Goal: Task Accomplishment & Management: Use online tool/utility

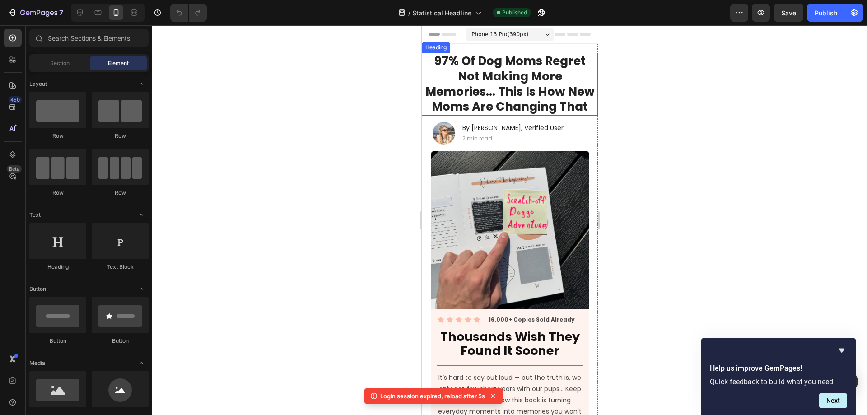
click at [333, 93] on div at bounding box center [509, 220] width 715 height 390
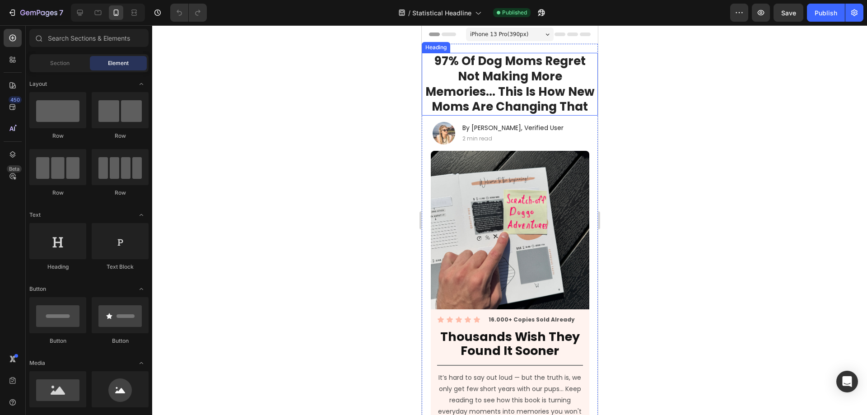
click at [534, 98] on strong "97% Of Dog Moms Regret Not Making More Memories... This Is How New Moms Are Cha…" at bounding box center [509, 84] width 169 height 62
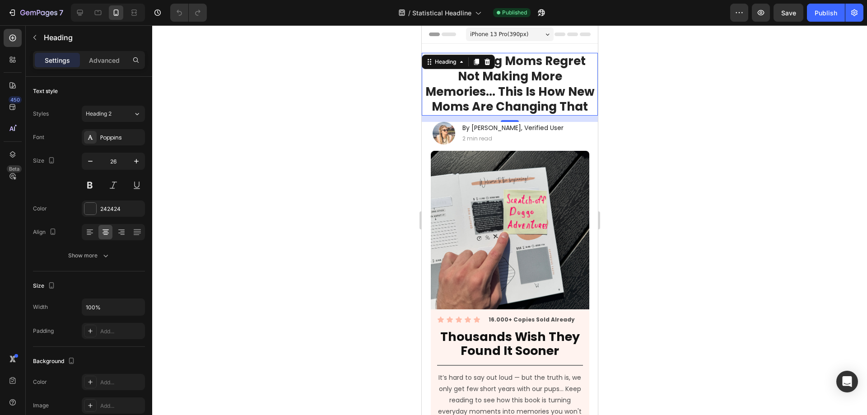
click at [317, 89] on div at bounding box center [509, 220] width 715 height 390
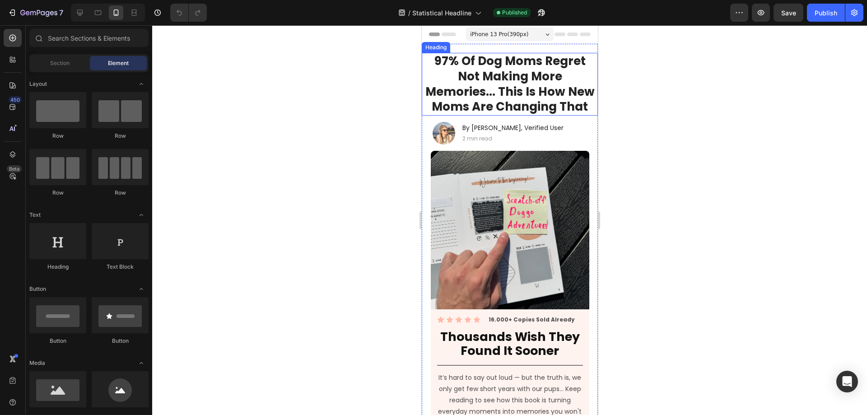
click at [516, 97] on strong "97% Of Dog Moms Regret Not Making More Memories... This Is How New Moms Are Cha…" at bounding box center [509, 84] width 169 height 62
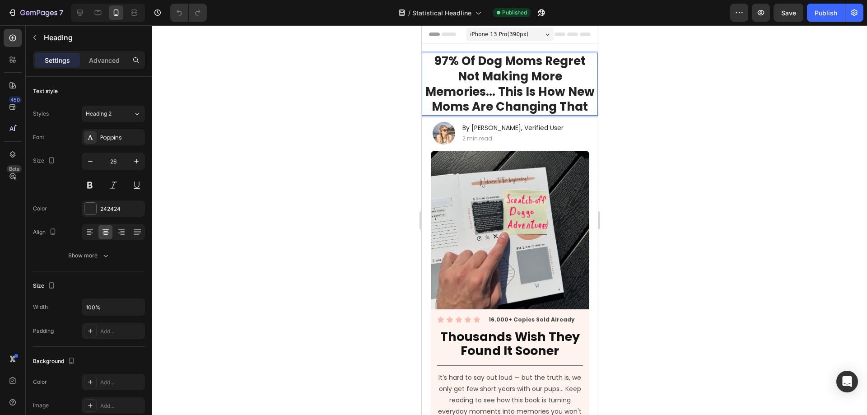
click at [506, 94] on strong "97% Of Dog Moms Regret Not Making More Memories... This Is How New Moms Are Cha…" at bounding box center [509, 84] width 169 height 62
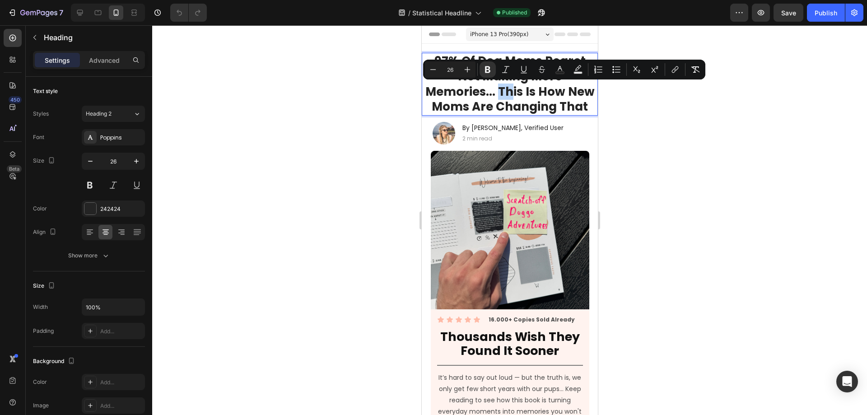
drag, startPoint x: 497, startPoint y: 93, endPoint x: 506, endPoint y: 97, distance: 9.1
click at [506, 97] on strong "97% Of Dog Moms Regret Not Making More Memories... This Is How New Moms Are Cha…" at bounding box center [509, 84] width 169 height 62
drag, startPoint x: 498, startPoint y: 95, endPoint x: 582, endPoint y: 110, distance: 85.3
click at [582, 110] on strong "97% Of Dog Moms Regret Not Making More Memories... This Is How New Moms Are Cha…" at bounding box center [509, 84] width 169 height 62
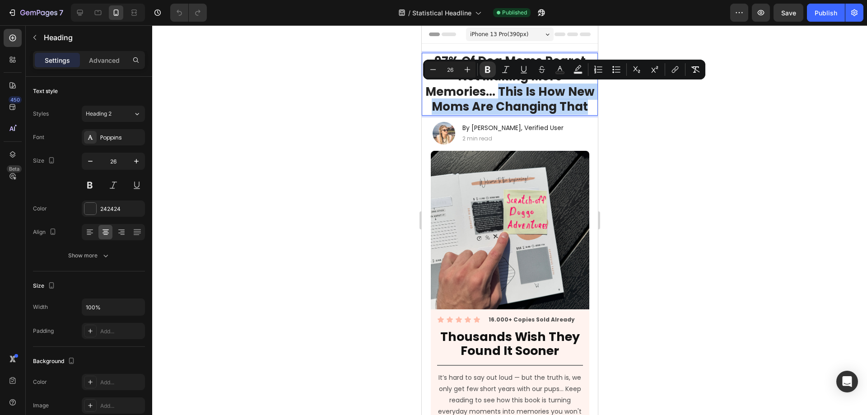
click at [545, 99] on strong "97% Of Dog Moms Regret Not Making More Memories... This Is How New Moms Are Cha…" at bounding box center [509, 84] width 169 height 62
drag, startPoint x: 536, startPoint y: 92, endPoint x: 487, endPoint y: 107, distance: 51.0
click at [487, 107] on strong "97% Of Dog Moms Regret Not Making More Memories... This Is How New Moms Are Cha…" at bounding box center [509, 84] width 169 height 62
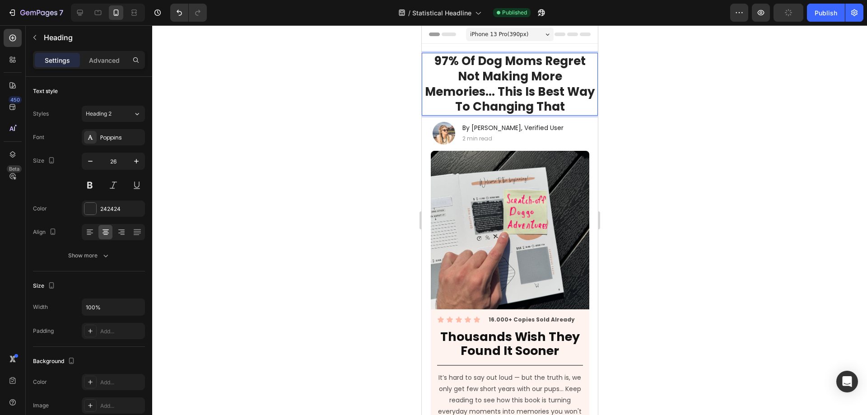
click at [545, 108] on strong "97% Of Dog Moms Regret Not Making More Memories... This Is Best Way To Changing…" at bounding box center [510, 84] width 170 height 62
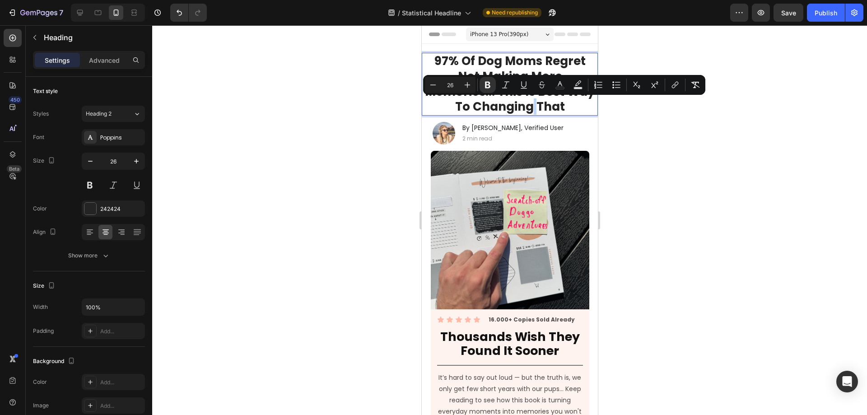
click at [543, 108] on strong "97% Of Dog Moms Regret Not Making More Memories... This Is Best Way To Changing…" at bounding box center [510, 84] width 170 height 62
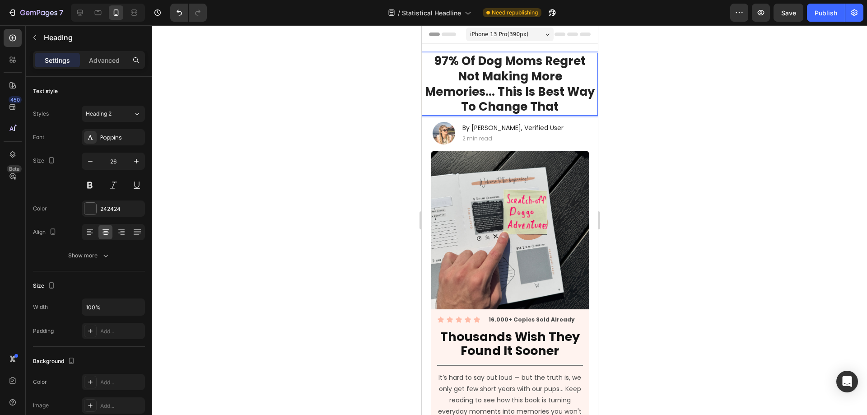
click at [626, 118] on div at bounding box center [509, 220] width 715 height 390
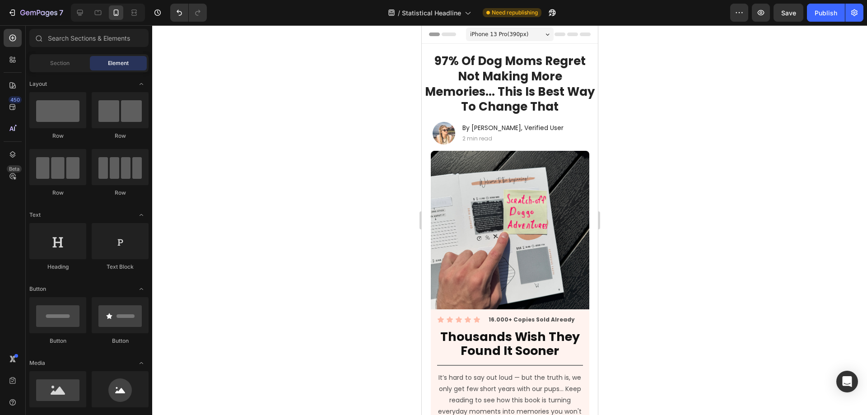
click at [616, 123] on div at bounding box center [509, 220] width 715 height 390
click at [533, 106] on strong "97% Of Dog Moms Regret Not Making More Memories... This Is Best Way To Change T…" at bounding box center [510, 84] width 170 height 62
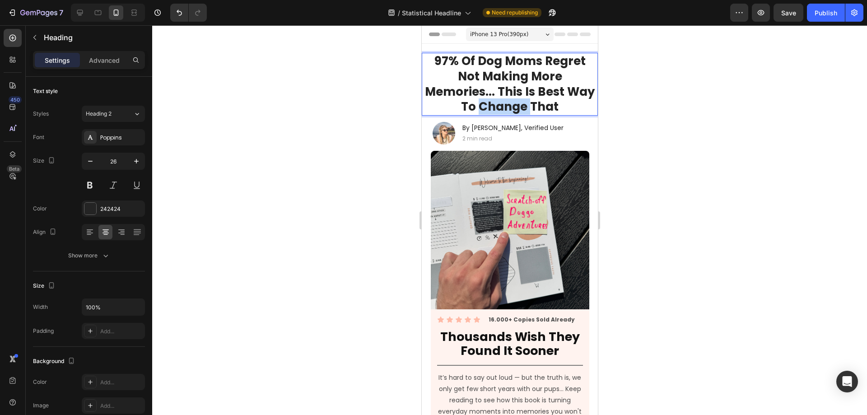
click at [533, 106] on strong "97% Of Dog Moms Regret Not Making More Memories... This Is Best Way To Change T…" at bounding box center [510, 84] width 170 height 62
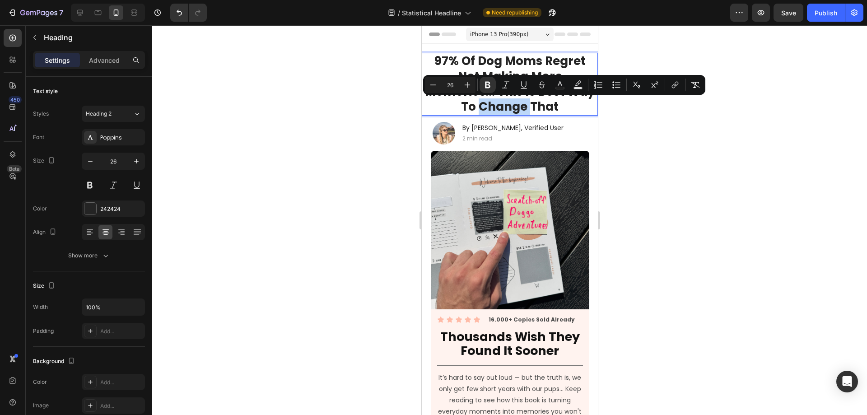
click at [533, 106] on strong "97% Of Dog Moms Regret Not Making More Memories... This Is Best Way To Change T…" at bounding box center [510, 84] width 170 height 62
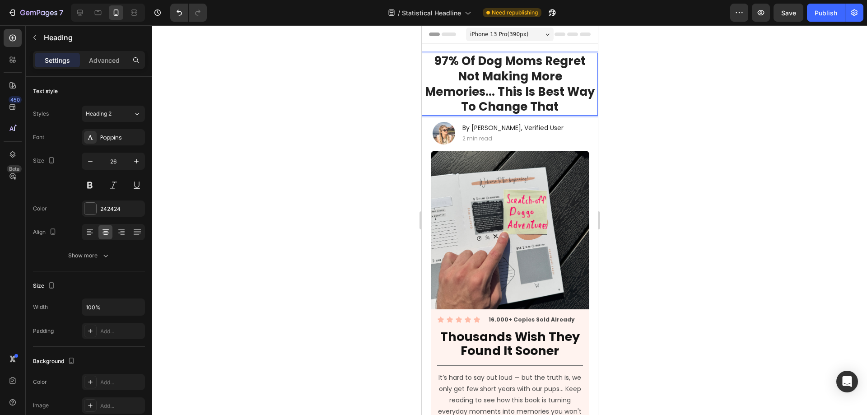
click at [569, 106] on p "97% Of Dog Moms Regret Not Making More Memories... This Is Best Way To Change T…" at bounding box center [509, 84] width 174 height 61
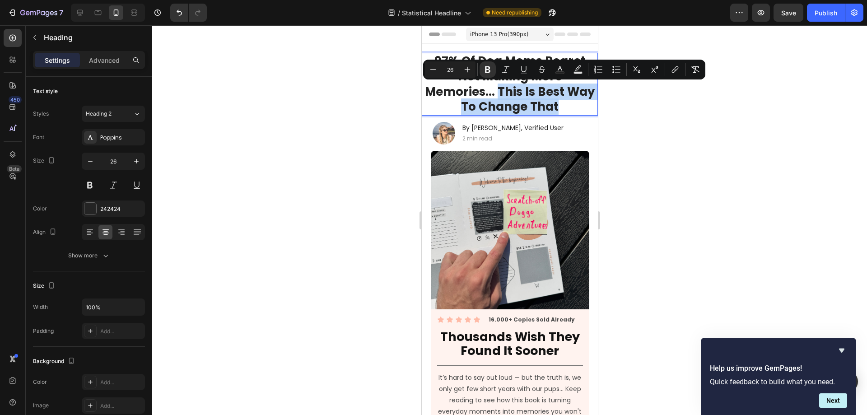
drag, startPoint x: 511, startPoint y: 93, endPoint x: 571, endPoint y: 106, distance: 61.6
click at [571, 106] on p "97% Of Dog Moms Regret Not Making More Memories... This Is Best Way To Change T…" at bounding box center [509, 84] width 174 height 61
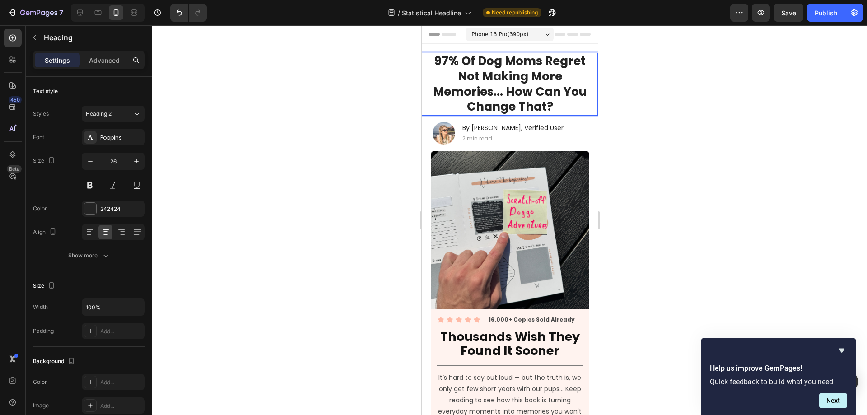
click at [369, 161] on div at bounding box center [509, 220] width 715 height 390
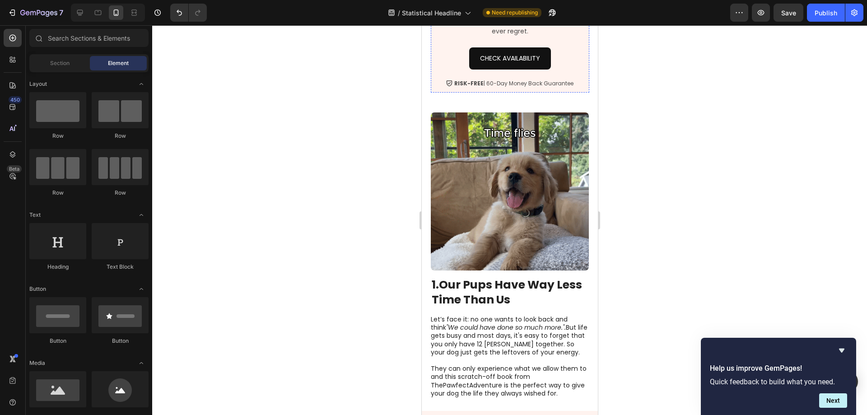
scroll to position [407, 0]
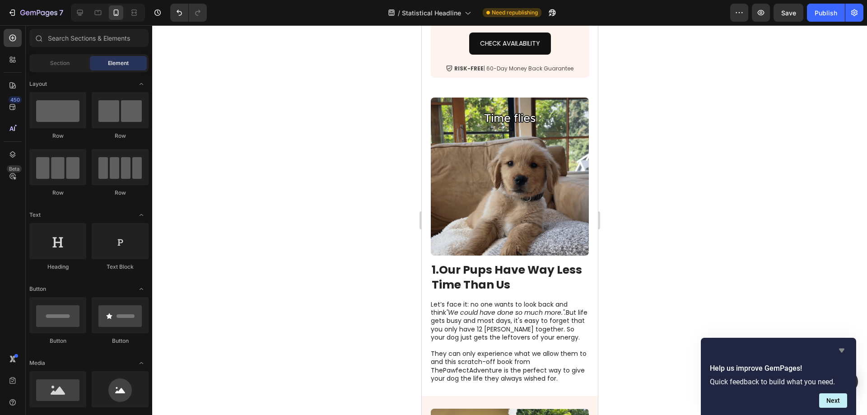
click at [843, 350] on icon "Hide survey" at bounding box center [841, 351] width 5 height 4
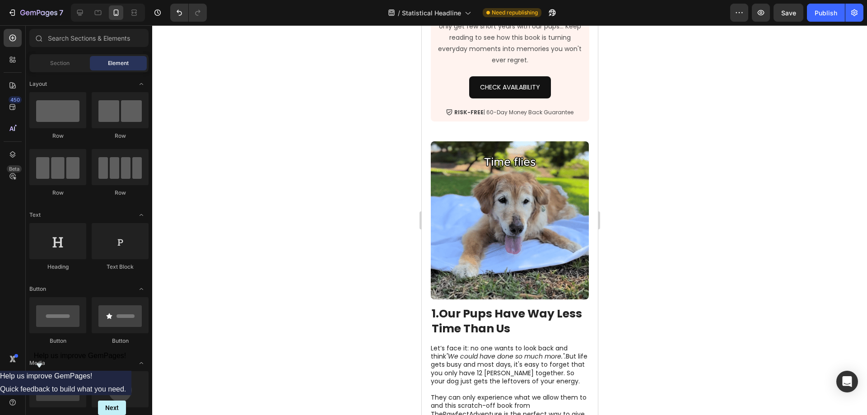
scroll to position [361, 0]
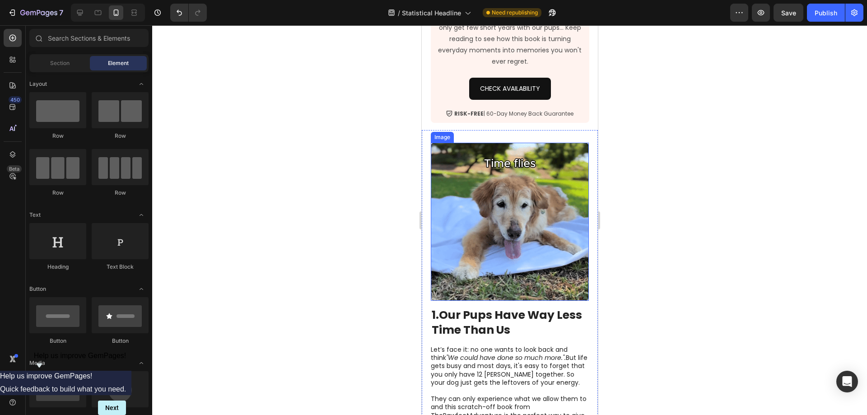
click at [524, 259] on img at bounding box center [509, 222] width 158 height 158
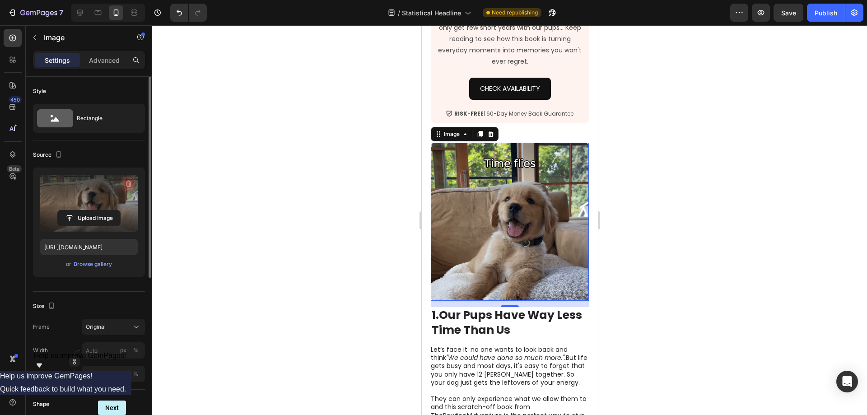
click at [129, 185] on icon "button" at bounding box center [128, 183] width 9 height 9
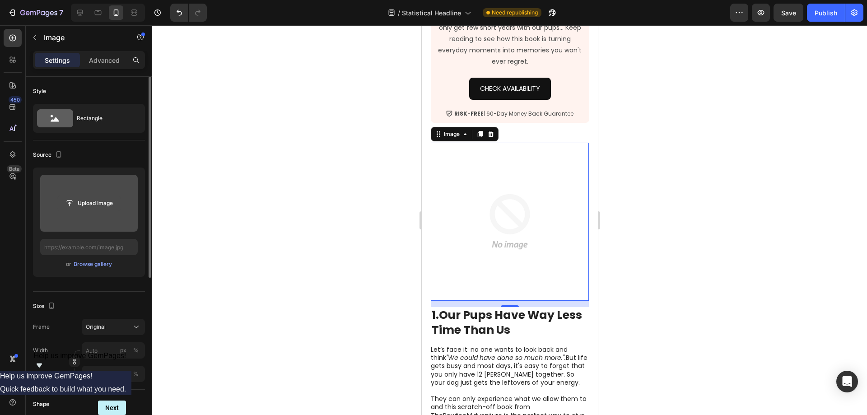
click at [97, 204] on input "file" at bounding box center [89, 203] width 62 height 15
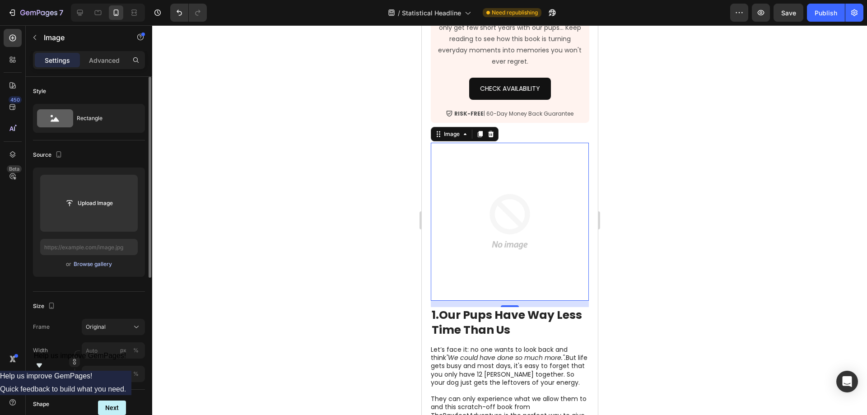
click at [89, 265] on div "Browse gallery" at bounding box center [93, 264] width 38 height 8
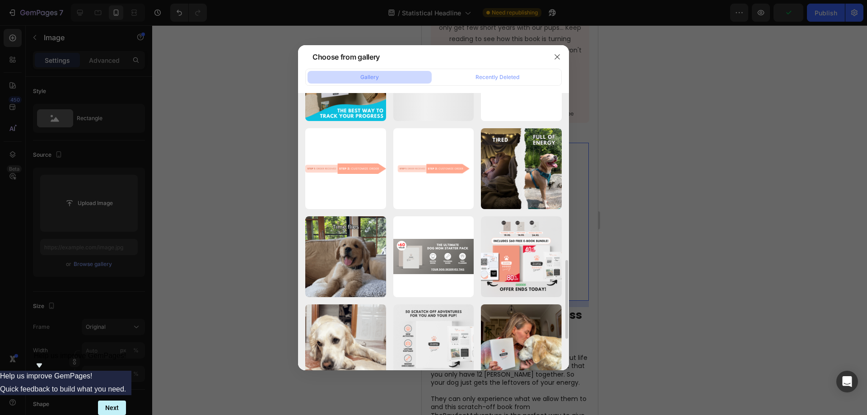
scroll to position [678, 0]
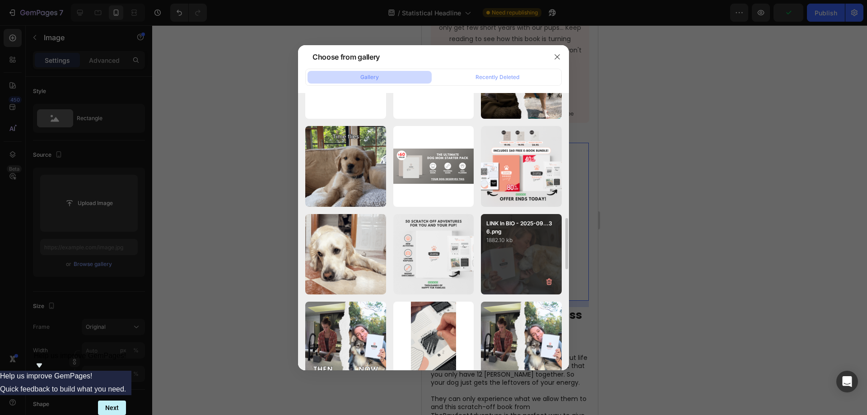
click at [523, 232] on p "LINK In BIO - 2025-09...36.png" at bounding box center [521, 228] width 70 height 16
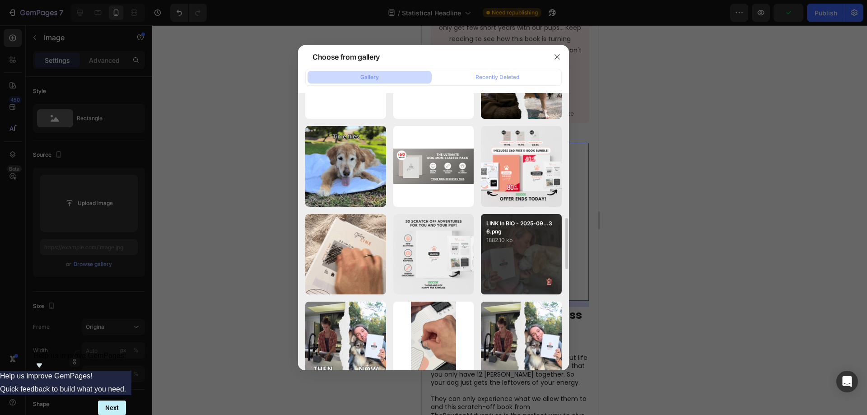
type input "[URL][DOMAIN_NAME]"
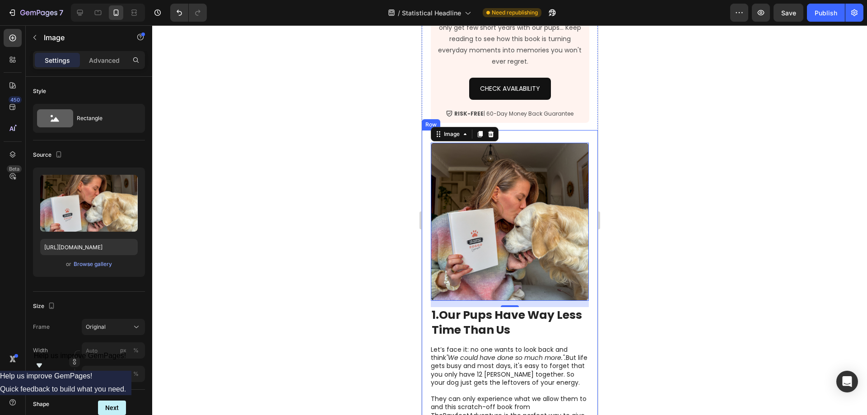
click at [676, 217] on div at bounding box center [509, 220] width 715 height 390
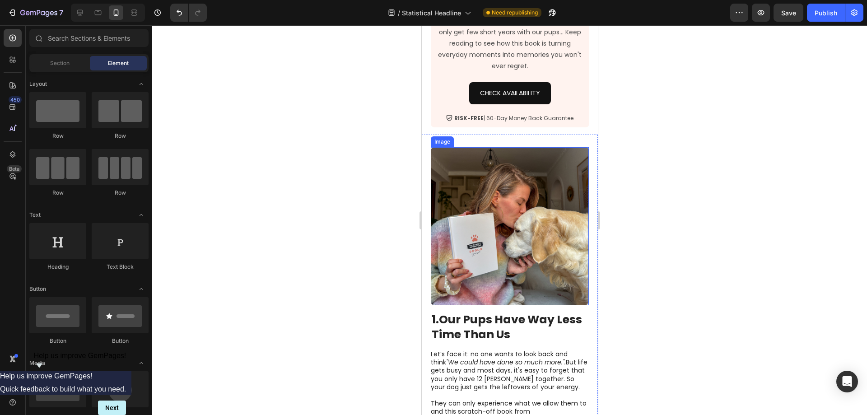
scroll to position [361, 0]
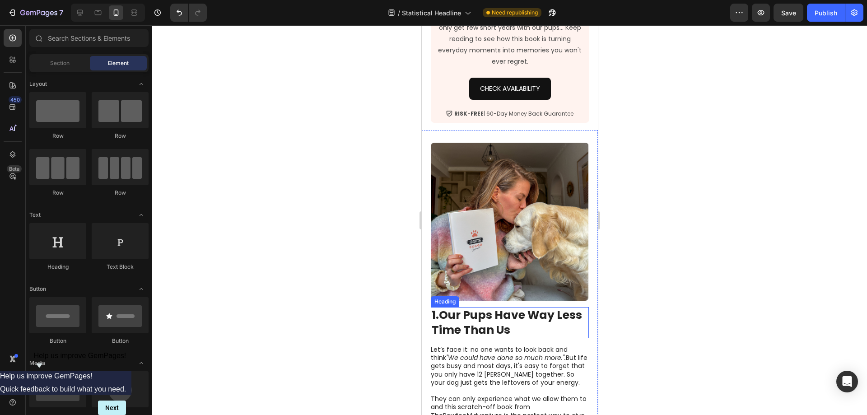
click at [500, 315] on strong "Our Pups Have Way Less Time Than Us" at bounding box center [506, 322] width 150 height 31
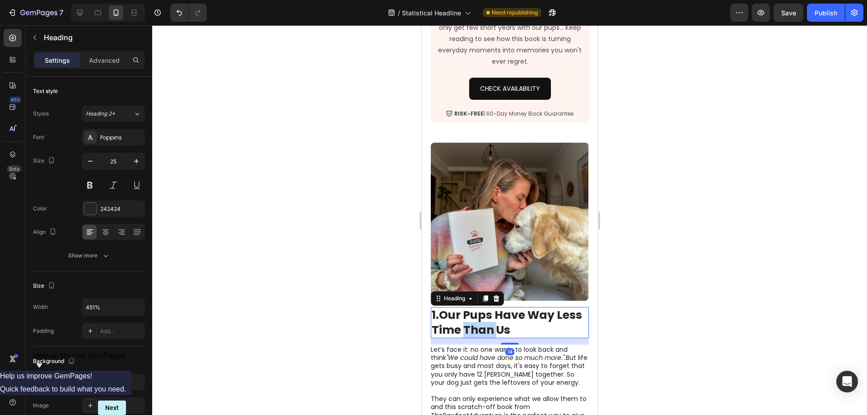
click at [500, 315] on strong "Our Pups Have Way Less Time Than Us" at bounding box center [506, 322] width 150 height 31
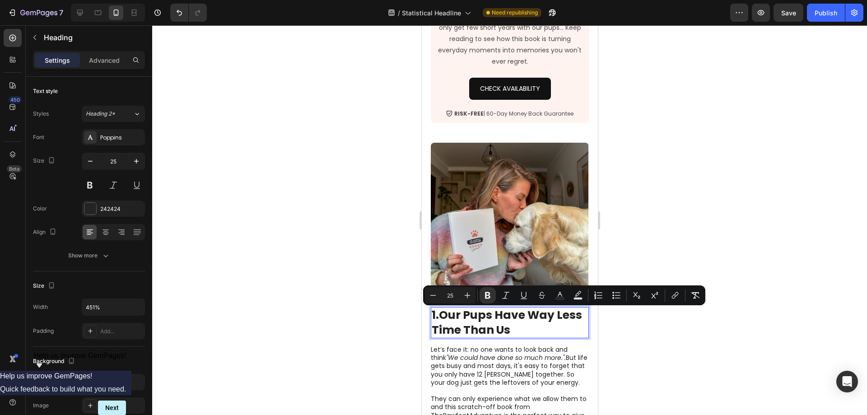
click at [532, 317] on strong "Our Pups Have Way Less Time Than Us" at bounding box center [506, 322] width 150 height 31
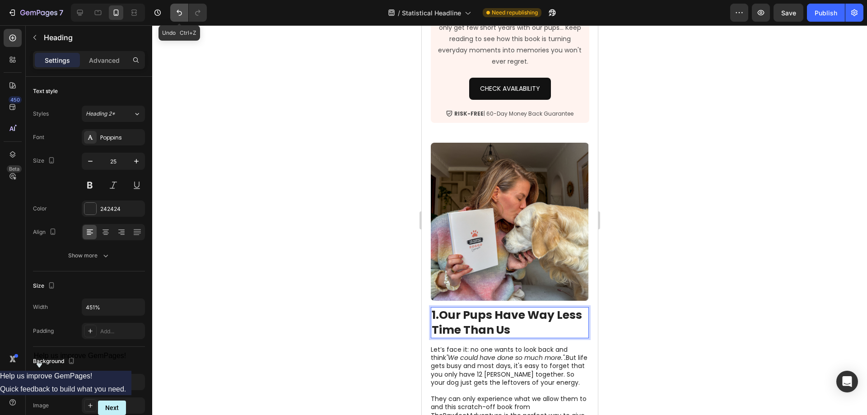
click at [176, 11] on icon "Undo/Redo" at bounding box center [179, 12] width 9 height 9
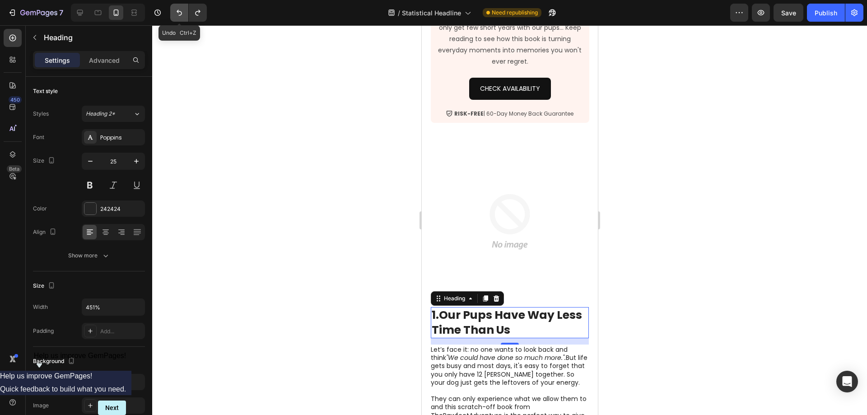
click at [176, 12] on icon "Undo/Redo" at bounding box center [179, 12] width 9 height 9
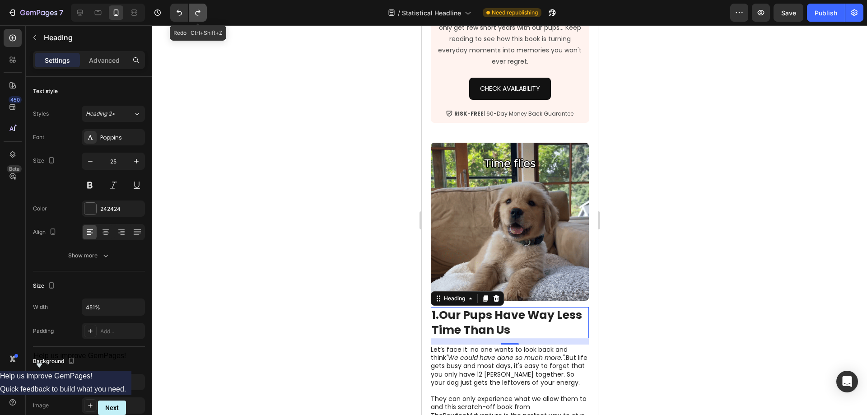
click at [194, 13] on icon "Undo/Redo" at bounding box center [197, 12] width 9 height 9
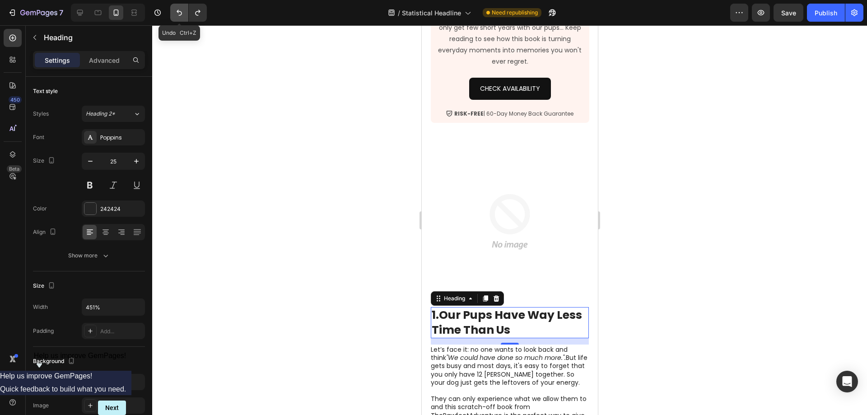
click at [181, 13] on icon "Undo/Redo" at bounding box center [179, 12] width 9 height 9
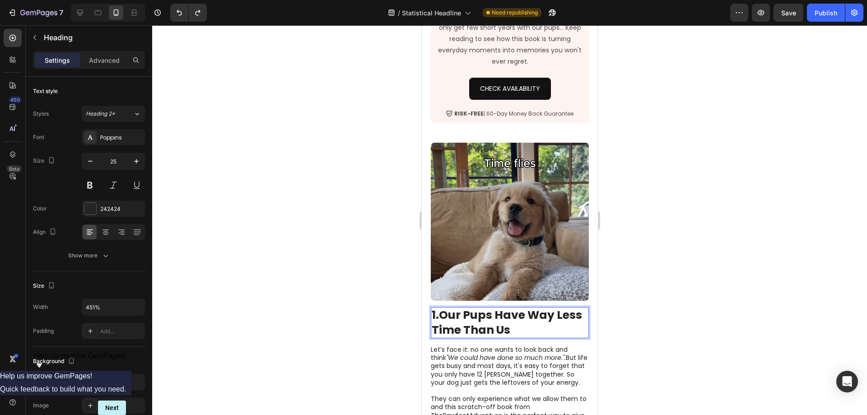
click at [539, 313] on p "1. Our Pups Have Way Less Time Than Us" at bounding box center [509, 322] width 156 height 29
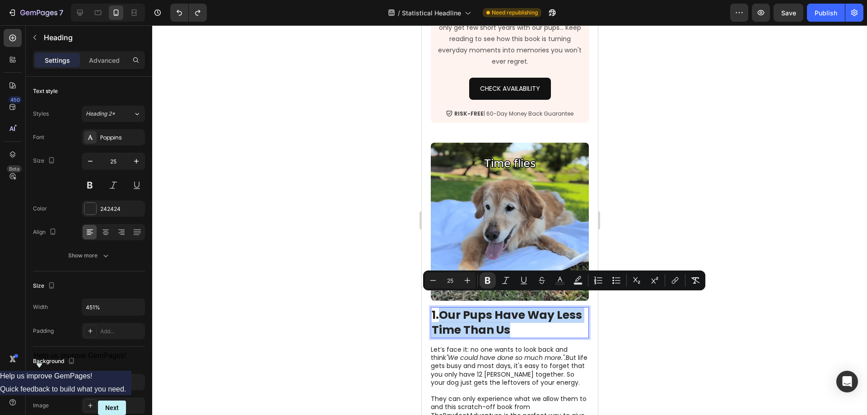
drag, startPoint x: 542, startPoint y: 317, endPoint x: 443, endPoint y: 304, distance: 99.3
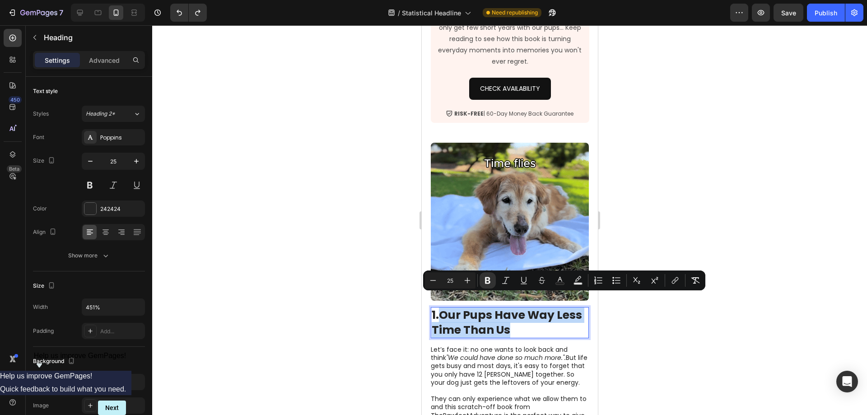
click at [443, 308] on p "1. Our Pups Have Way Less Time Than Us" at bounding box center [509, 322] width 156 height 29
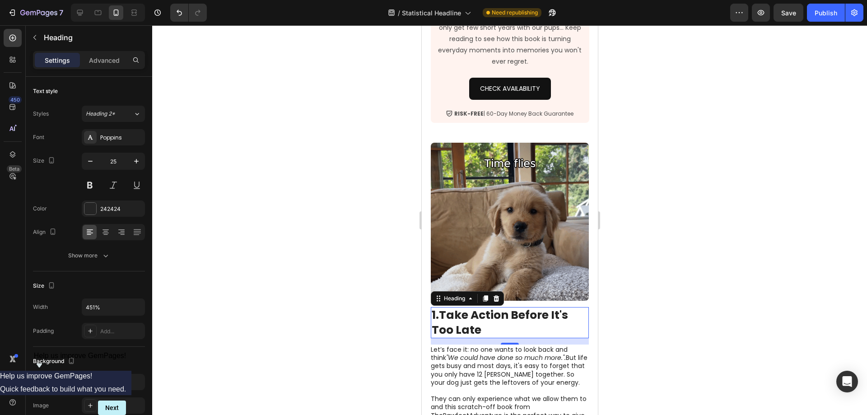
click at [260, 190] on div at bounding box center [509, 220] width 715 height 390
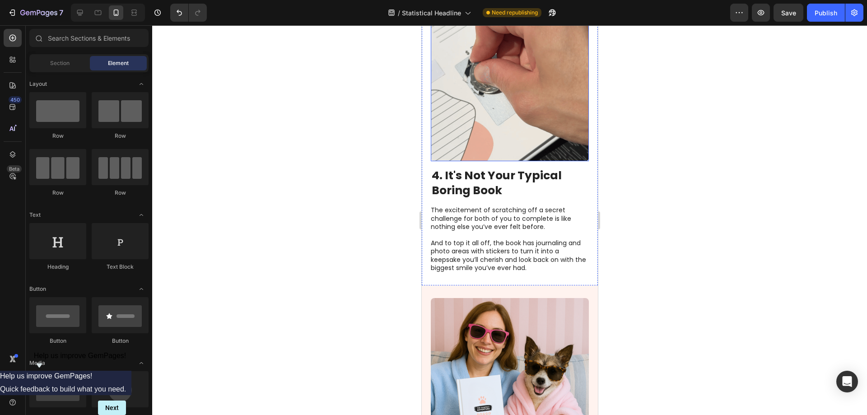
scroll to position [1626, 0]
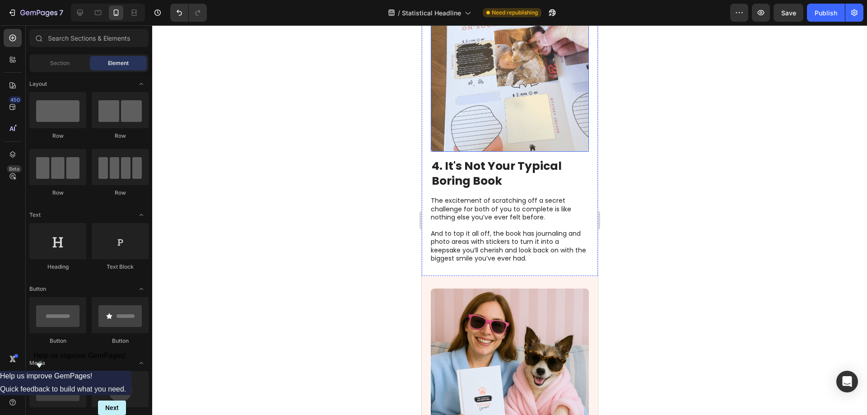
click at [482, 152] on img at bounding box center [509, 73] width 158 height 158
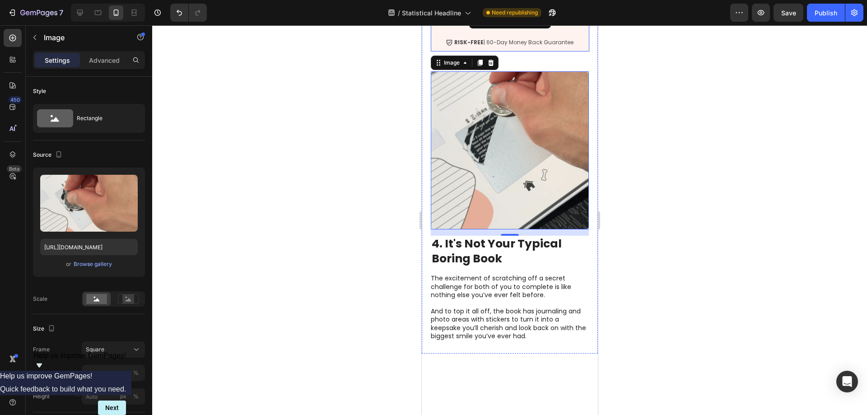
scroll to position [1581, 0]
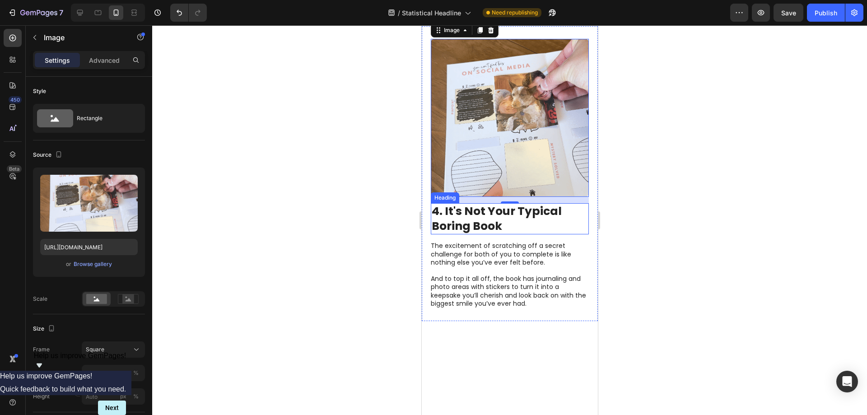
click at [505, 234] on h2 "4. It's Not Your Typical Boring Book" at bounding box center [509, 218] width 158 height 31
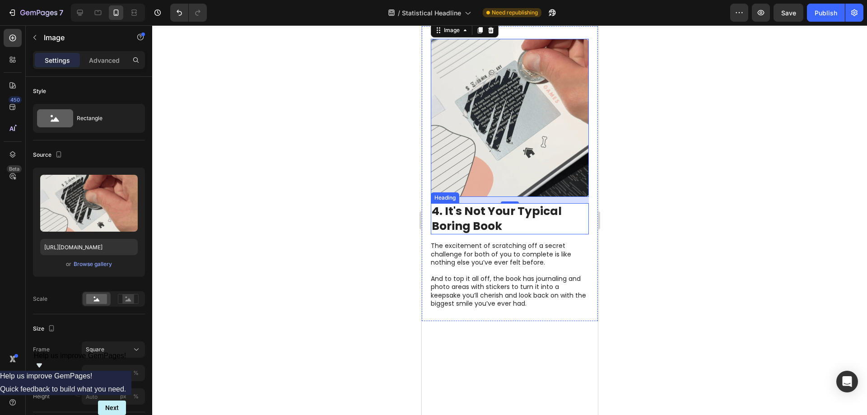
click at [505, 234] on h2 "4. It's Not Your Typical Boring Book" at bounding box center [509, 218] width 158 height 31
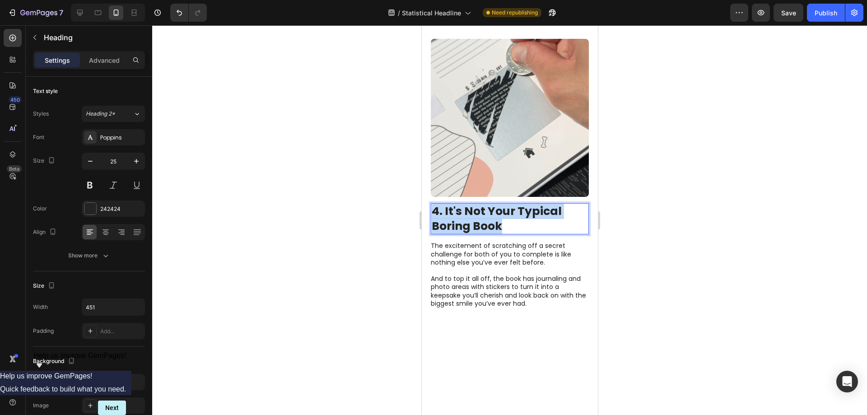
click at [505, 234] on p "4. It's Not Your Typical Boring Book" at bounding box center [509, 218] width 156 height 29
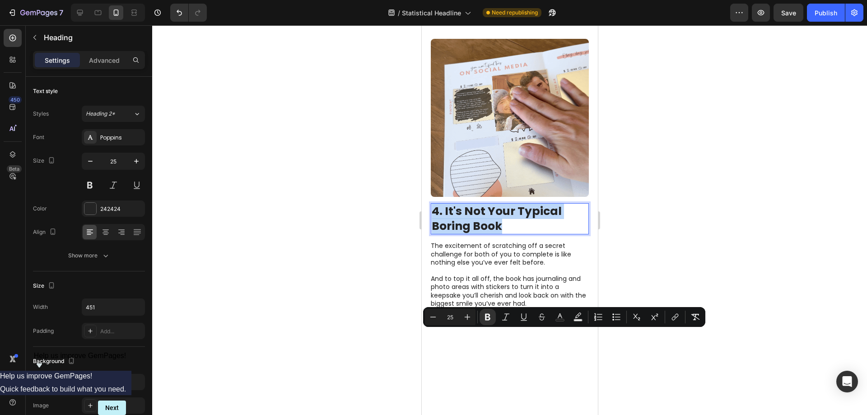
click at [505, 234] on p "4. It's Not Your Typical Boring Book" at bounding box center [509, 218] width 156 height 29
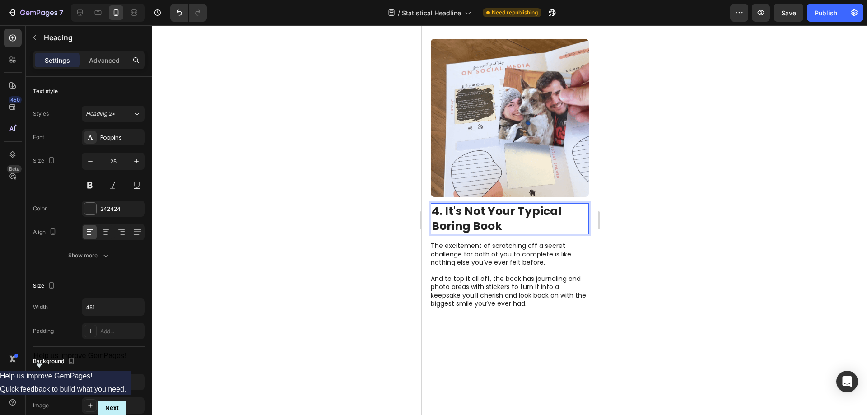
click at [508, 234] on p "4. It's Not Your Typical Boring Book" at bounding box center [509, 218] width 156 height 29
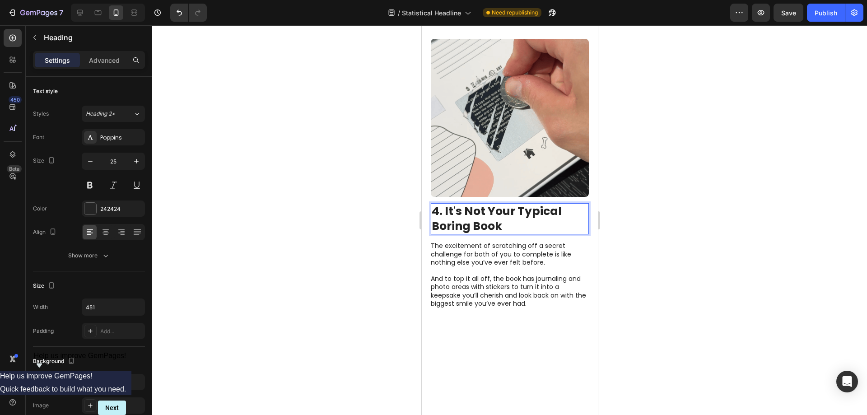
click at [508, 234] on p "4. It's Not Your Typical Boring Book" at bounding box center [509, 218] width 156 height 29
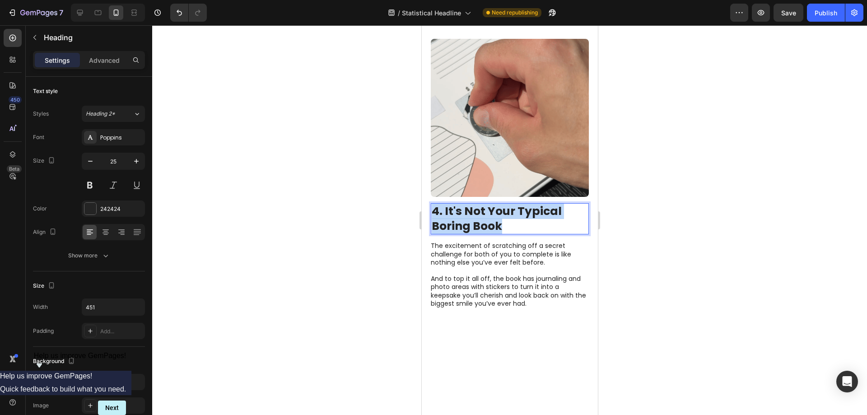
click at [508, 234] on p "4. It's Not Your Typical Boring Book" at bounding box center [509, 218] width 156 height 29
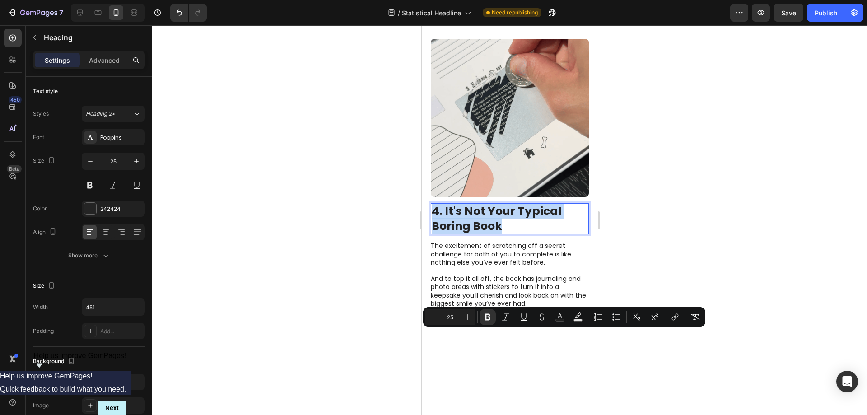
copy strong "4. It's Not Your Typical Boring Book"
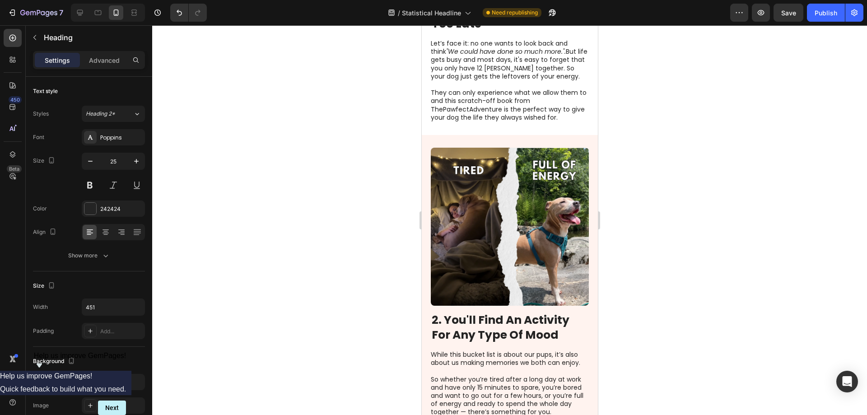
scroll to position [678, 0]
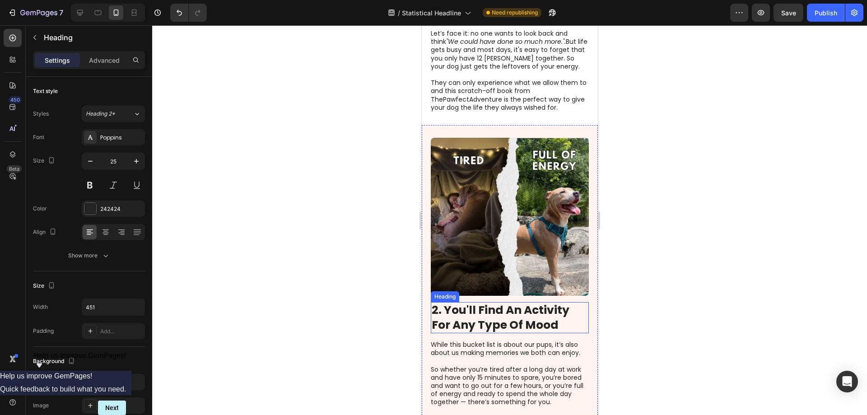
click at [535, 303] on strong "2. You'll Find An Activity For Any Type Of Mood" at bounding box center [500, 317] width 138 height 31
click at [561, 305] on p "2. You'll Find An Activity For Any Type Of Mood" at bounding box center [509, 317] width 156 height 29
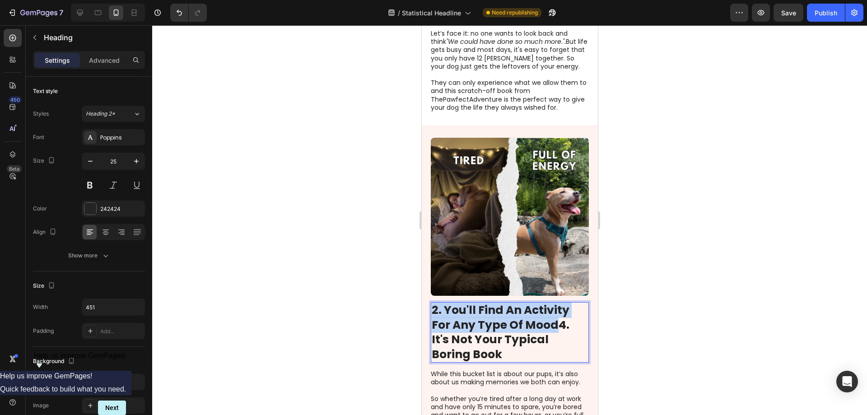
drag, startPoint x: 557, startPoint y: 307, endPoint x: 431, endPoint y: 292, distance: 126.4
click at [431, 302] on strong "2. You'll Find An Activity For Any Type Of Mood4. It's Not Your Typical Boring …" at bounding box center [500, 332] width 138 height 60
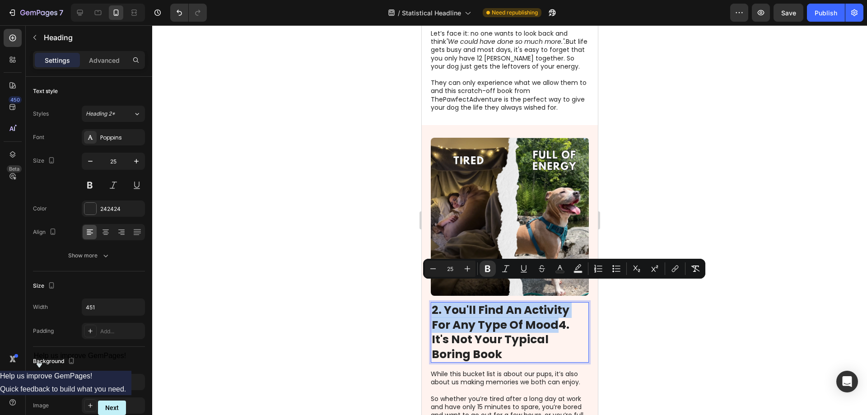
copy strong "2. You'll Find An Activity For Any Type Of Mood"
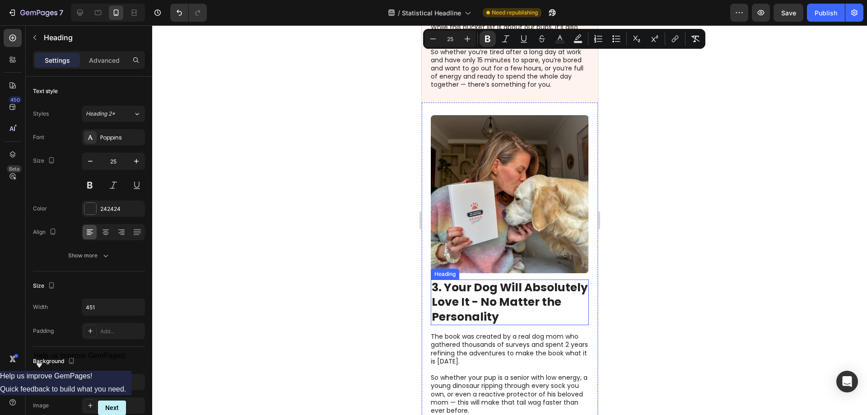
scroll to position [1039, 0]
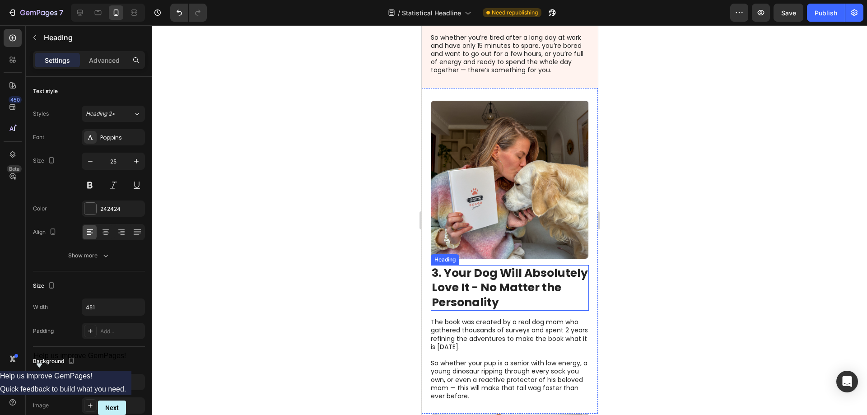
click at [546, 285] on strong "3. Your Dog Will Absolutely Love It - No Matter the Personality" at bounding box center [509, 287] width 156 height 45
click at [564, 285] on h2 "3. Your Dog Will Absolutely Love It - No Matter the Personality" at bounding box center [509, 288] width 158 height 46
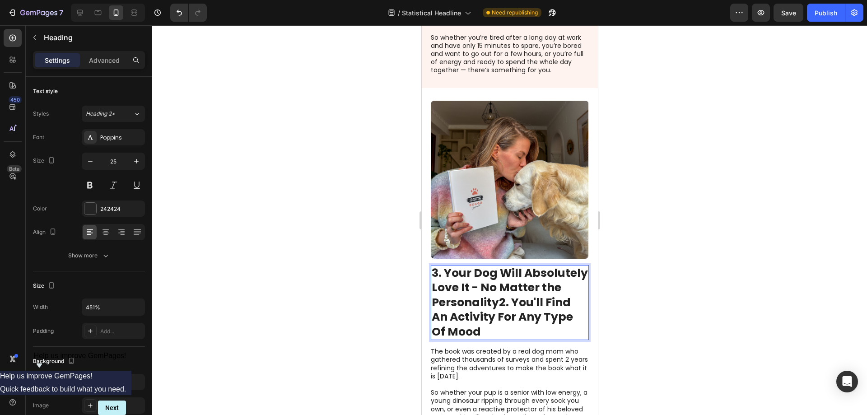
click at [561, 285] on strong "3. Your Dog Will Absolutely Love It - No Matter the Personality2. You'll Find A…" at bounding box center [509, 302] width 156 height 75
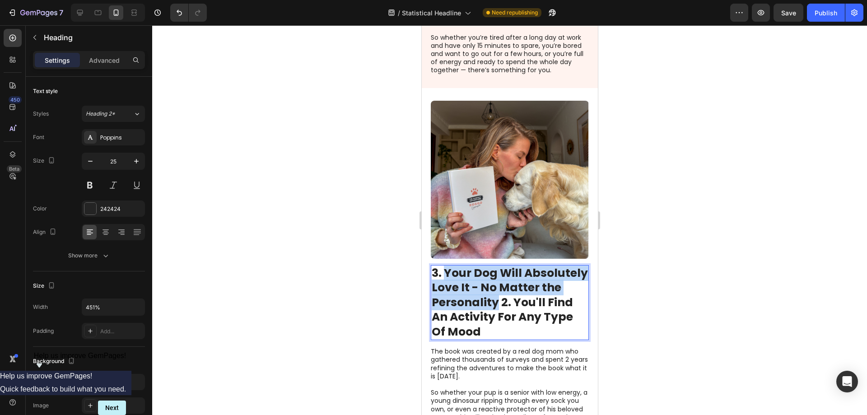
drag, startPoint x: 559, startPoint y: 282, endPoint x: 444, endPoint y: 254, distance: 117.7
click at [444, 265] on strong "3. Your Dog Will Absolutely Love It - No Matter the Personality 2. You'll Find …" at bounding box center [509, 302] width 156 height 75
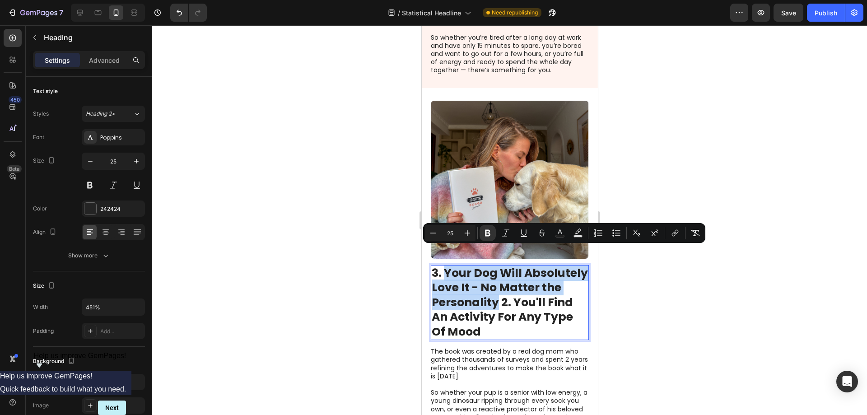
copy strong "Your Dog Will Absolutely Love It - No Matter the Personality"
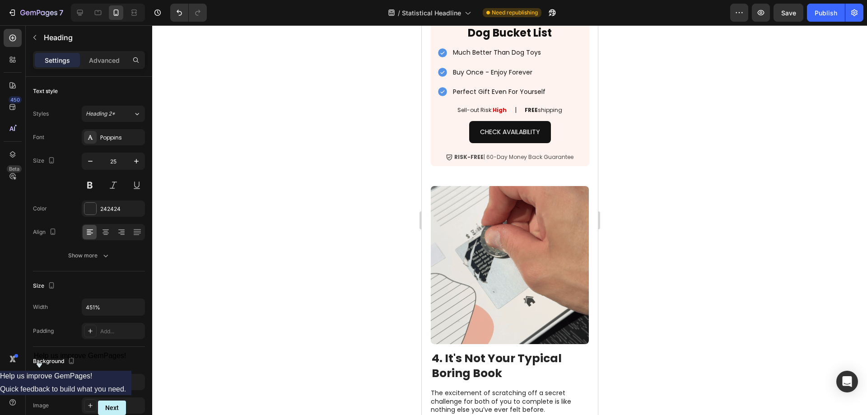
scroll to position [1671, 0]
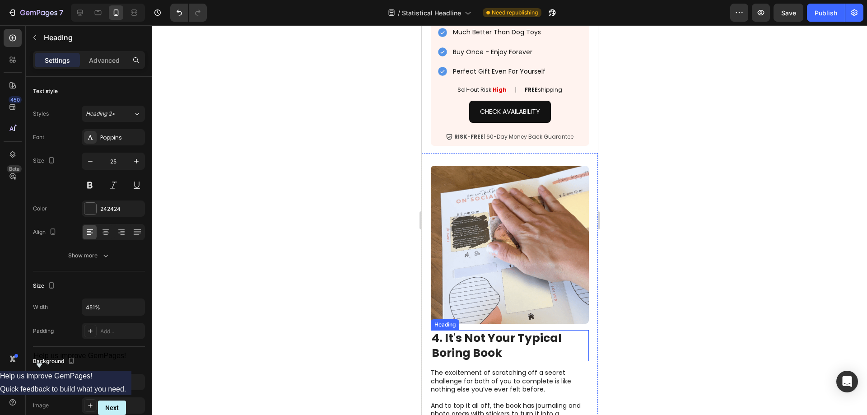
click at [506, 331] on p "⁠⁠⁠⁠⁠⁠⁠ 4. It's Not Your Typical Boring Book" at bounding box center [509, 345] width 156 height 29
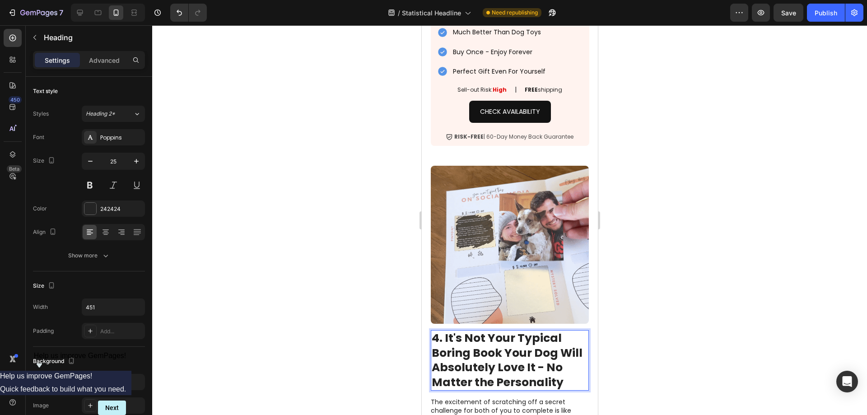
click at [504, 330] on strong "4. It's Not Your Typical Boring Book Your Dog Will Absolutely Love It - No Matt…" at bounding box center [506, 360] width 151 height 60
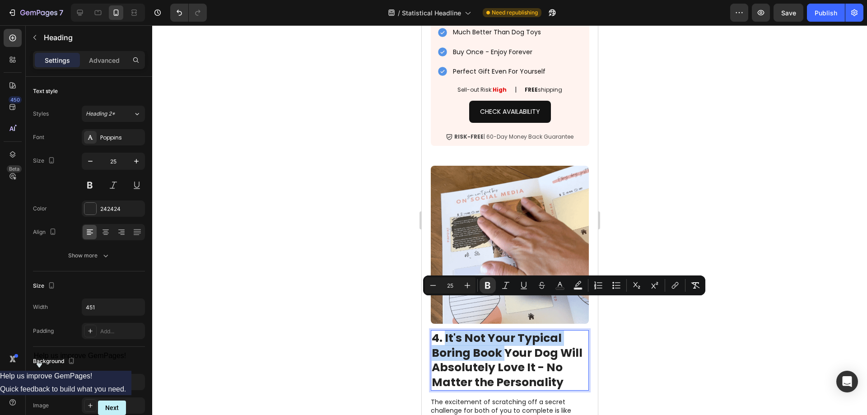
drag, startPoint x: 504, startPoint y: 322, endPoint x: 444, endPoint y: 308, distance: 61.6
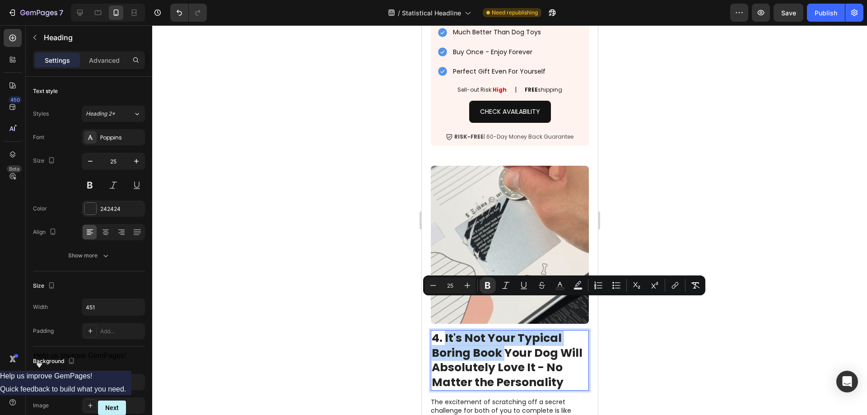
click at [444, 330] on strong "4. It's Not Your Typical Boring Book Your Dog Will Absolutely Love It - No Matt…" at bounding box center [506, 360] width 151 height 60
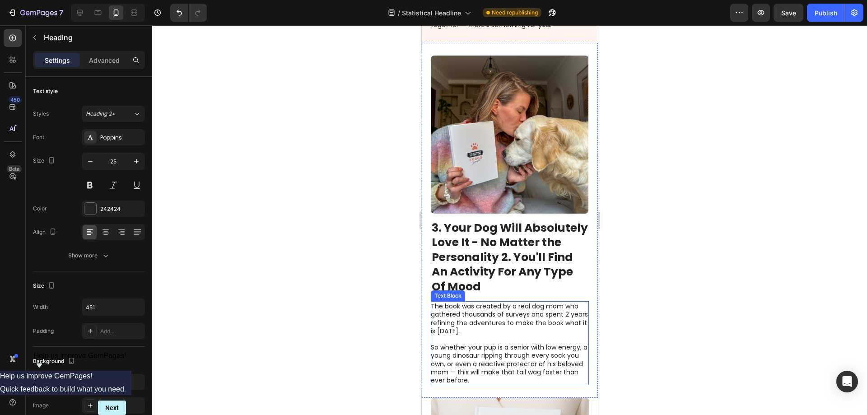
scroll to position [1039, 0]
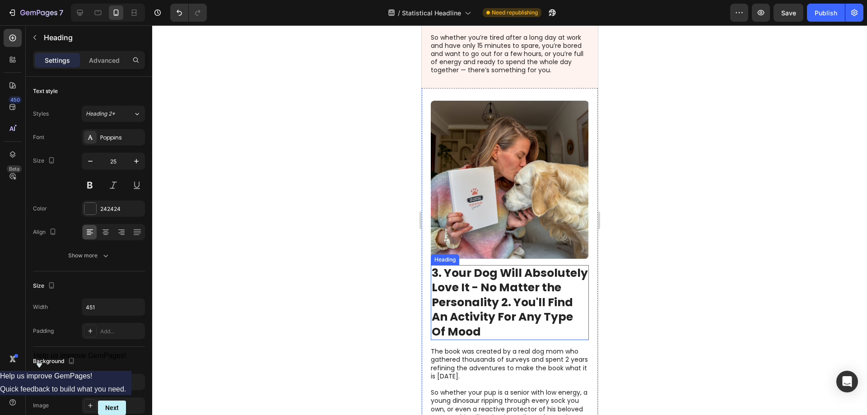
drag, startPoint x: 542, startPoint y: 293, endPoint x: 557, endPoint y: 290, distance: 16.1
click at [542, 293] on strong "3. Your Dog Will Absolutely Love It - No Matter the Personality 2. You'll Find …" at bounding box center [509, 302] width 156 height 75
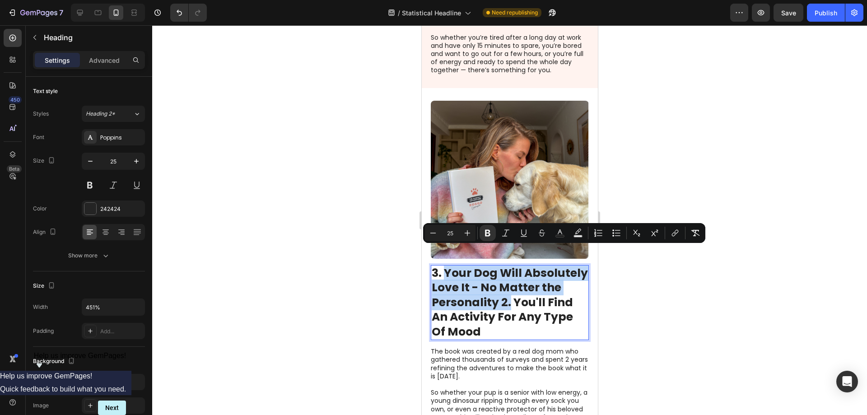
drag, startPoint x: 572, startPoint y: 285, endPoint x: 445, endPoint y: 255, distance: 130.7
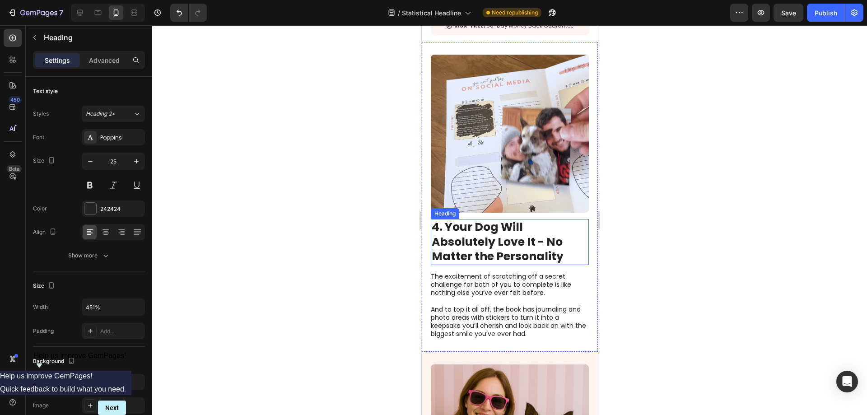
scroll to position [1852, 0]
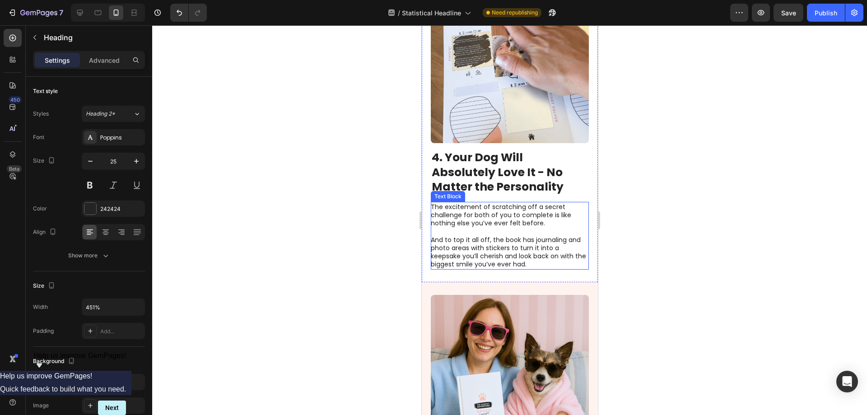
click at [489, 236] on p "And to top it all off, the book has journaling and photo areas with stickers to…" at bounding box center [508, 252] width 157 height 33
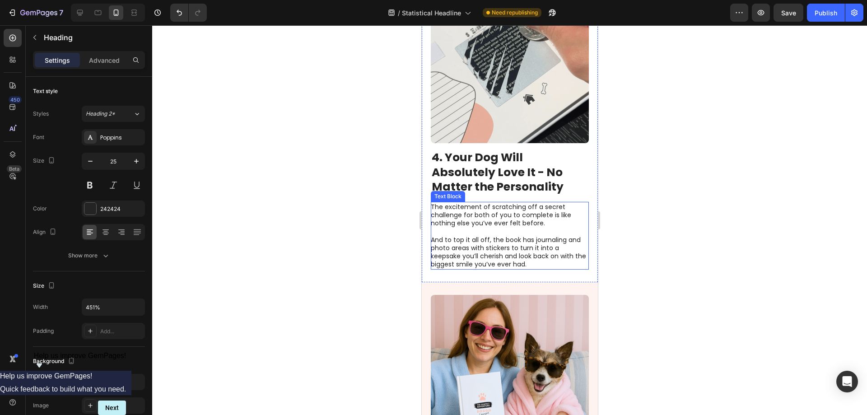
click at [489, 236] on p "And to top it all off, the book has journaling and photo areas with stickers to…" at bounding box center [508, 252] width 157 height 33
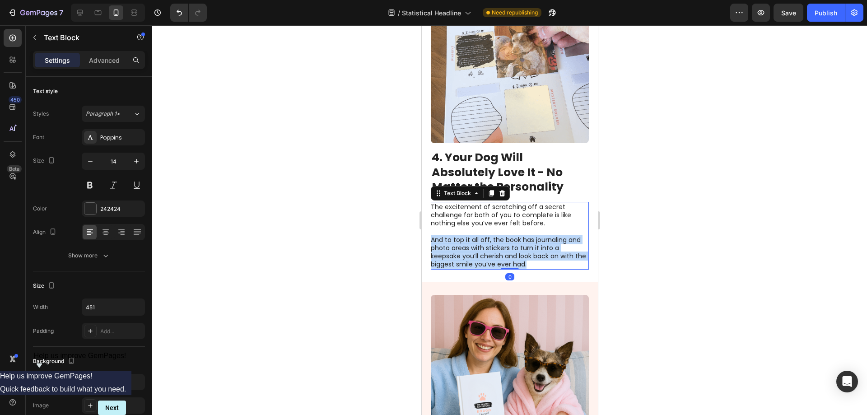
click at [489, 236] on p "And to top it all off, the book has journaling and photo areas with stickers to…" at bounding box center [508, 252] width 157 height 33
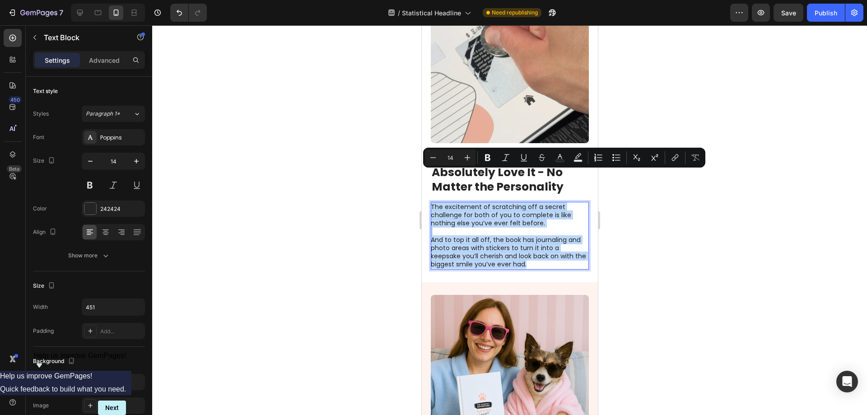
copy div "The excitement of scratching off a secret challenge for both of you to complete…"
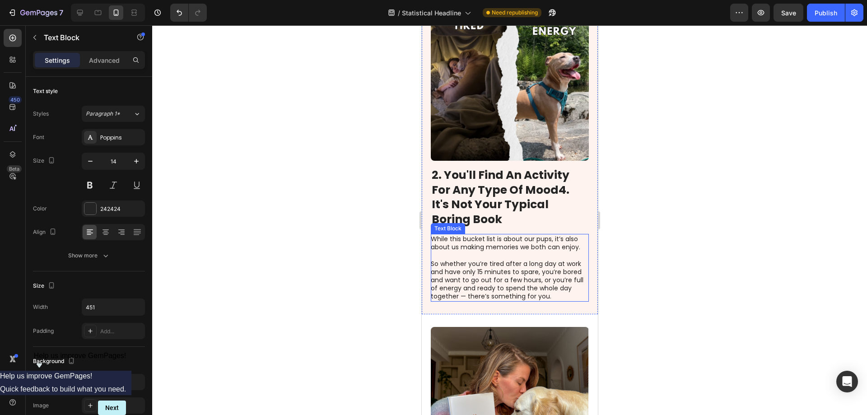
scroll to position [813, 0]
click at [468, 284] on p "So whether you’re tired after a long day at work and have only 15 minutes to sp…" at bounding box center [508, 279] width 157 height 41
click at [460, 285] on p "So whether you’re tired after a long day at work and have only 15 minutes to sp…" at bounding box center [508, 279] width 157 height 41
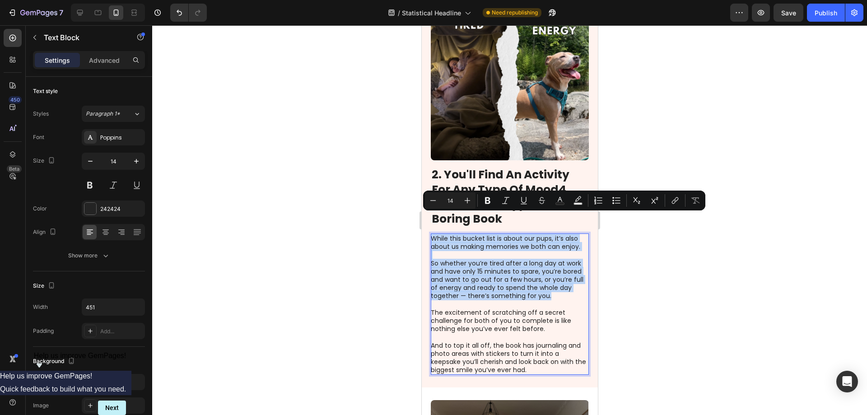
drag, startPoint x: 454, startPoint y: 287, endPoint x: 431, endPoint y: 220, distance: 71.1
click at [431, 234] on div "While this bucket list is about our pups, it’s also about us making memories we…" at bounding box center [509, 304] width 158 height 141
copy div "While this bucket list is about our pups, it’s also about us making memories we…"
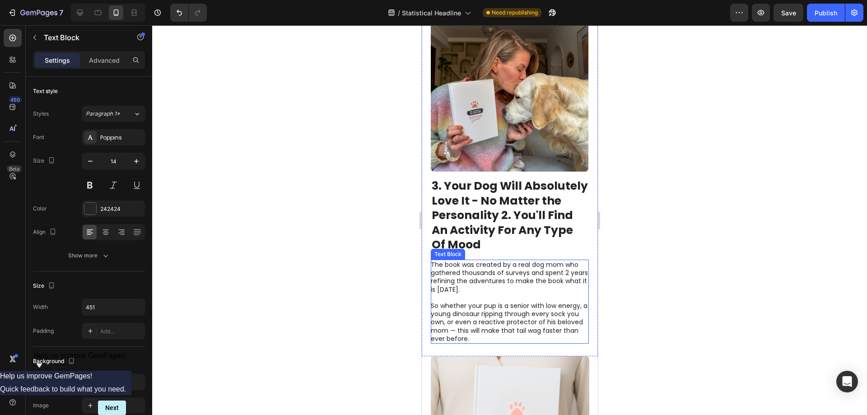
scroll to position [1220, 0]
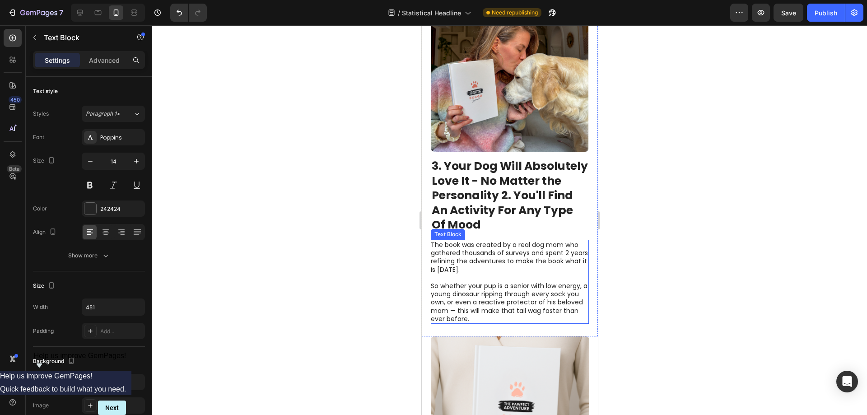
click at [519, 302] on p "So whether your pup is a senior with low energy, a young dinosaur ripping throu…" at bounding box center [508, 302] width 157 height 41
click at [516, 302] on p "So whether your pup is a senior with low energy, a young dinosaur ripping throu…" at bounding box center [508, 302] width 157 height 41
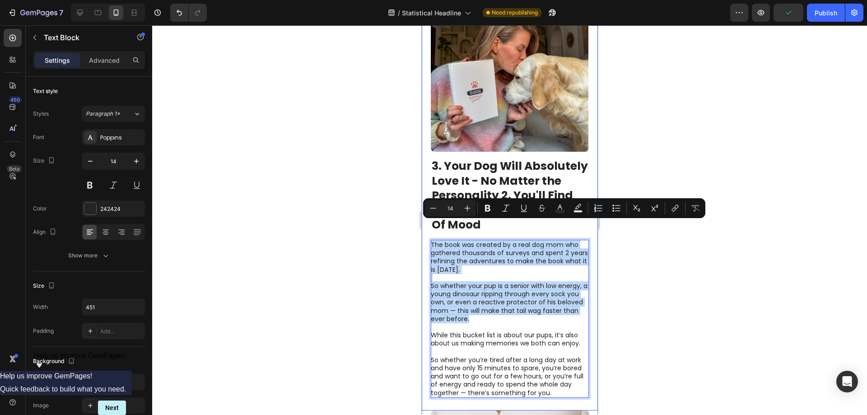
drag, startPoint x: 513, startPoint y: 300, endPoint x: 848, endPoint y: 242, distance: 340.2
click at [426, 216] on div "Image ⁠⁠⁠⁠⁠⁠⁠ 3. Your Dog Will Absolutely Love It - No Matter the Personality 2…" at bounding box center [509, 195] width 176 height 429
copy div "The book was created by a real dog mom who gathered thousands of surveys and sp…"
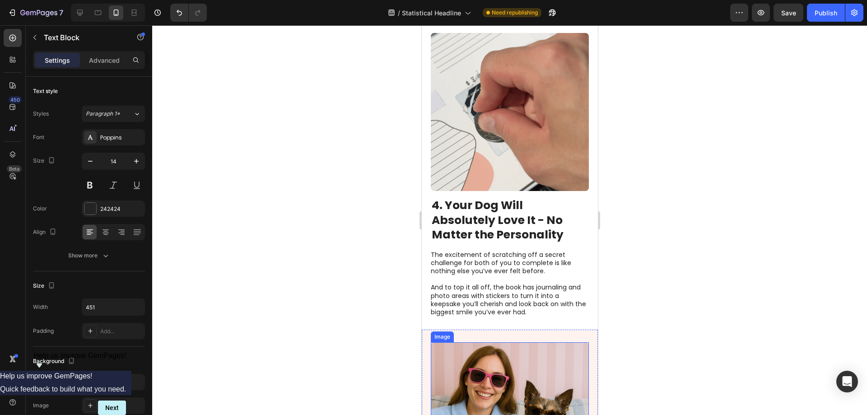
scroll to position [1942, 0]
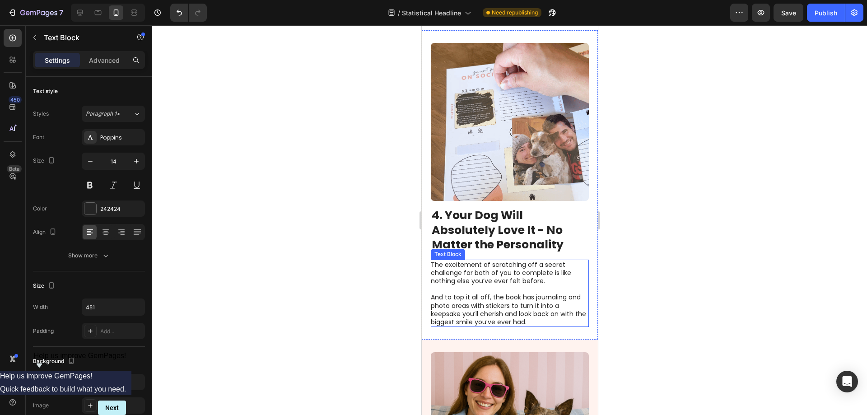
click at [541, 293] on p "And to top it all off, the book has journaling and photo areas with stickers to…" at bounding box center [508, 309] width 157 height 33
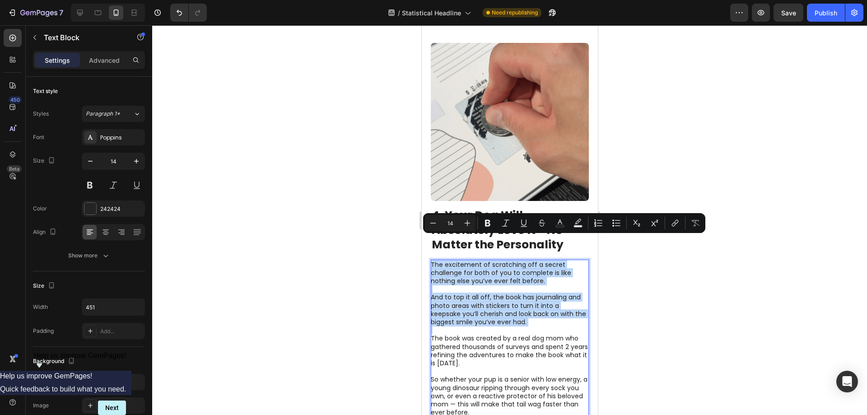
drag, startPoint x: 526, startPoint y: 308, endPoint x: 430, endPoint y: 243, distance: 115.6
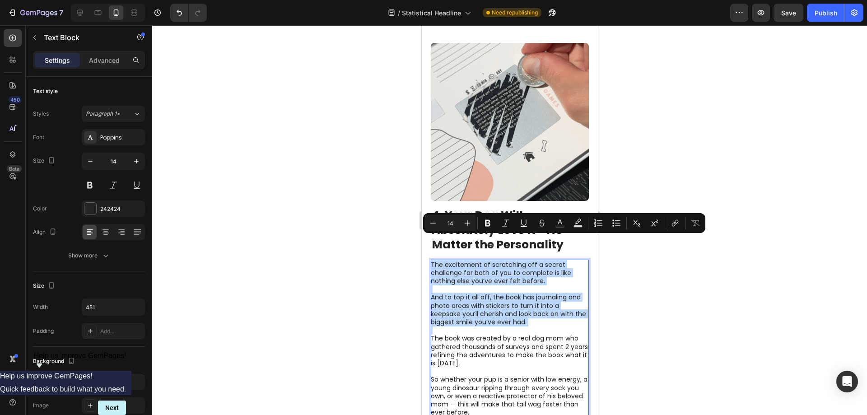
click at [430, 260] on div "The excitement of scratching off a secret challenge for both of you to complete…" at bounding box center [509, 339] width 158 height 158
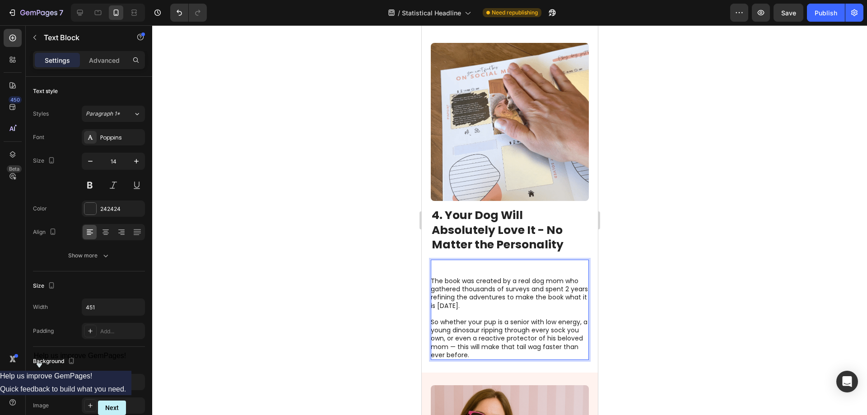
click at [438, 277] on p "The book was created by a real dog mom who gathered thousands of surveys and sp…" at bounding box center [508, 293] width 157 height 33
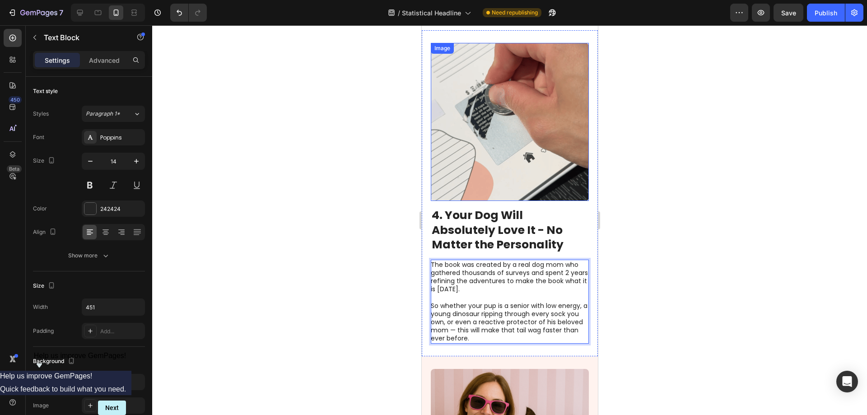
click at [489, 162] on img at bounding box center [509, 122] width 158 height 158
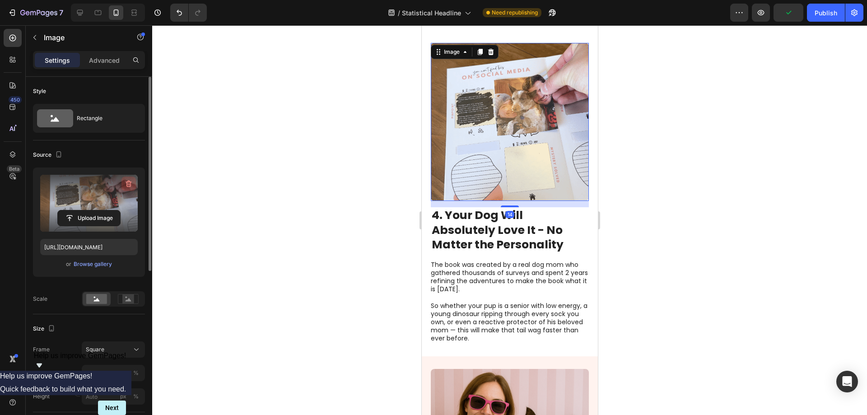
click at [126, 182] on icon "button" at bounding box center [128, 183] width 9 height 9
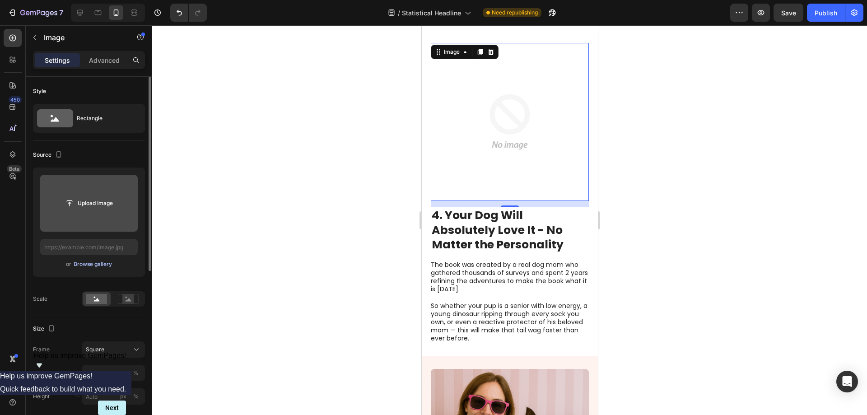
click at [93, 265] on div "Browse gallery" at bounding box center [93, 264] width 38 height 8
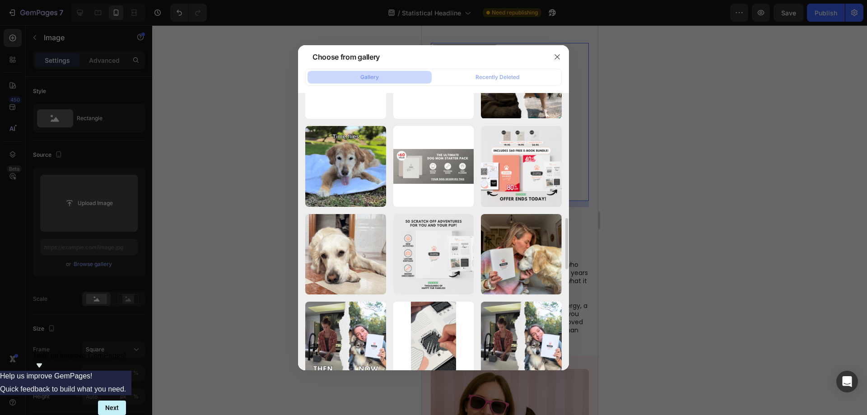
scroll to position [813, 0]
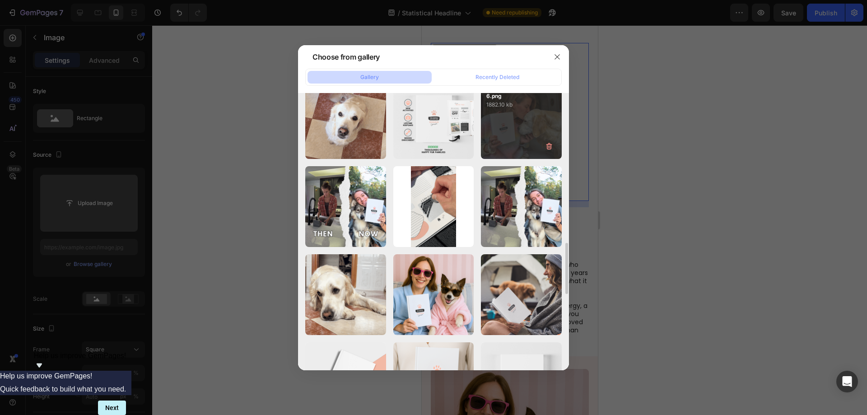
click at [518, 130] on div "LINK In BIO - 2025-09...36.png 1882.10 kb" at bounding box center [521, 119] width 81 height 81
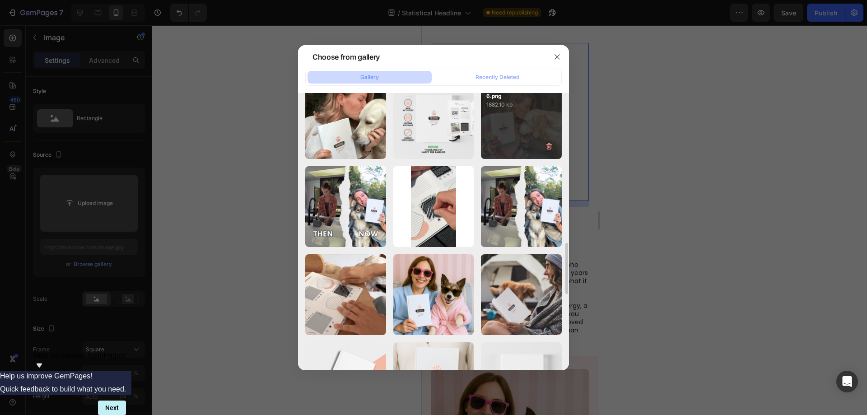
type input "[URL][DOMAIN_NAME]"
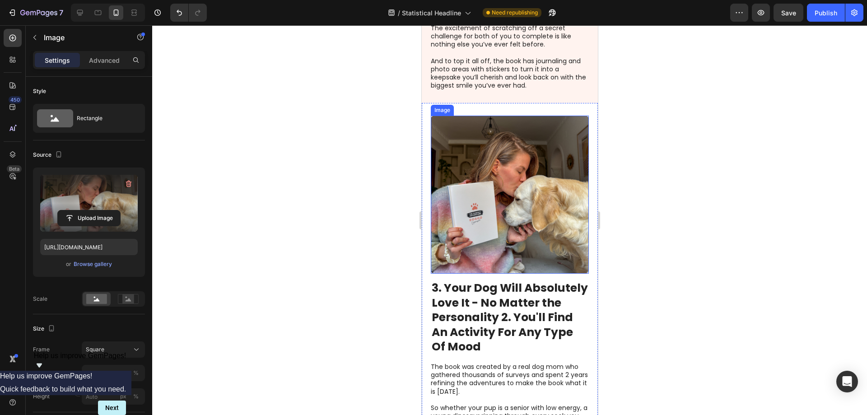
scroll to position [1084, 0]
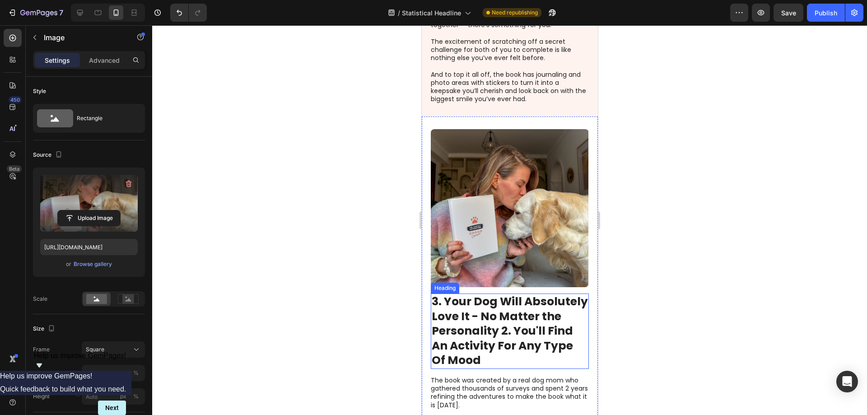
click at [537, 303] on strong "3. Your Dog Will Absolutely Love It - No Matter the Personality 2. You'll Find …" at bounding box center [509, 331] width 156 height 75
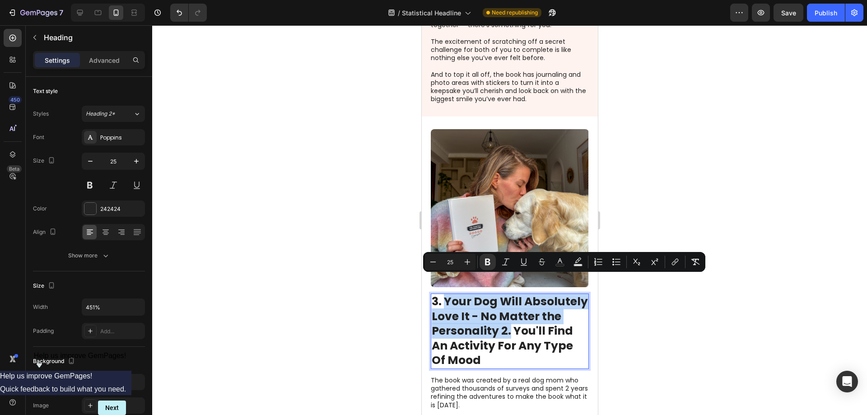
drag, startPoint x: 573, startPoint y: 315, endPoint x: 446, endPoint y: 283, distance: 130.4
click at [446, 295] on p "3. Your Dog Will Absolutely Love It - No Matter the Personality 2. You'll Find …" at bounding box center [509, 332] width 156 height 74
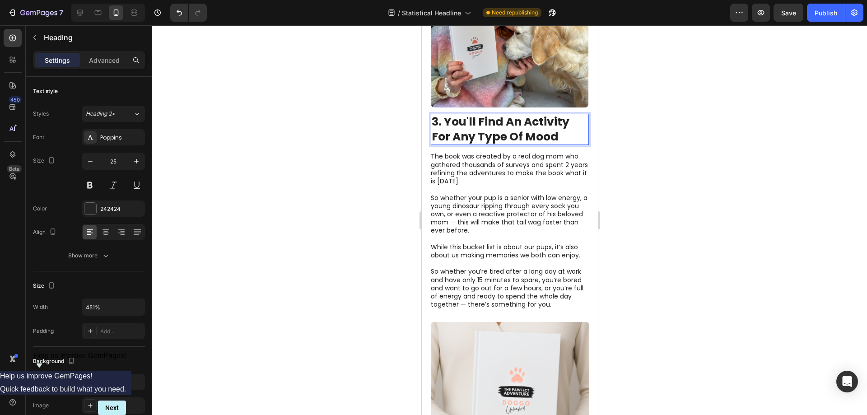
scroll to position [1265, 0]
click at [491, 266] on p "So whether you’re tired after a long day at work and have only 15 minutes to sp…" at bounding box center [508, 286] width 157 height 41
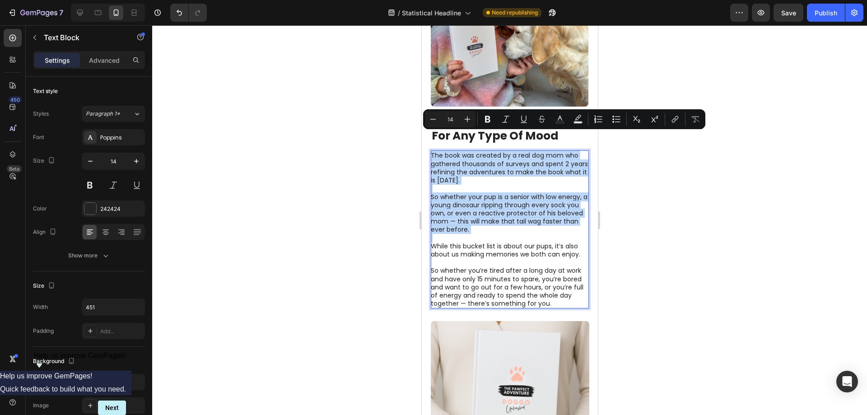
drag, startPoint x: 482, startPoint y: 220, endPoint x: 430, endPoint y: 138, distance: 97.6
click at [430, 150] on div "The book was created by a real dog mom who gathered thousands of surveys and sp…" at bounding box center [509, 229] width 158 height 158
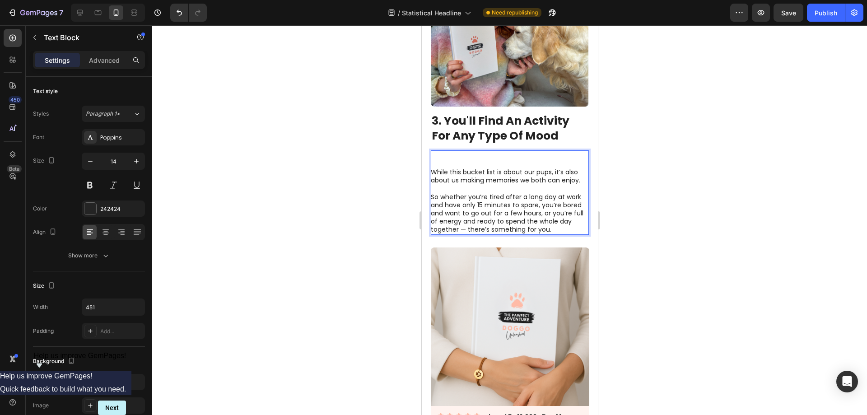
click at [435, 168] on p "While this bucket list is about our pups, it’s also about us making memories we…" at bounding box center [508, 176] width 157 height 16
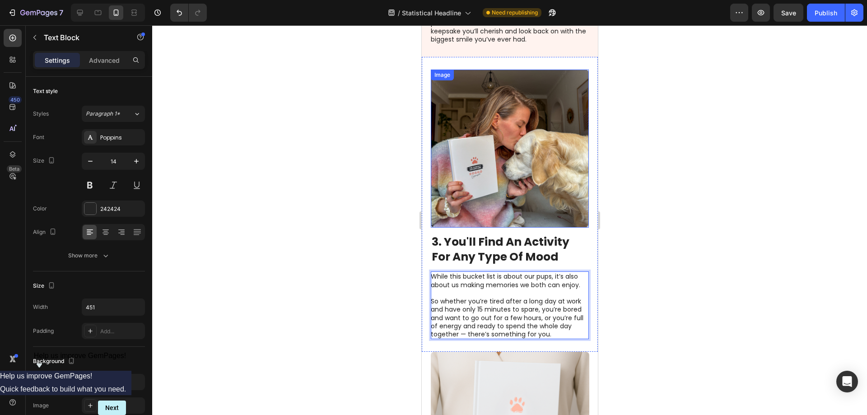
scroll to position [1129, 0]
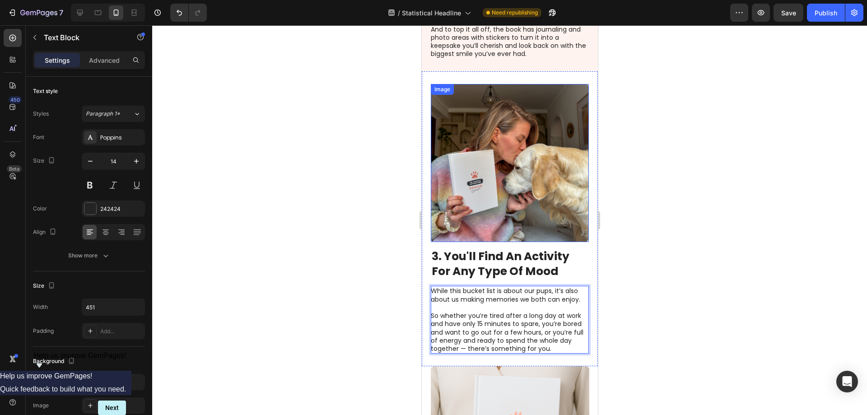
click at [472, 174] on img at bounding box center [509, 163] width 158 height 158
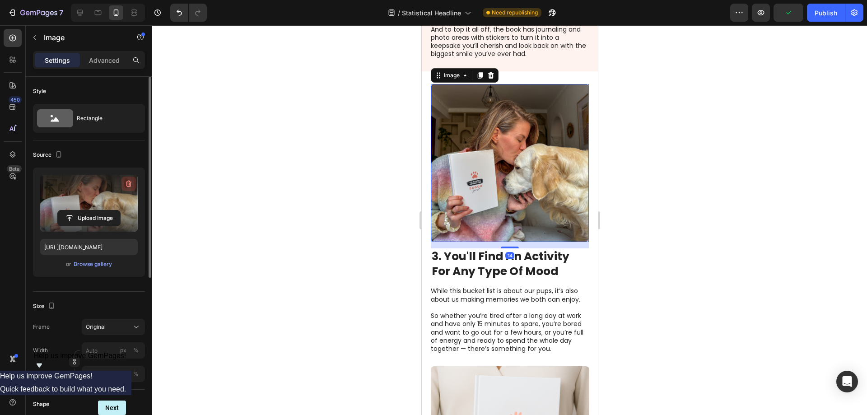
click at [128, 185] on icon "button" at bounding box center [128, 184] width 1 height 3
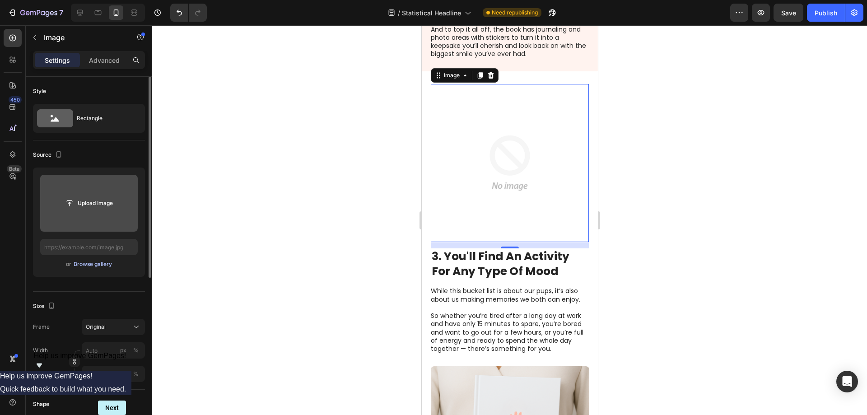
click at [85, 266] on div "Browse gallery" at bounding box center [93, 264] width 38 height 8
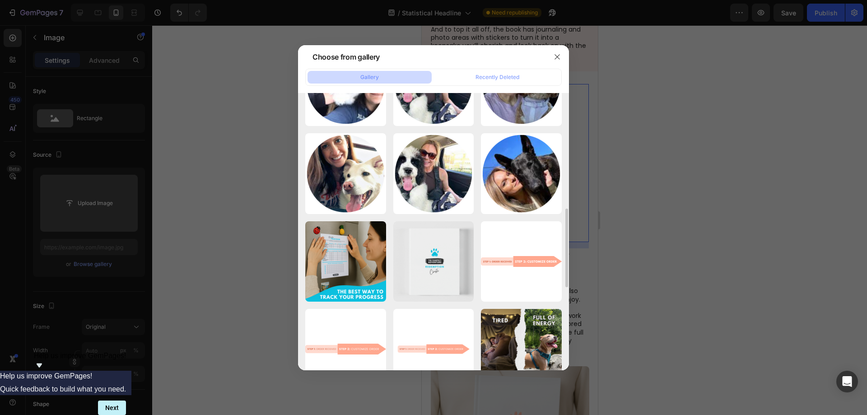
scroll to position [542, 0]
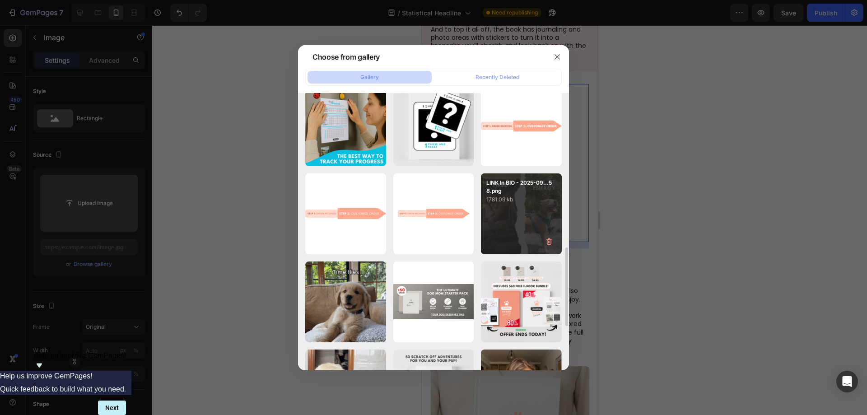
click at [505, 214] on div "LINK In BIO - 2025-09...58.png 1781.09 kb" at bounding box center [521, 213] width 81 height 81
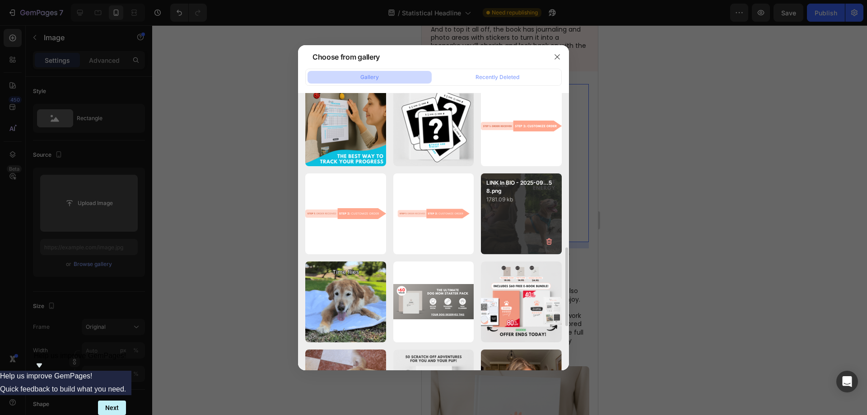
type input "[URL][DOMAIN_NAME]"
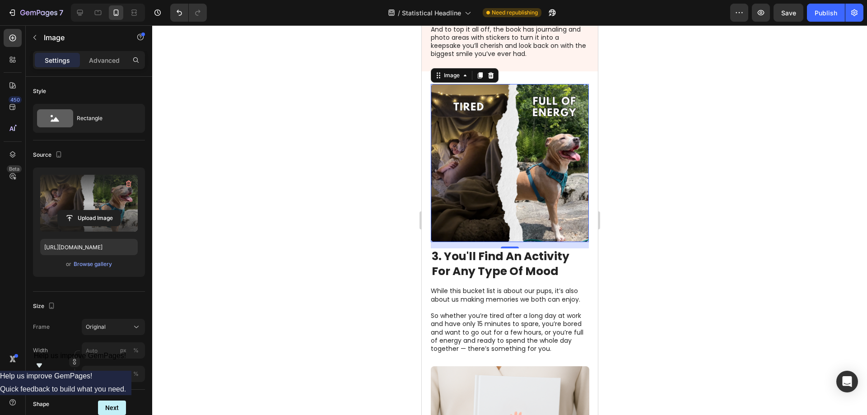
click at [657, 214] on div at bounding box center [509, 220] width 715 height 390
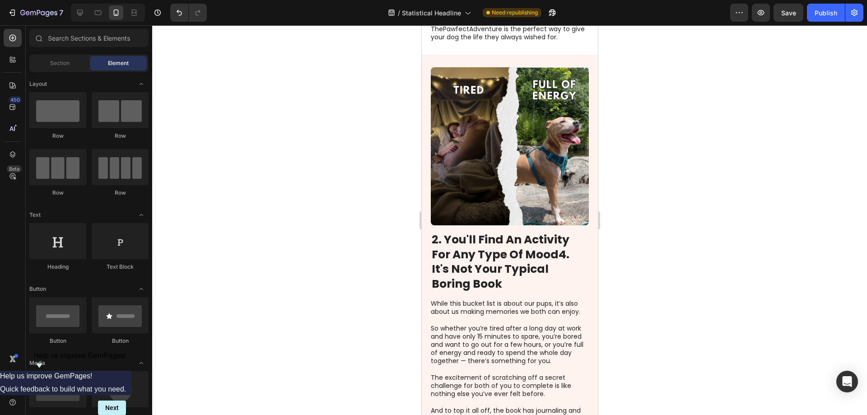
scroll to position [678, 0]
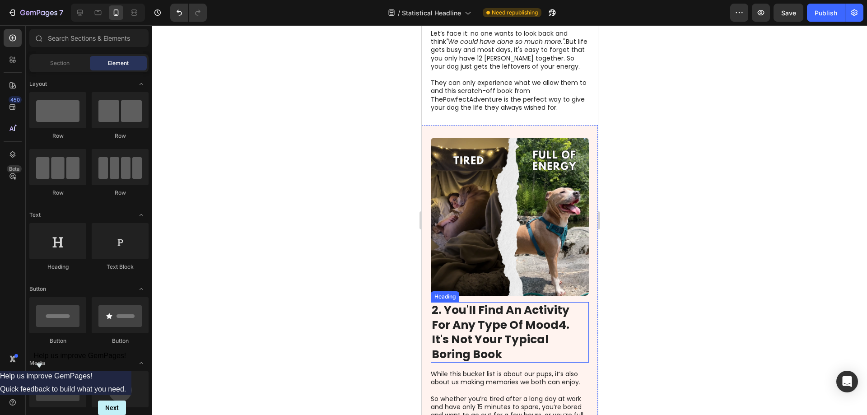
click at [559, 315] on h2 "2. You'll Find An Activity For Any Type Of Mood4. It's Not Your Typical Boring …" at bounding box center [509, 332] width 158 height 61
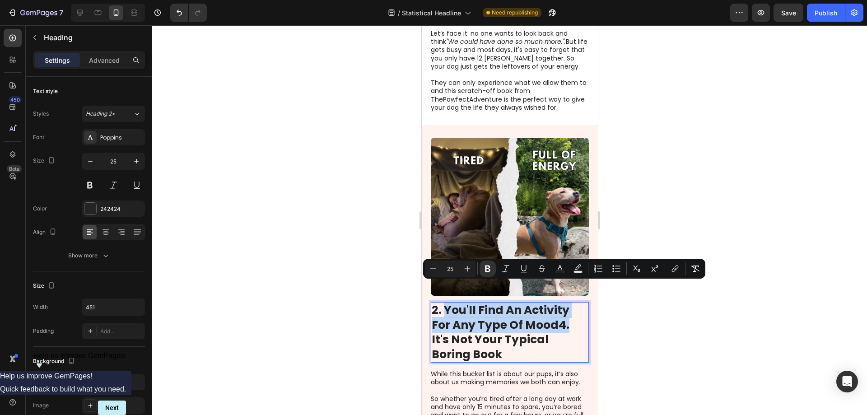
drag, startPoint x: 569, startPoint y: 306, endPoint x: 445, endPoint y: 292, distance: 124.6
click at [445, 303] on p "2. You'll Find An Activity For Any Type Of Mood4. It's Not Your Typical Boring …" at bounding box center [509, 332] width 156 height 59
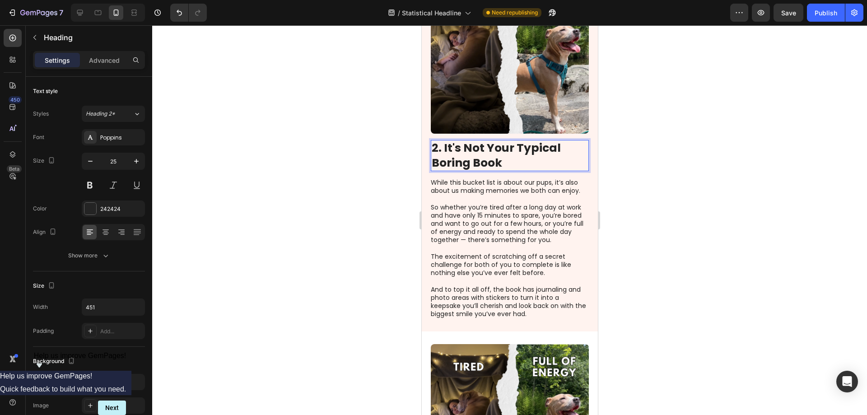
scroll to position [858, 0]
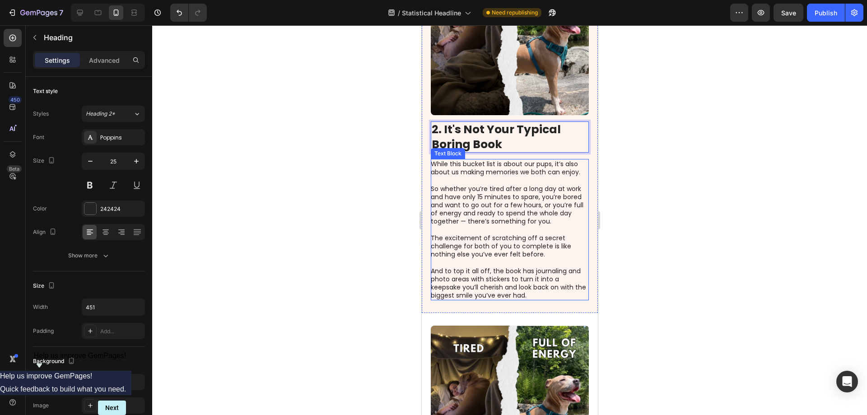
click at [463, 226] on p at bounding box center [508, 230] width 157 height 8
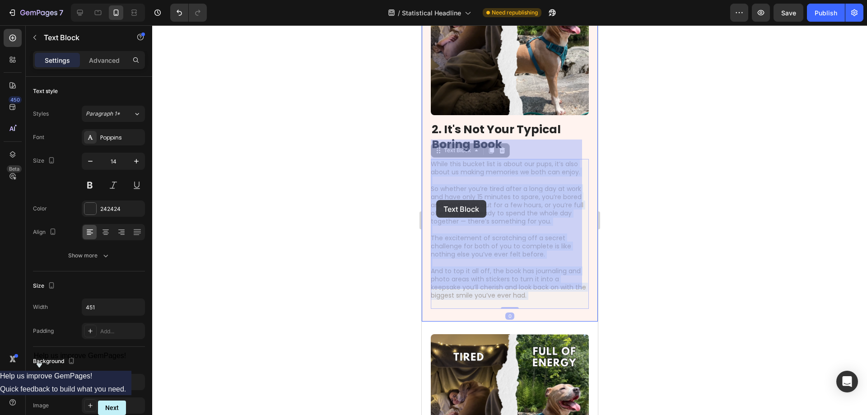
drag, startPoint x: 457, startPoint y: 220, endPoint x: 436, endPoint y: 200, distance: 28.1
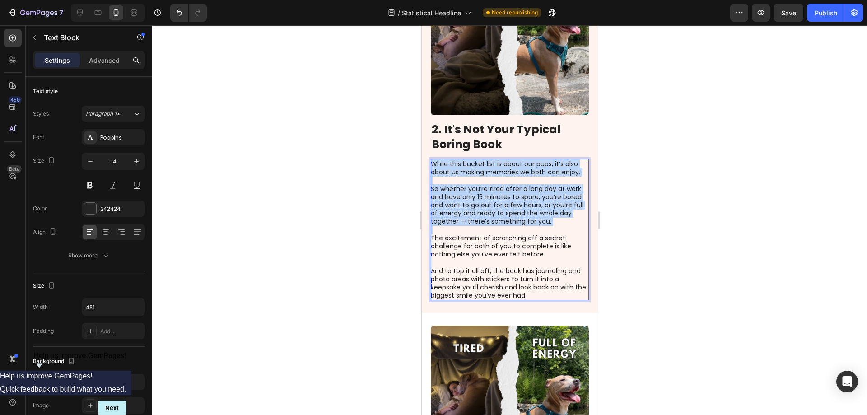
drag, startPoint x: 440, startPoint y: 217, endPoint x: 433, endPoint y: 145, distance: 73.1
click at [433, 159] on div "While this bucket list is about our pups, it’s also about us making memories we…" at bounding box center [509, 229] width 158 height 141
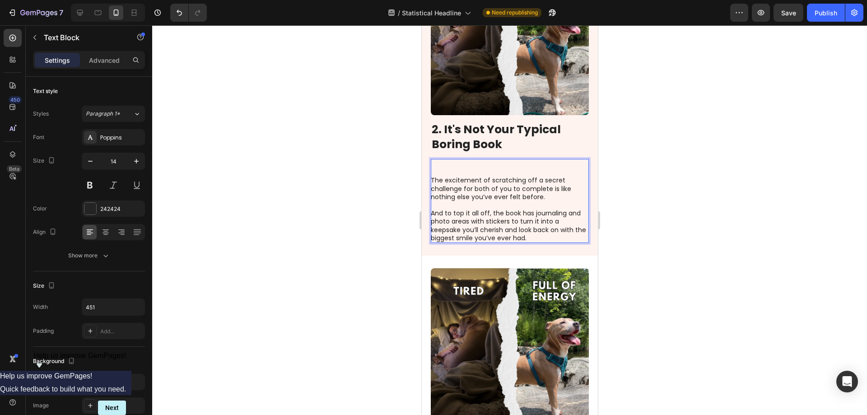
click at [433, 176] on p "The excitement of scratching off a secret challenge for both of you to complete…" at bounding box center [508, 188] width 157 height 25
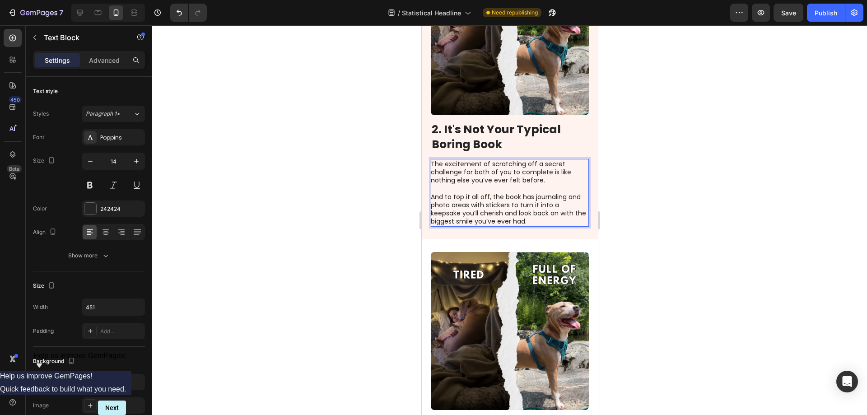
click at [664, 190] on div at bounding box center [509, 220] width 715 height 390
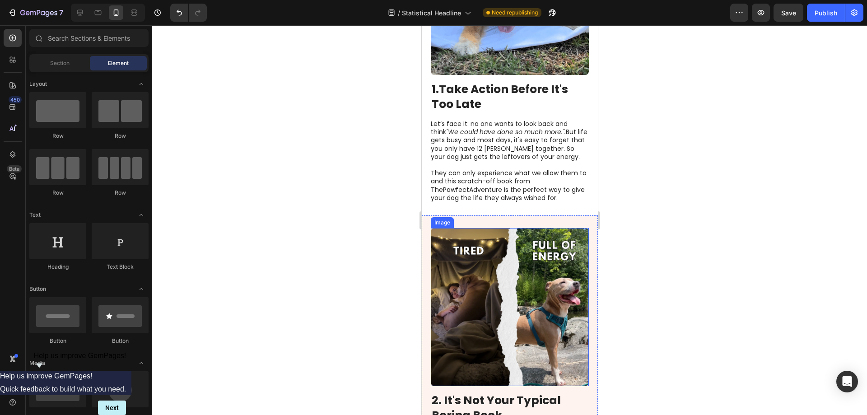
scroll to position [678, 0]
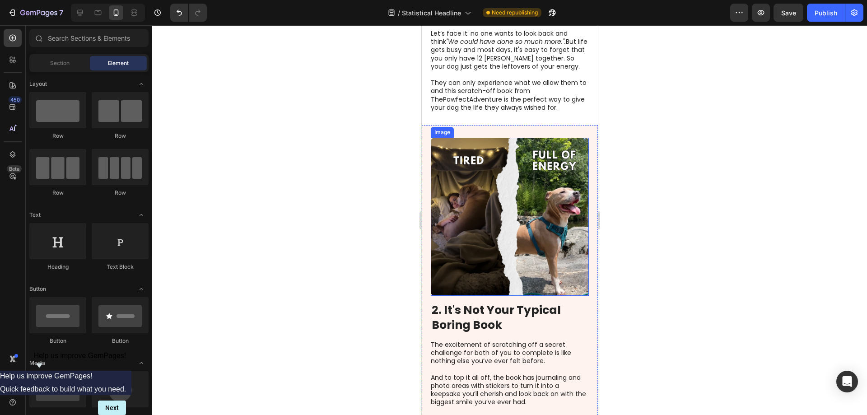
click at [527, 187] on img at bounding box center [509, 217] width 158 height 158
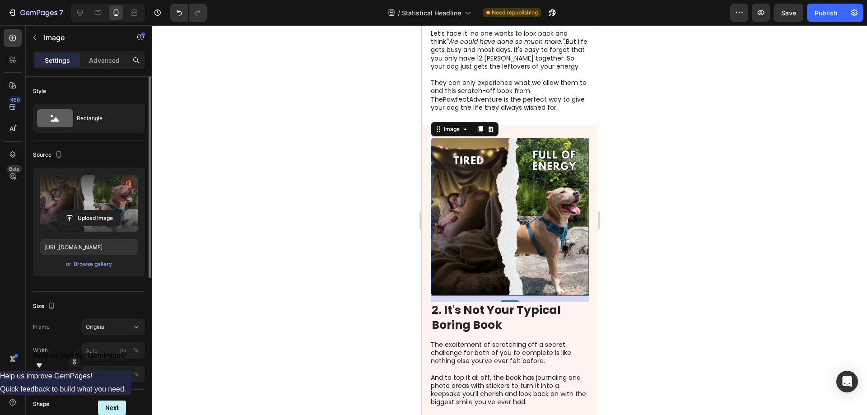
click at [127, 185] on icon "button" at bounding box center [129, 184] width 6 height 7
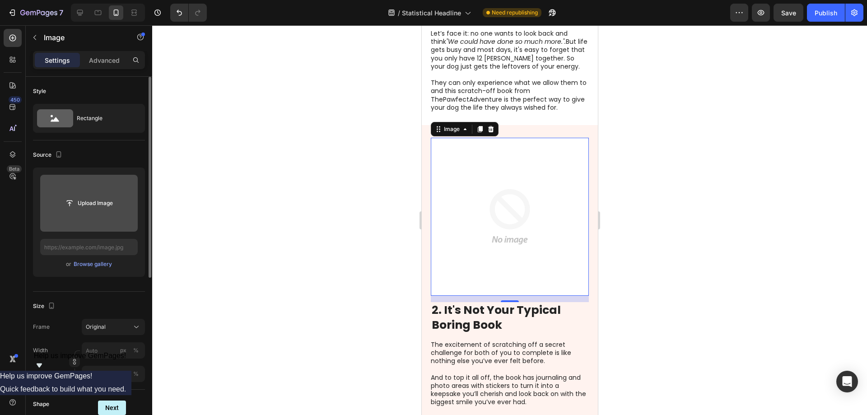
drag, startPoint x: 100, startPoint y: 202, endPoint x: 68, endPoint y: 222, distance: 37.6
click at [68, 222] on div "Upload Image" at bounding box center [89, 203] width 98 height 57
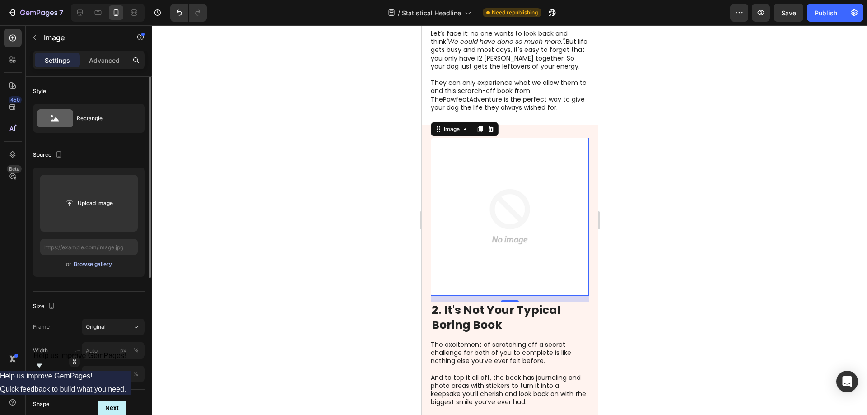
click at [81, 266] on div "Browse gallery" at bounding box center [93, 264] width 38 height 8
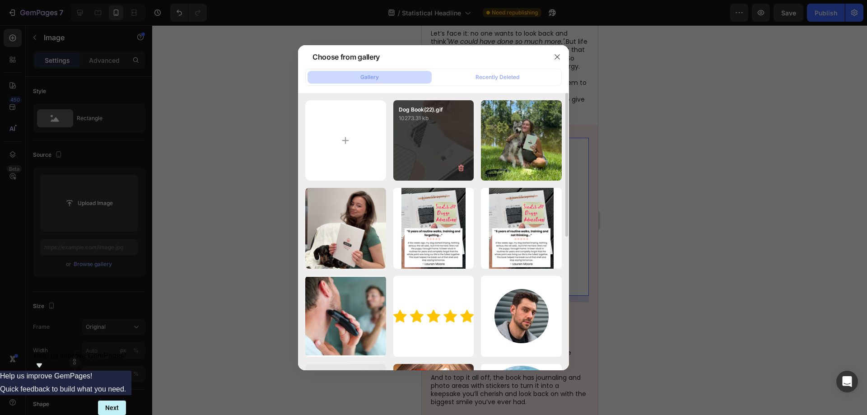
click at [425, 138] on div "Dog Book(22).gif 10273.31 kb" at bounding box center [433, 140] width 81 height 81
type input "[URL][DOMAIN_NAME]"
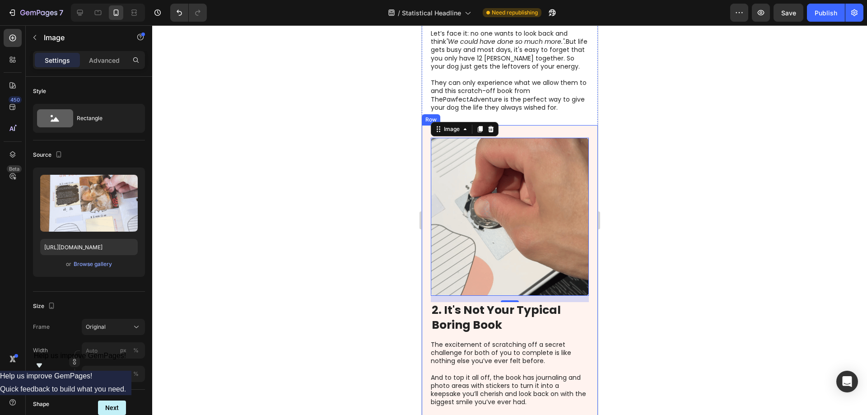
click at [344, 161] on div at bounding box center [509, 220] width 715 height 390
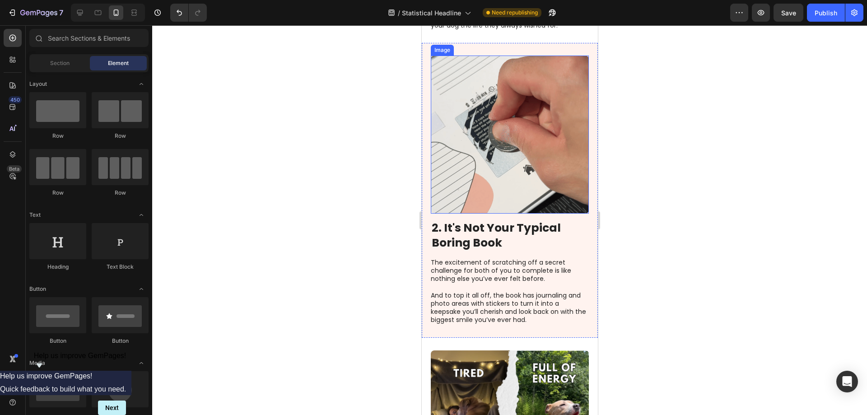
scroll to position [768, 0]
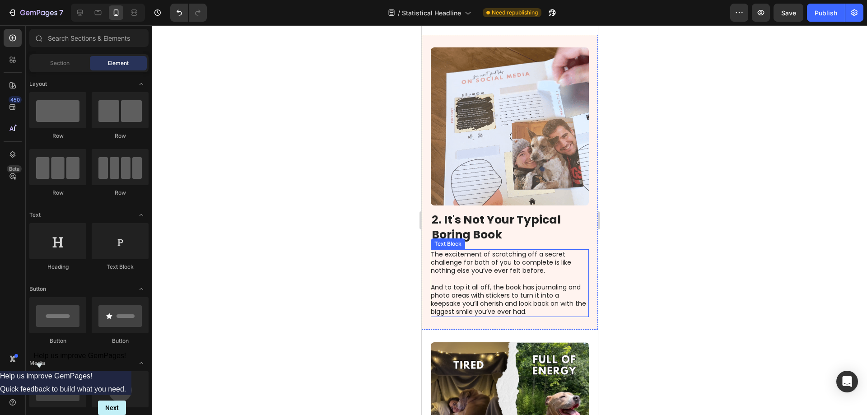
click at [543, 251] on p "The excitement of scratching off a secret challenge for both of you to complete…" at bounding box center [508, 262] width 157 height 25
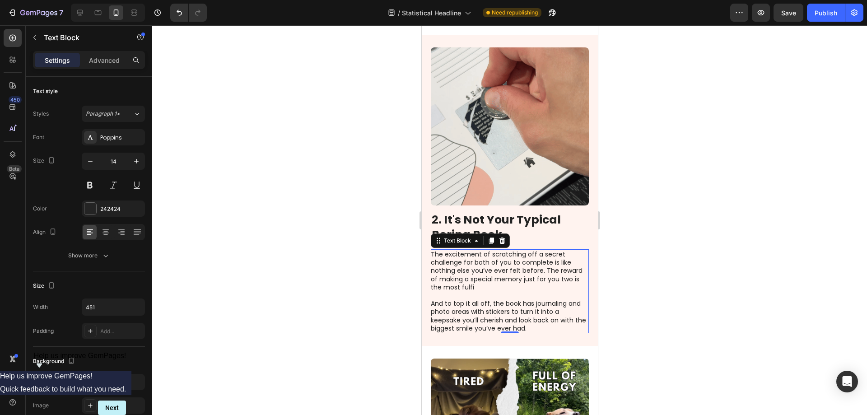
click at [472, 266] on p "The excitement of scratching off a secret challenge for both of you to complete…" at bounding box center [508, 270] width 157 height 41
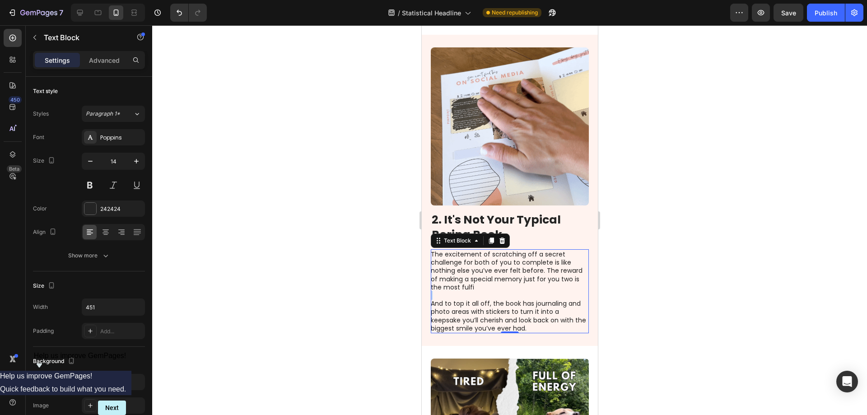
click at [472, 266] on p "The excitement of scratching off a secret challenge for both of you to complete…" at bounding box center [508, 270] width 157 height 41
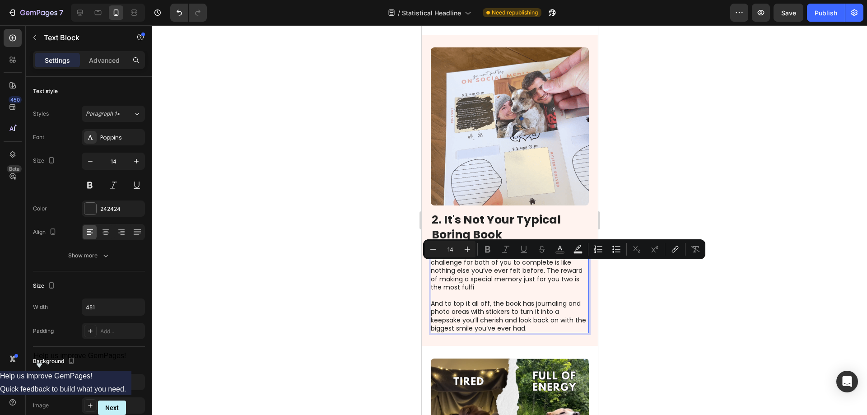
click at [469, 268] on p "The excitement of scratching off a secret challenge for both of you to complete…" at bounding box center [508, 270] width 157 height 41
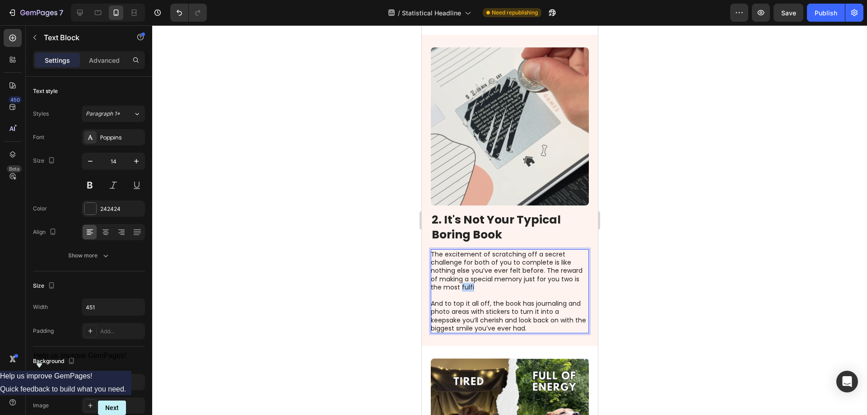
click at [469, 268] on p "The excitement of scratching off a secret challenge for both of you to complete…" at bounding box center [508, 270] width 157 height 41
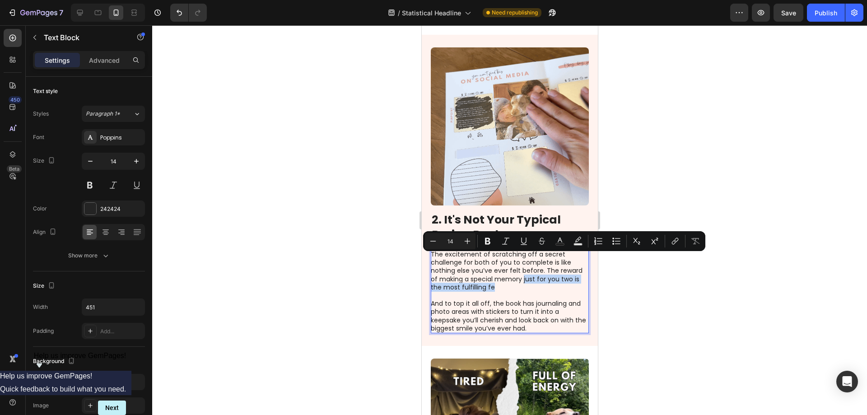
drag, startPoint x: 523, startPoint y: 260, endPoint x: 544, endPoint y: 267, distance: 22.3
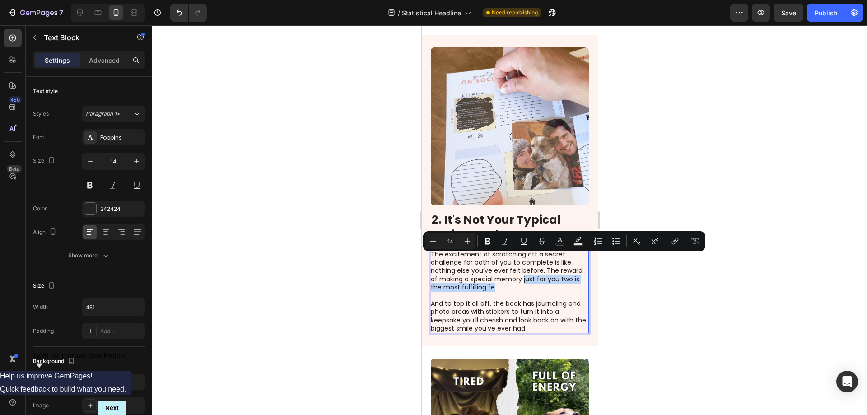
click at [544, 267] on p "The excitement of scratching off a secret challenge for both of you to complete…" at bounding box center [508, 270] width 157 height 41
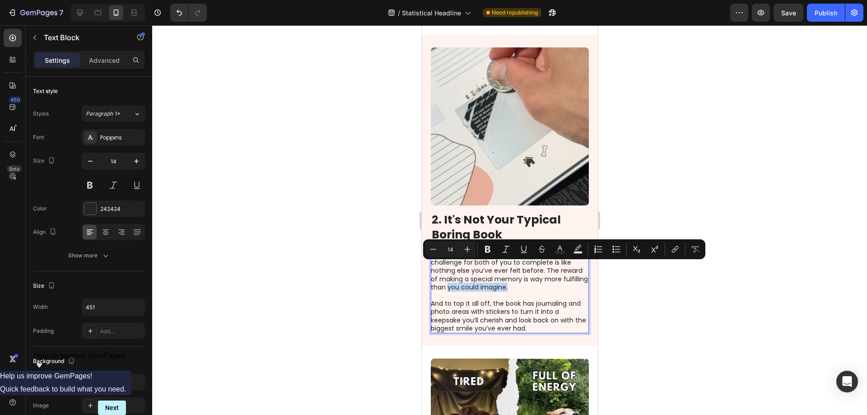
drag, startPoint x: 534, startPoint y: 269, endPoint x: 473, endPoint y: 271, distance: 60.6
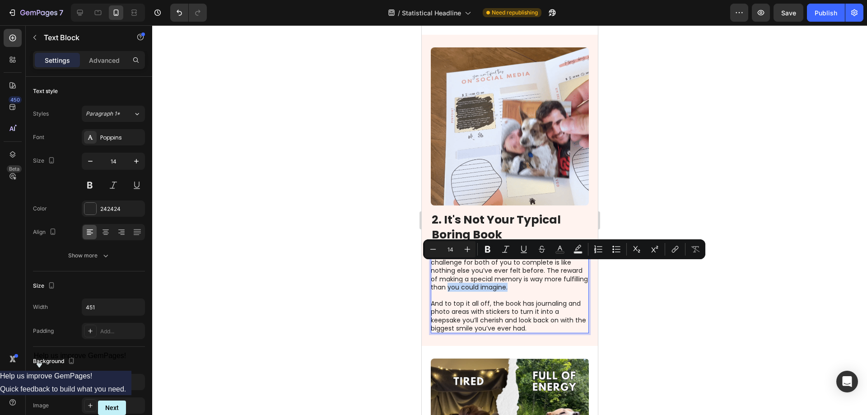
click at [473, 271] on p "The excitement of scratching off a secret challenge for both of you to complete…" at bounding box center [508, 270] width 157 height 41
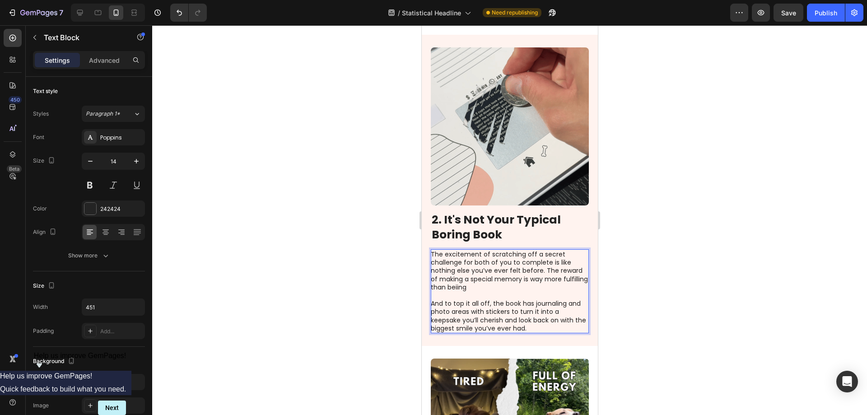
click at [481, 267] on p "The excitement of scratching off a secret challenge for both of you to complete…" at bounding box center [508, 270] width 157 height 41
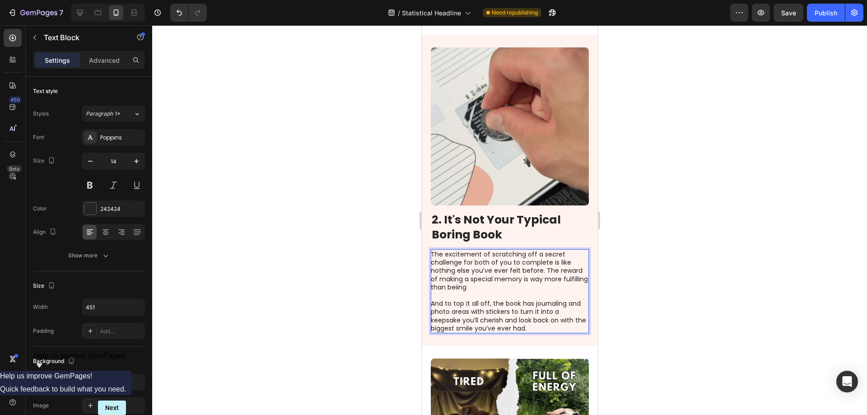
click at [481, 267] on p "The excitement of scratching off a secret challenge for both of you to complete…" at bounding box center [508, 270] width 157 height 41
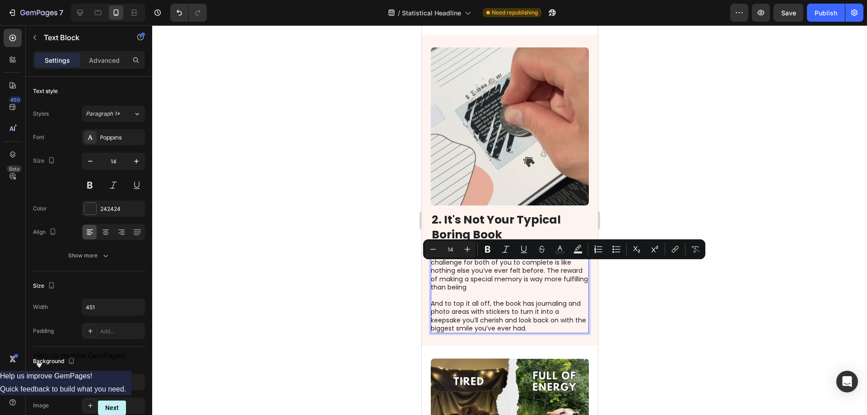
copy p "beiing"
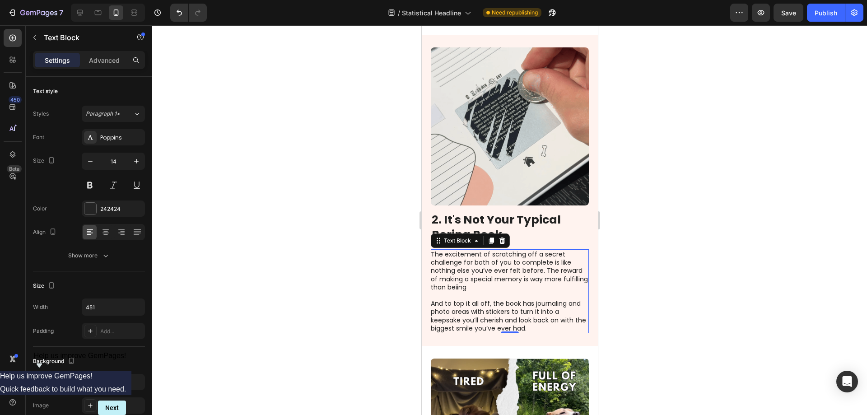
click at [480, 268] on p "The excitement of scratching off a secret challenge for both of you to complete…" at bounding box center [508, 270] width 157 height 41
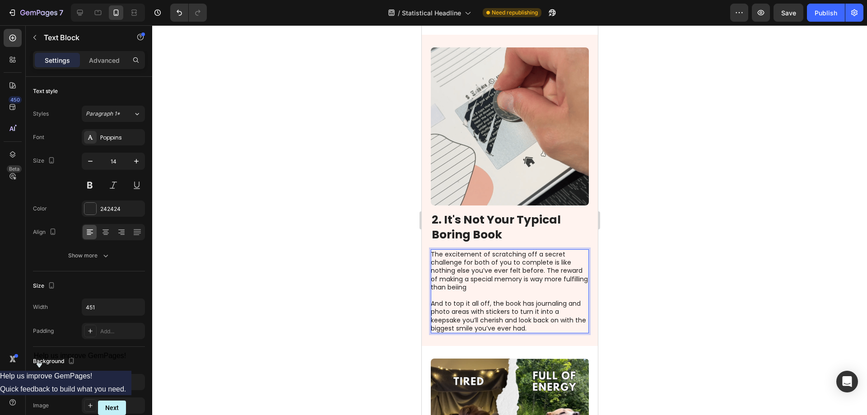
click at [480, 268] on p "The excitement of scratching off a secret challenge for both of you to complete…" at bounding box center [508, 270] width 157 height 41
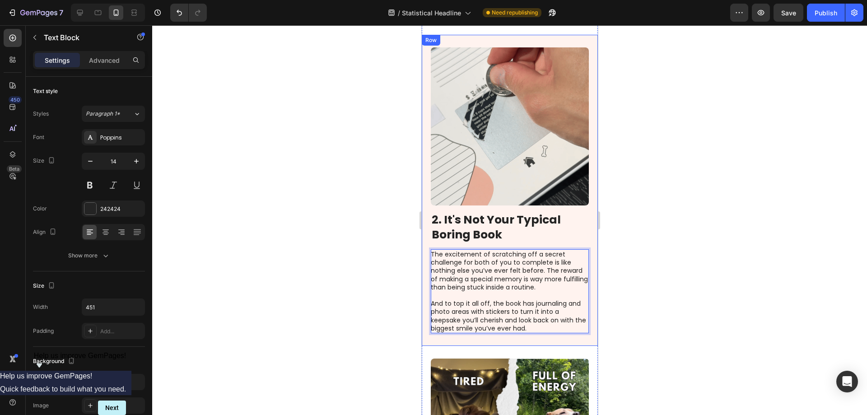
click at [273, 237] on div at bounding box center [509, 220] width 715 height 390
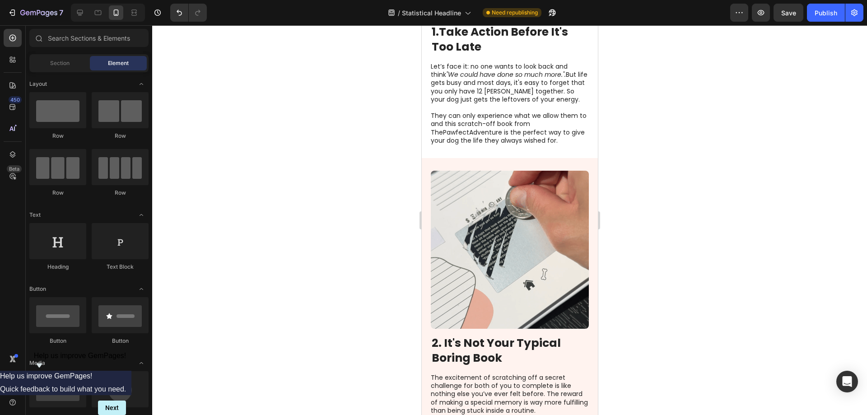
scroll to position [632, 0]
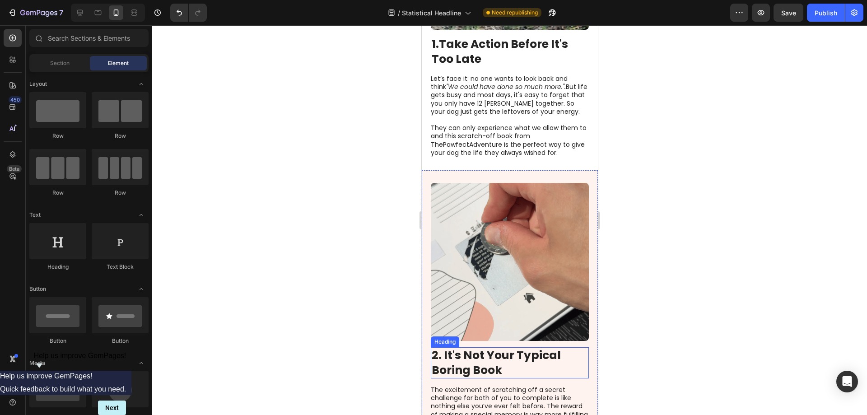
click at [562, 348] on p "⁠⁠⁠⁠⁠⁠⁠ 2. It's Not Your Typical Boring Book" at bounding box center [509, 362] width 156 height 29
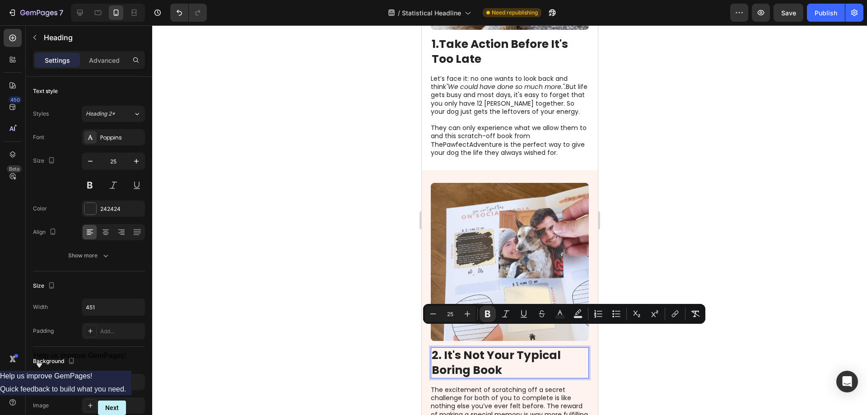
click at [562, 348] on p "2. It's Not Your Typical Boring Book" at bounding box center [509, 362] width 156 height 29
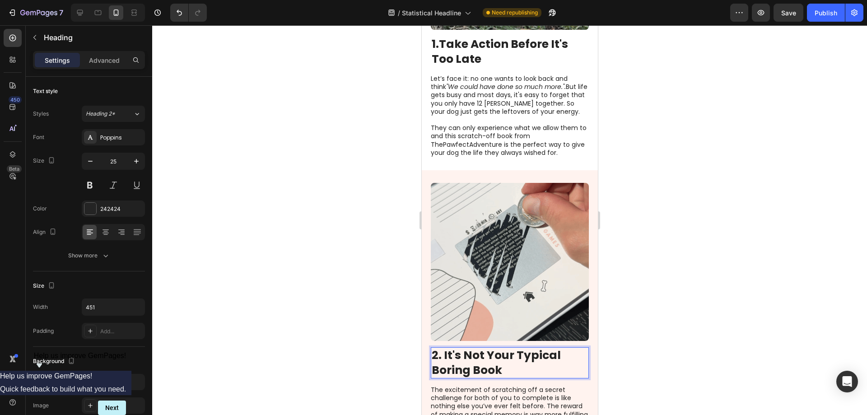
click at [470, 352] on strong "2. It's Not Your Typical Boring Book" at bounding box center [495, 362] width 129 height 31
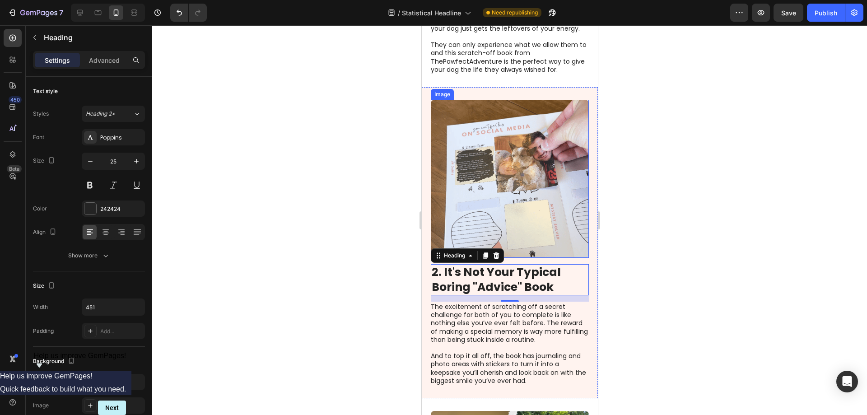
scroll to position [723, 0]
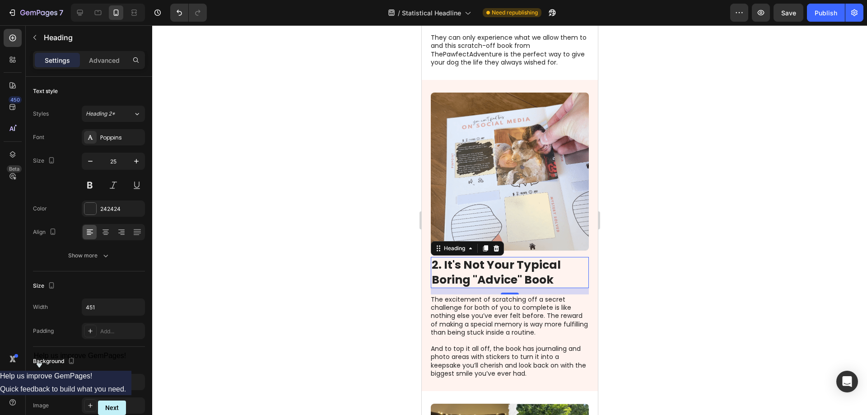
click at [342, 203] on div at bounding box center [509, 220] width 715 height 390
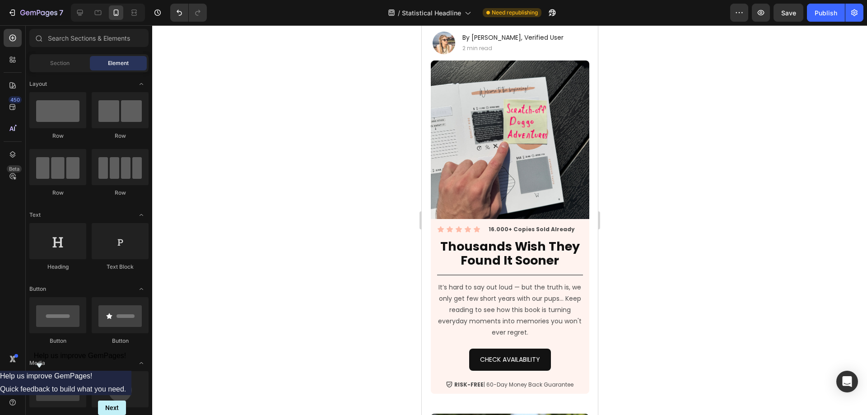
scroll to position [0, 0]
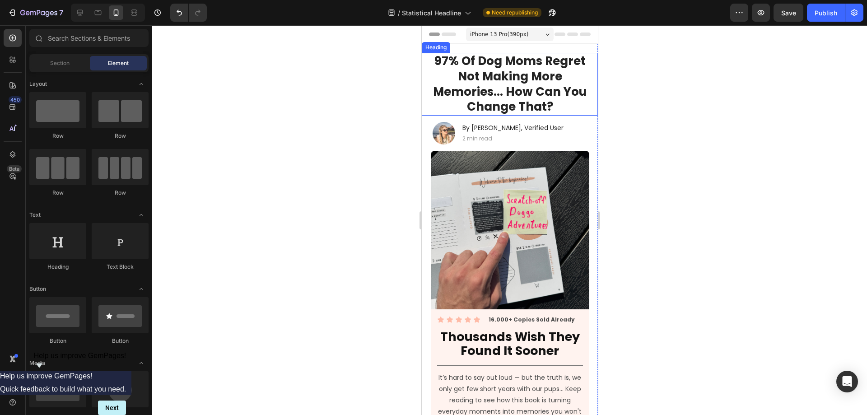
click at [512, 99] on strong "97% Of Dog Moms Regret Not Making More Memories... How Can You Change That?" at bounding box center [510, 84] width 154 height 62
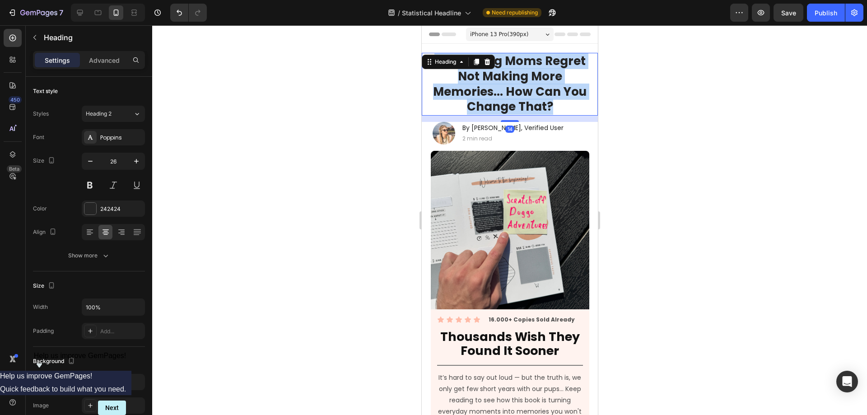
click at [512, 99] on strong "97% Of Dog Moms Regret Not Making More Memories... How Can You Change That?" at bounding box center [510, 84] width 154 height 62
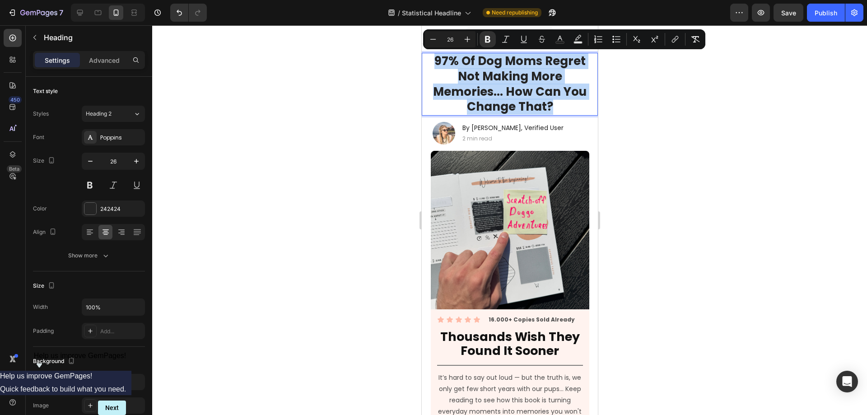
copy strong "97% Of Dog Moms Regret Not Making More Memories... How Can You Change That?"
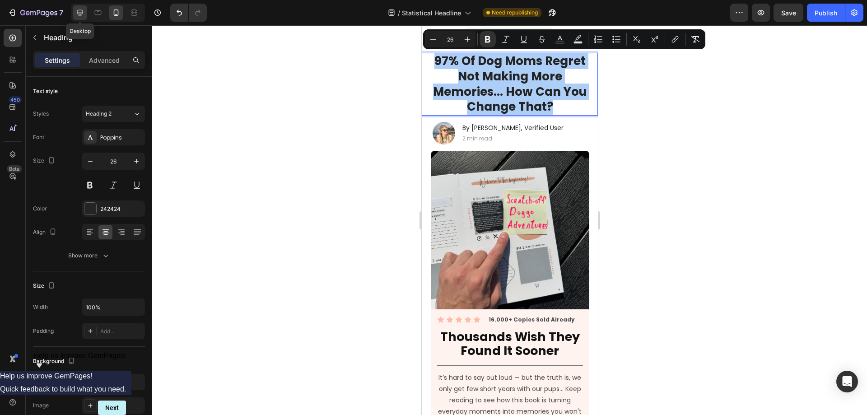
click at [81, 13] on icon at bounding box center [80, 13] width 6 height 6
type input "46"
type input "996"
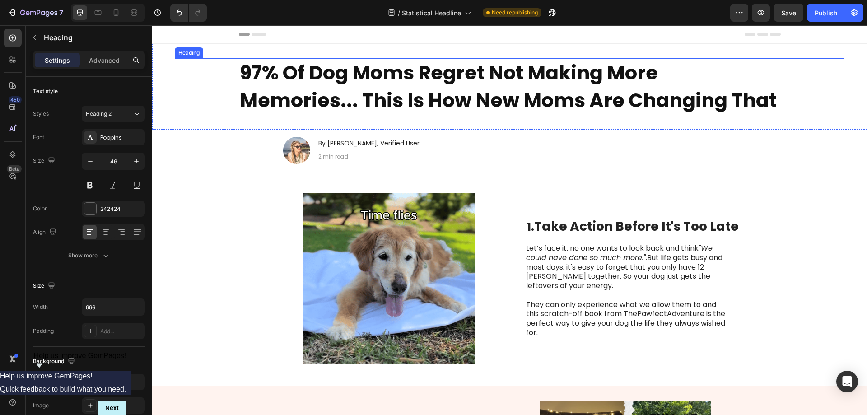
click at [418, 89] on strong "97% Of Dog Moms Regret Not Making More Memories... This Is How New Moms Are Cha…" at bounding box center [508, 86] width 537 height 55
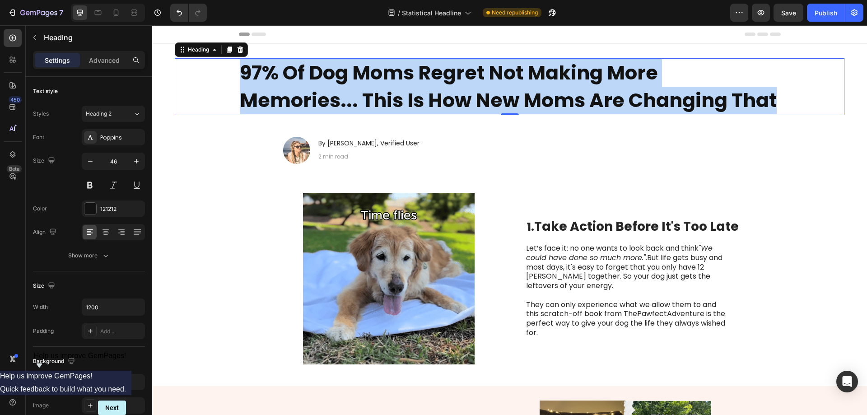
click at [418, 89] on strong "97% Of Dog Moms Regret Not Making More Memories... This Is How New Moms Are Cha…" at bounding box center [508, 86] width 537 height 55
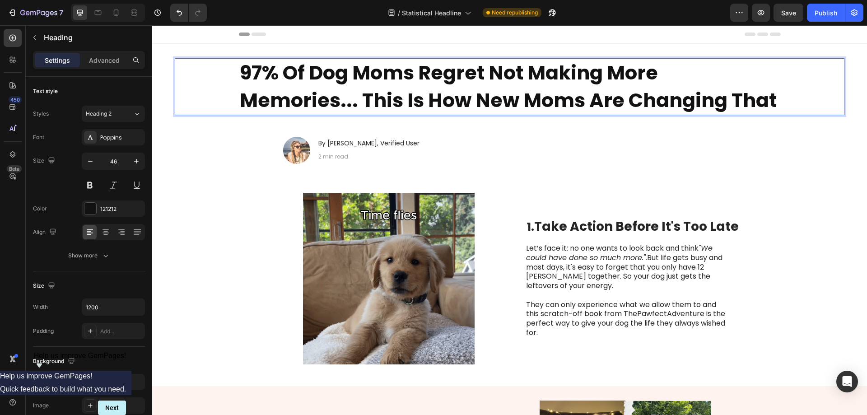
click at [434, 93] on strong "97% Of Dog Moms Regret Not Making More Memories... This Is How New Moms Are Cha…" at bounding box center [508, 86] width 537 height 55
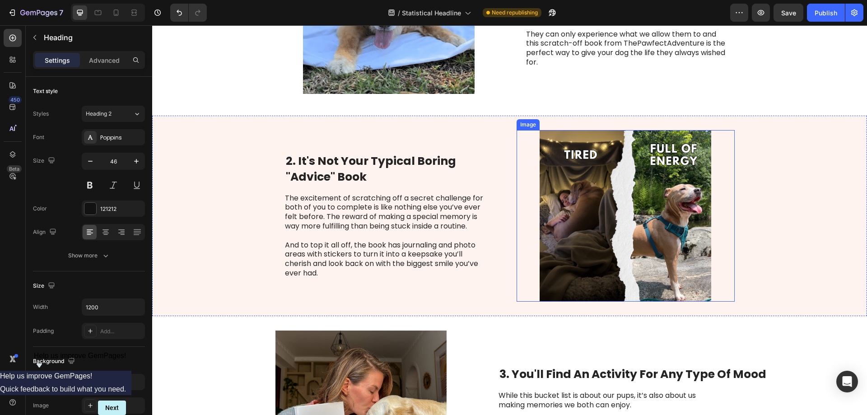
scroll to position [271, 0]
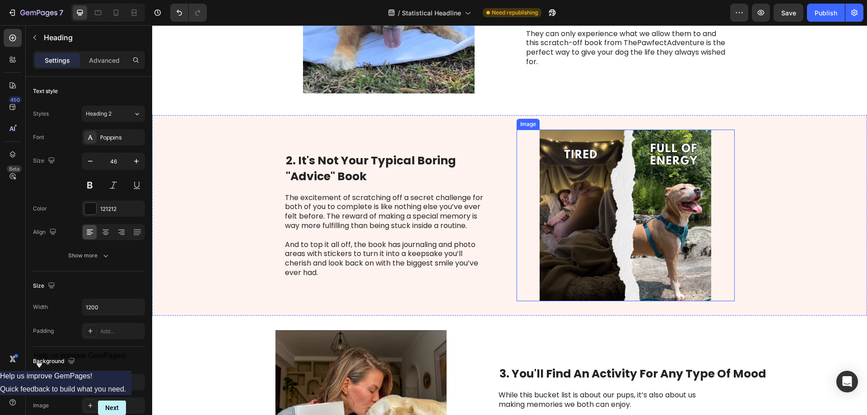
click at [582, 214] on img at bounding box center [626, 216] width 218 height 172
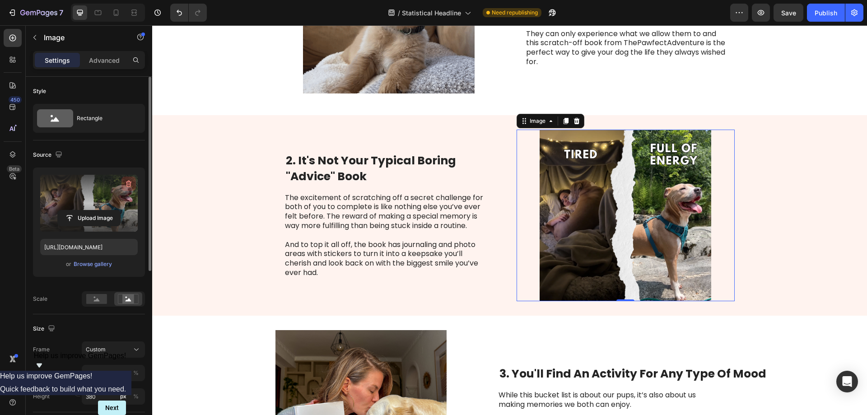
click at [127, 186] on icon "button" at bounding box center [128, 183] width 9 height 9
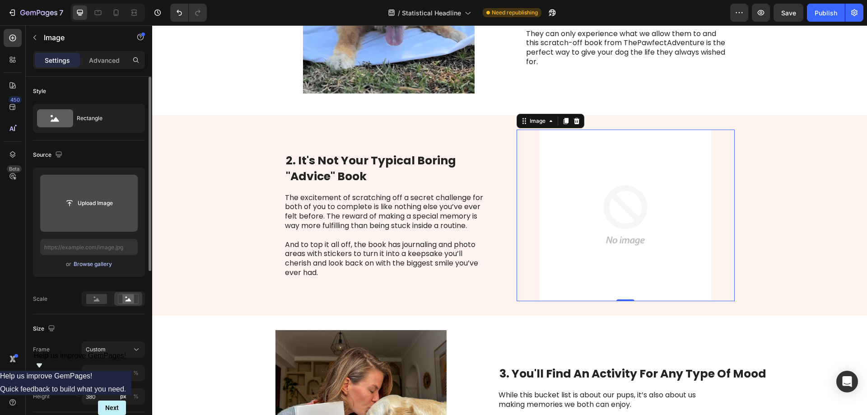
click at [95, 267] on div "Browse gallery" at bounding box center [93, 264] width 38 height 8
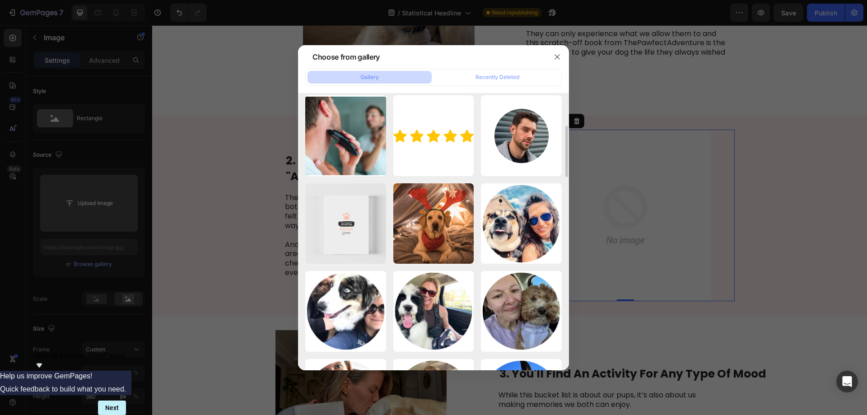
scroll to position [0, 0]
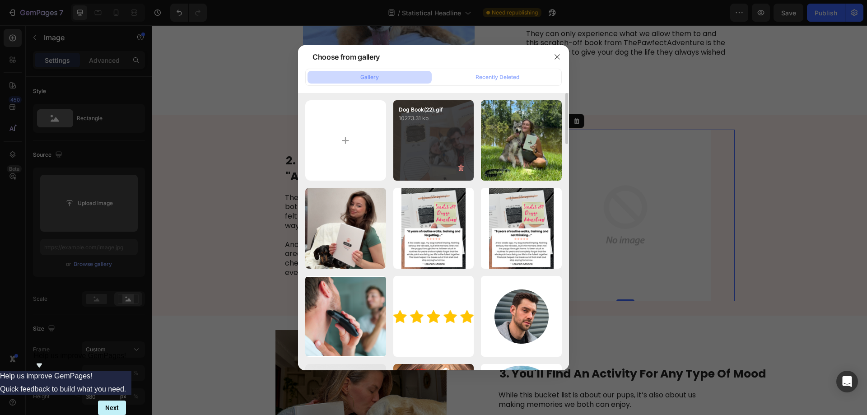
click at [431, 150] on div "Dog Book(22).gif 10273.31 kb" at bounding box center [433, 140] width 81 height 81
type input "[URL][DOMAIN_NAME]"
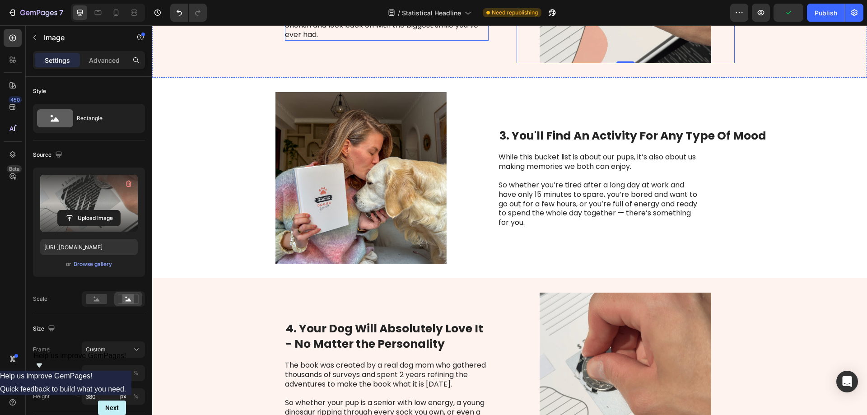
scroll to position [542, 0]
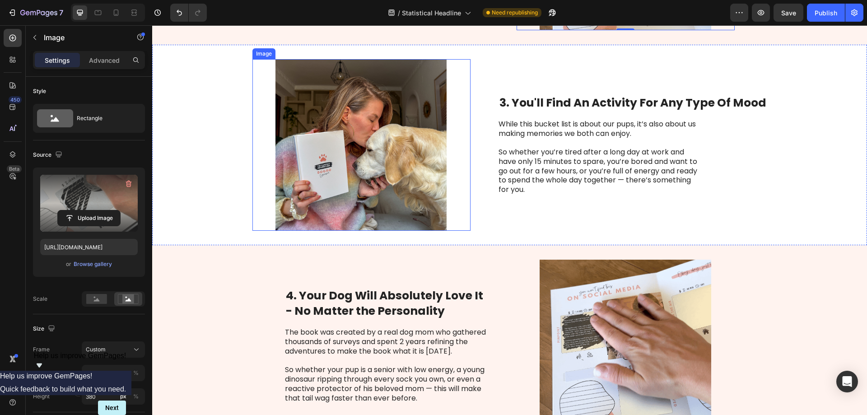
click at [383, 196] on img at bounding box center [361, 145] width 218 height 172
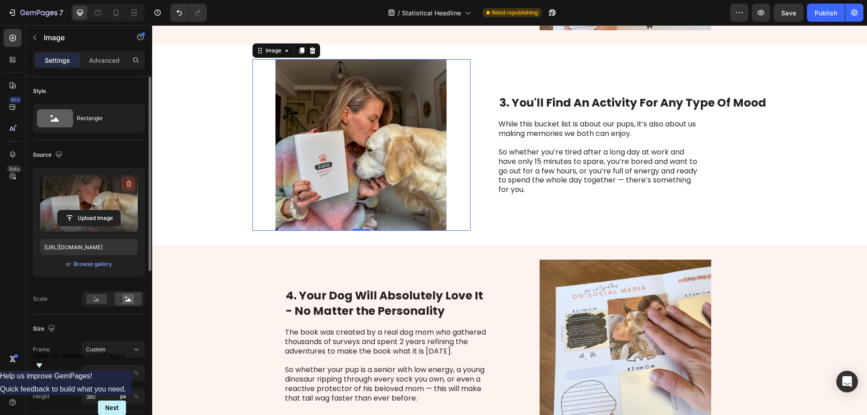
click at [127, 185] on icon "button" at bounding box center [128, 183] width 9 height 9
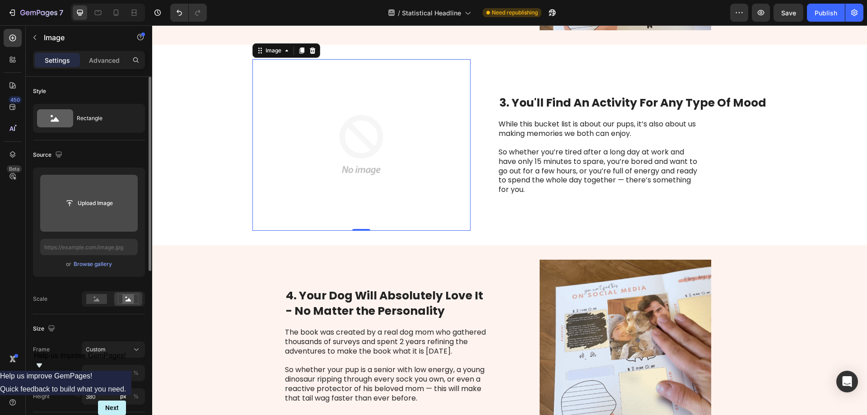
click at [89, 201] on input "file" at bounding box center [89, 203] width 62 height 15
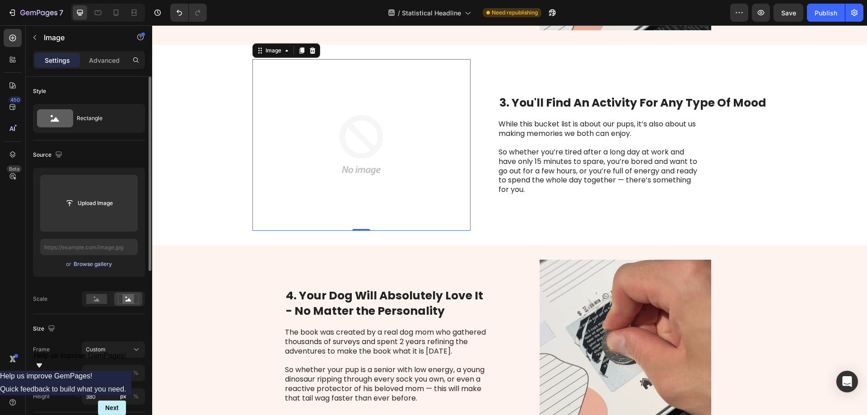
click at [80, 266] on div "Browse gallery" at bounding box center [93, 264] width 38 height 8
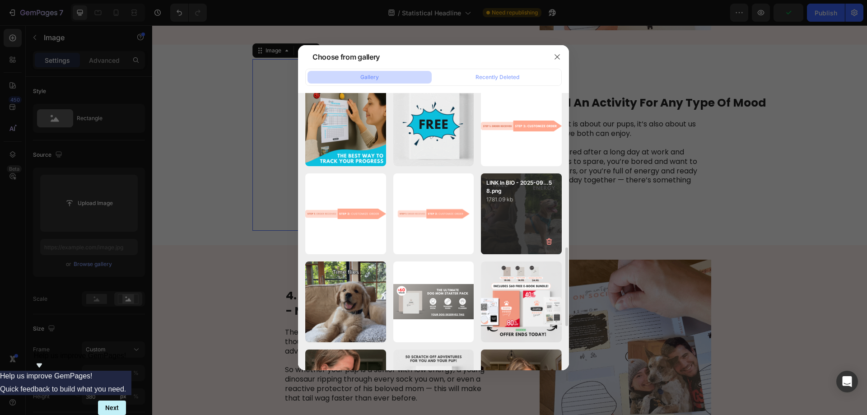
click at [508, 218] on div "LINK In BIO - 2025-09...58.png 1781.09 kb" at bounding box center [521, 213] width 81 height 81
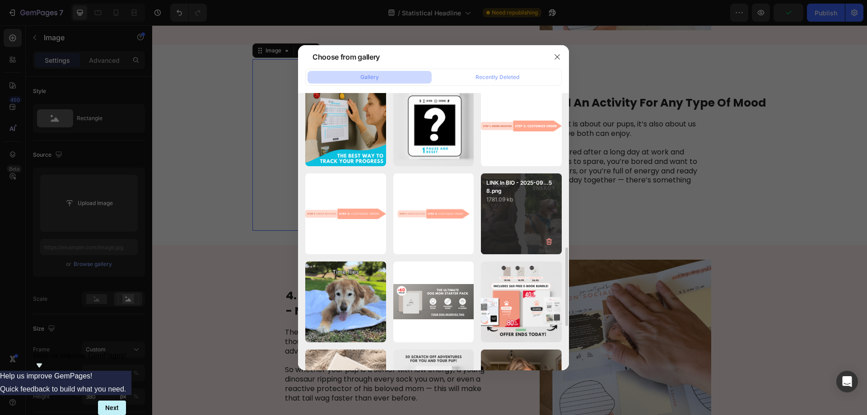
type input "[URL][DOMAIN_NAME]"
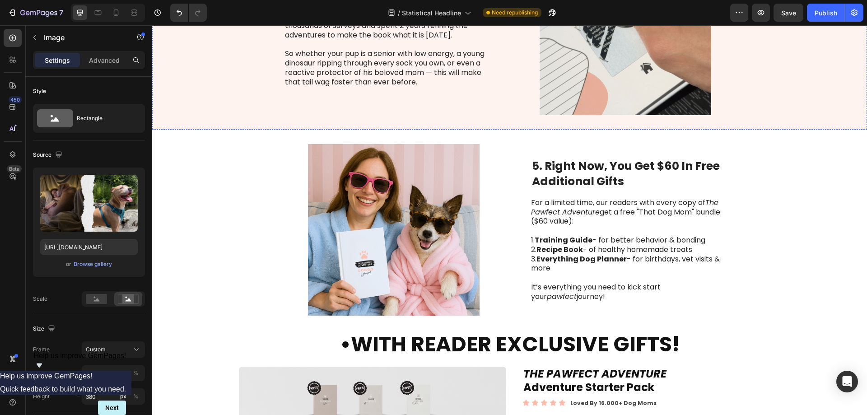
scroll to position [678, 0]
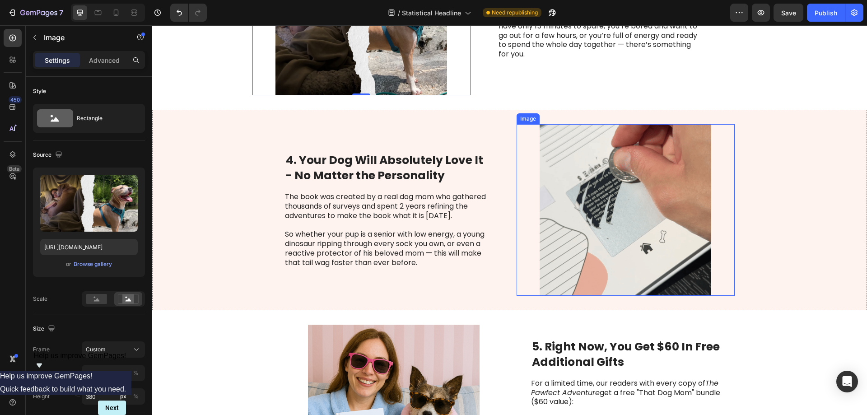
click at [600, 220] on img at bounding box center [626, 210] width 218 height 172
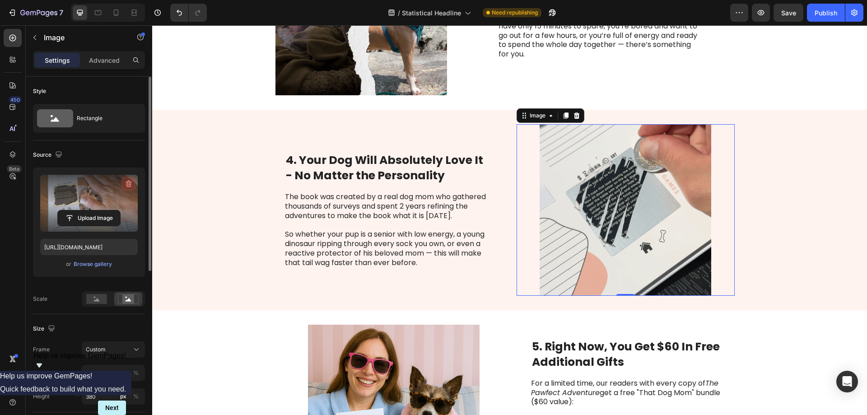
click at [129, 184] on icon "button" at bounding box center [128, 183] width 9 height 9
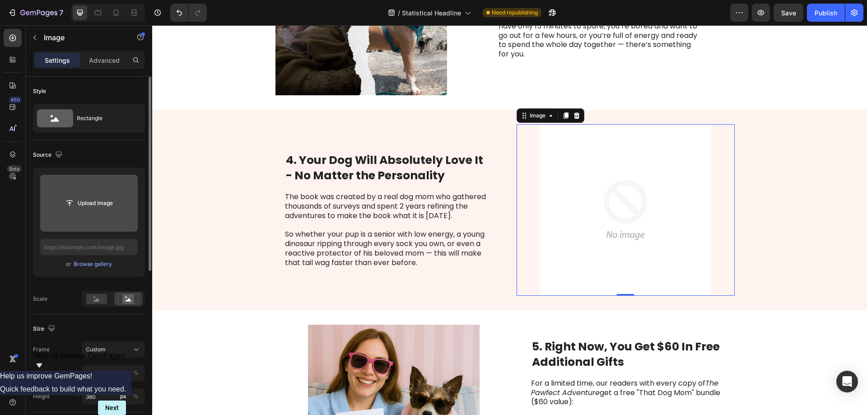
click at [85, 202] on input "file" at bounding box center [89, 203] width 62 height 15
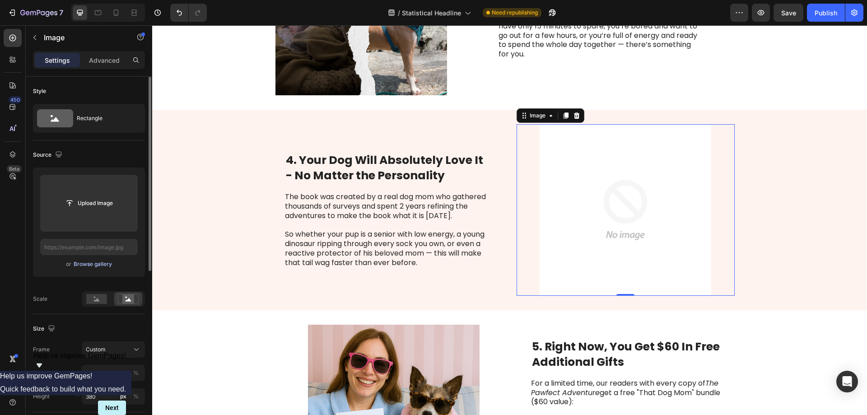
click at [84, 266] on div "Browse gallery" at bounding box center [93, 264] width 38 height 8
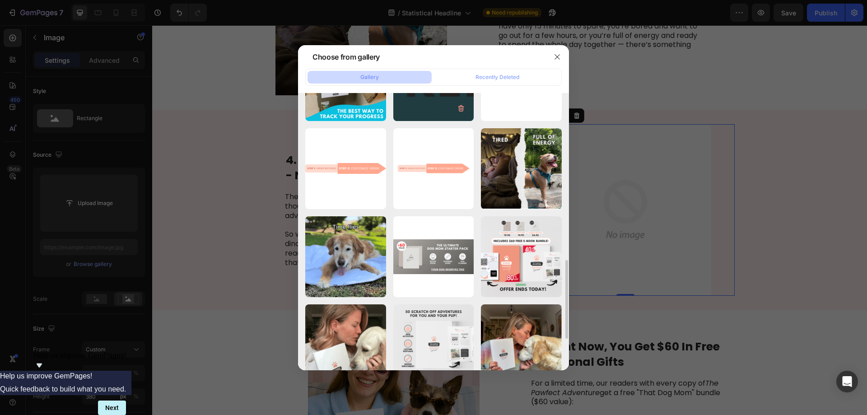
scroll to position [632, 0]
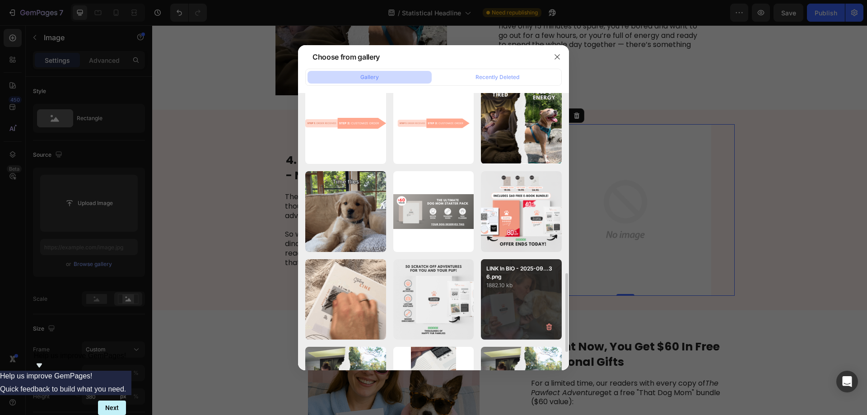
click at [520, 287] on p "1882.10 kb" at bounding box center [521, 285] width 70 height 9
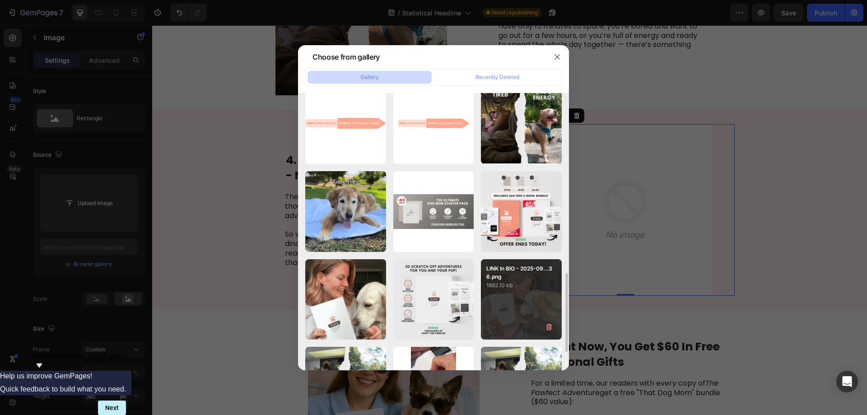
type input "[URL][DOMAIN_NAME]"
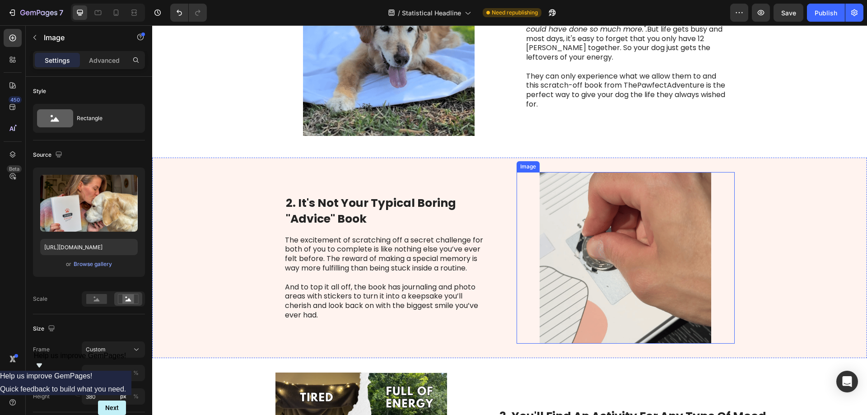
scroll to position [181, 0]
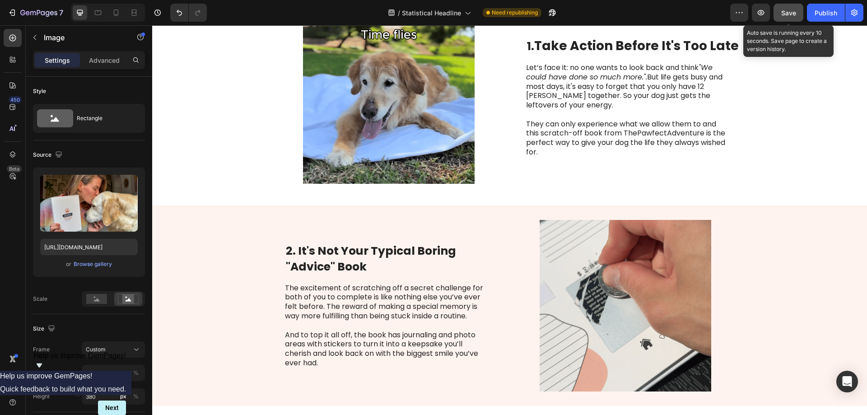
click at [785, 15] on span "Save" at bounding box center [788, 13] width 15 height 8
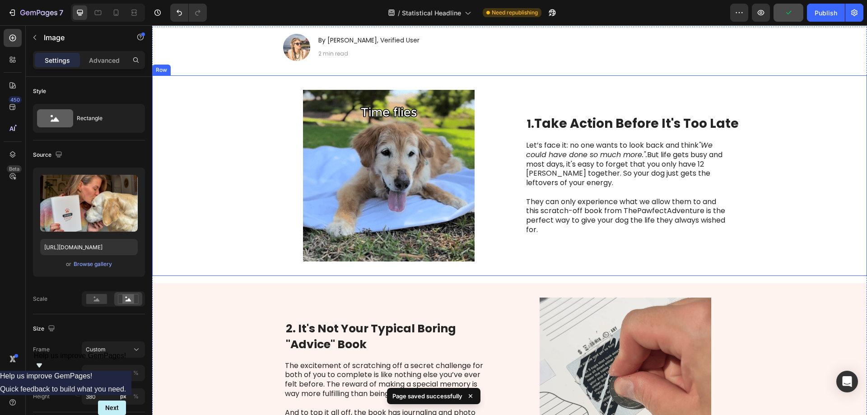
scroll to position [0, 0]
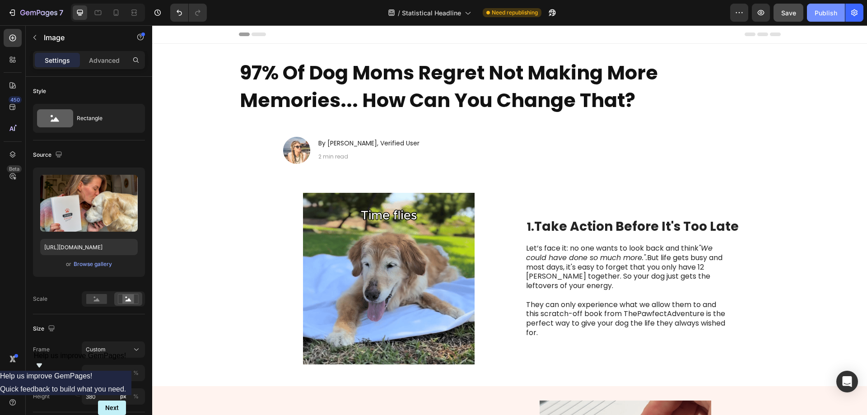
click at [826, 16] on div "Publish" at bounding box center [826, 12] width 23 height 9
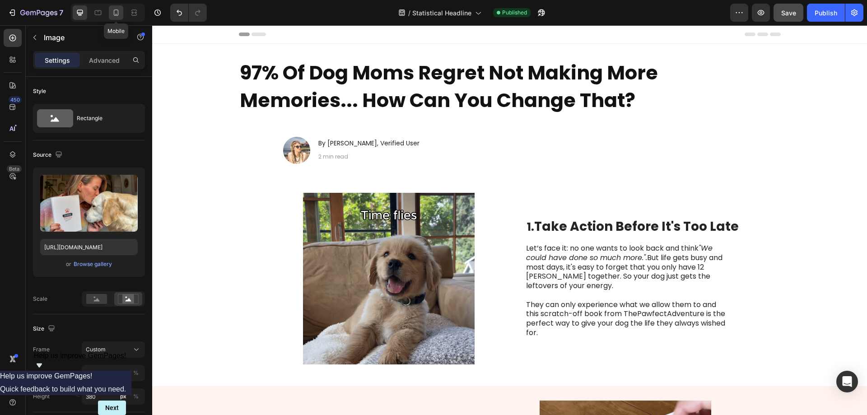
click at [115, 9] on icon at bounding box center [116, 12] width 9 height 9
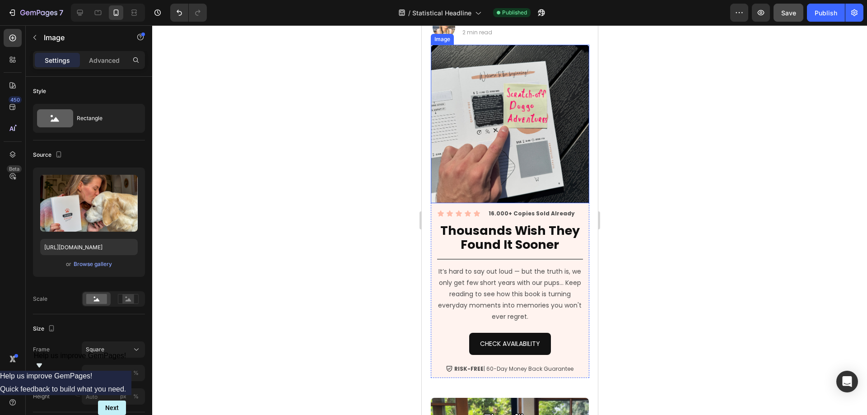
scroll to position [136, 0]
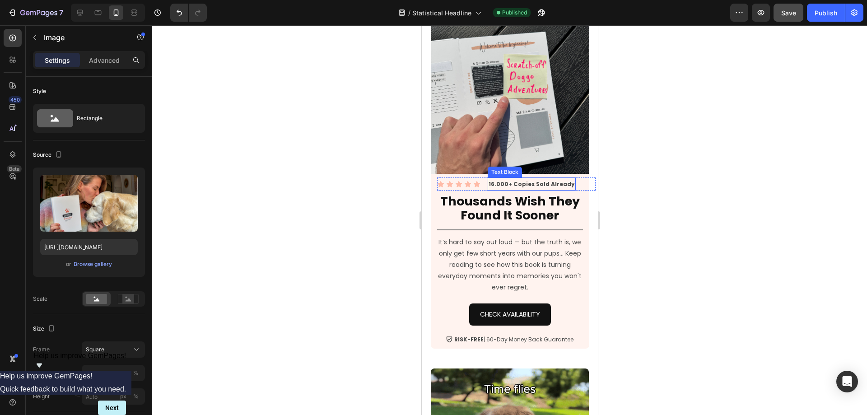
click at [535, 180] on strong "16.000+ Copies Sold Already" at bounding box center [531, 184] width 86 height 8
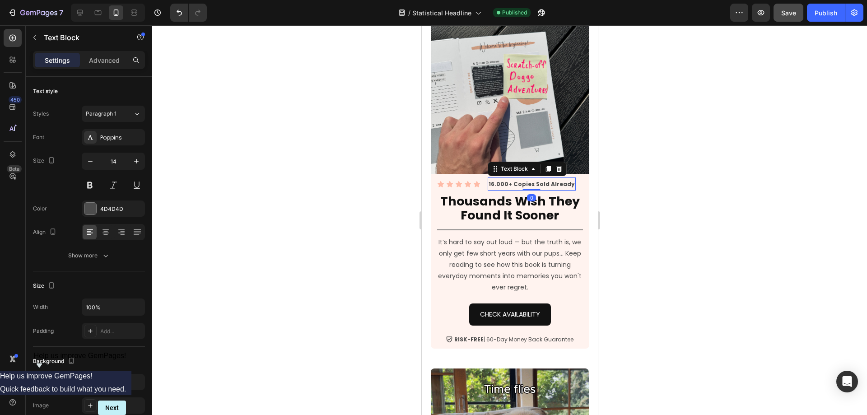
click at [535, 180] on strong "16.000+ Copies Sold Already" at bounding box center [531, 184] width 86 height 8
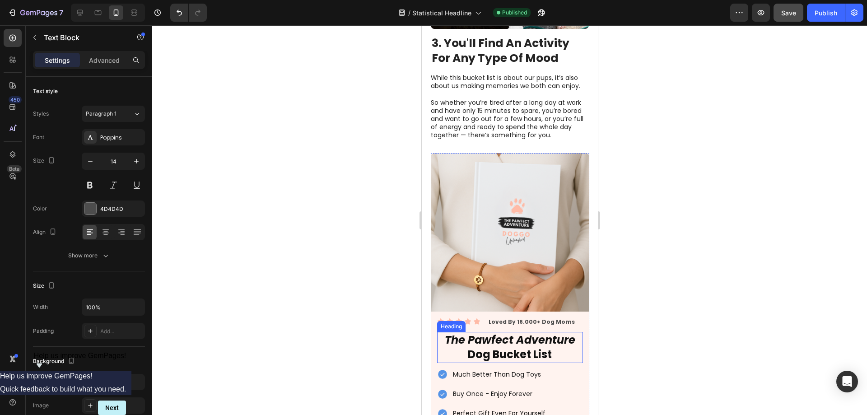
scroll to position [1355, 0]
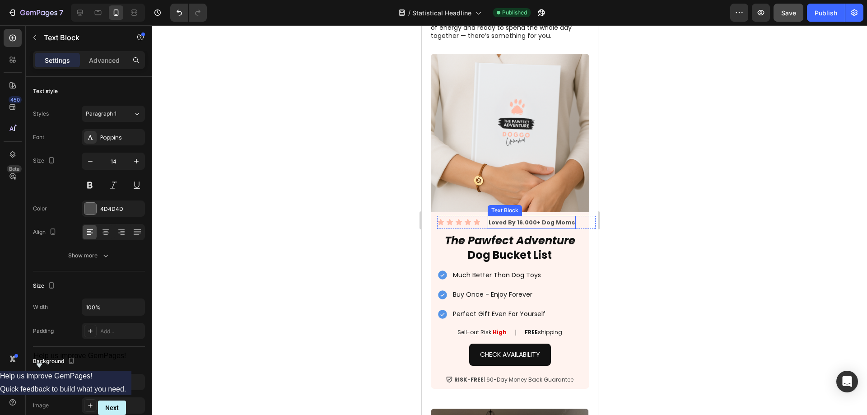
click at [531, 219] on strong "Loved By 16.000+ Dog Moms" at bounding box center [531, 223] width 86 height 8
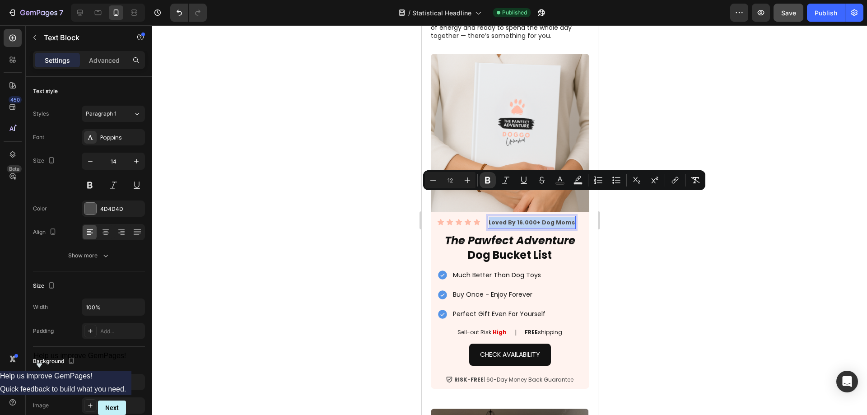
copy strong "Loved By 16.000+ Dog Moms"
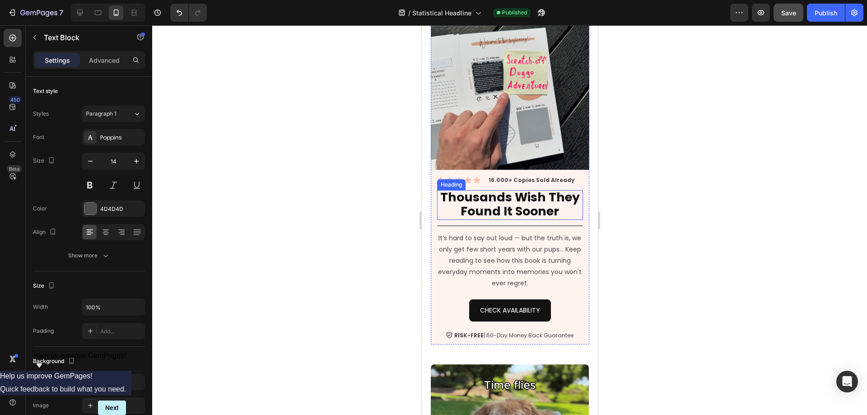
scroll to position [136, 0]
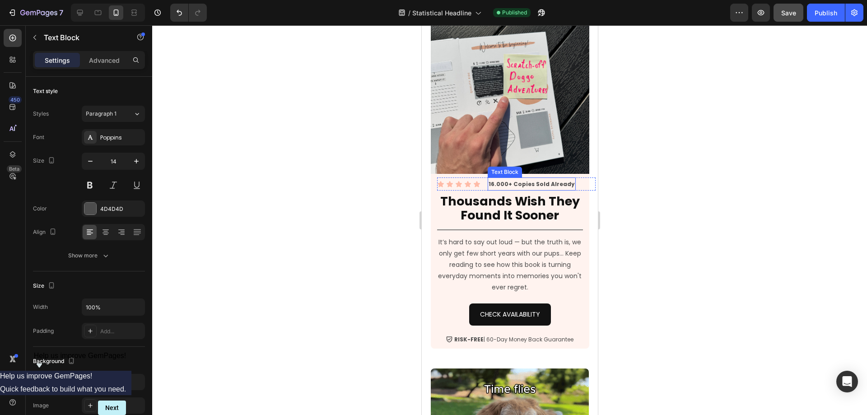
click at [524, 180] on strong "16.000+ Copies Sold Already" at bounding box center [531, 184] width 86 height 8
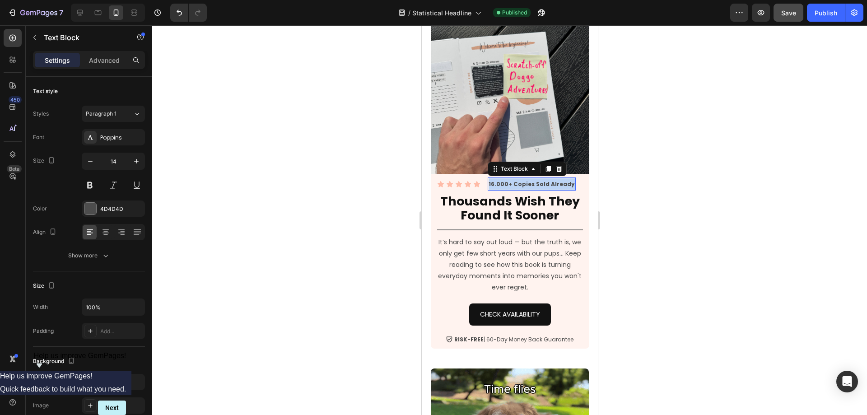
click at [524, 180] on strong "16.000+ Copies Sold Already" at bounding box center [531, 184] width 86 height 8
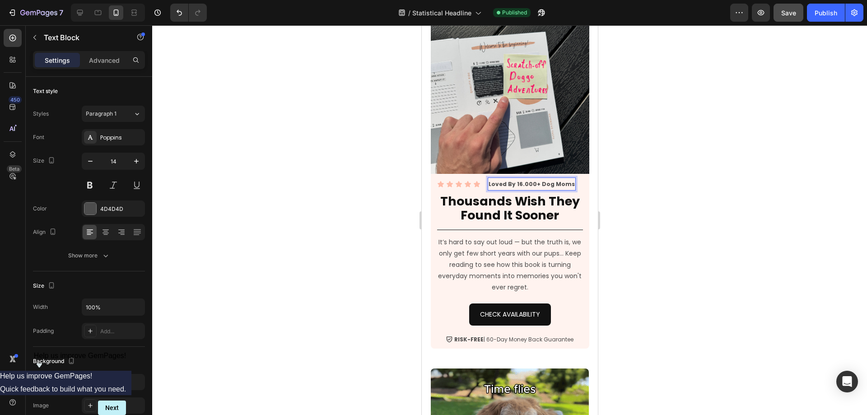
click at [616, 182] on div at bounding box center [509, 220] width 715 height 390
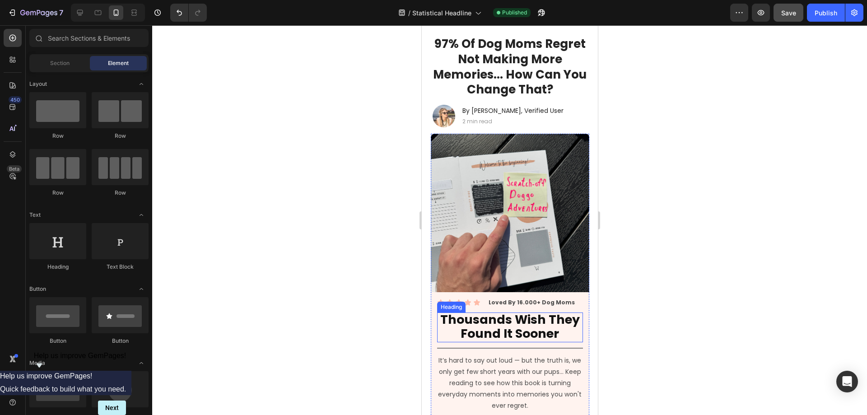
scroll to position [0, 0]
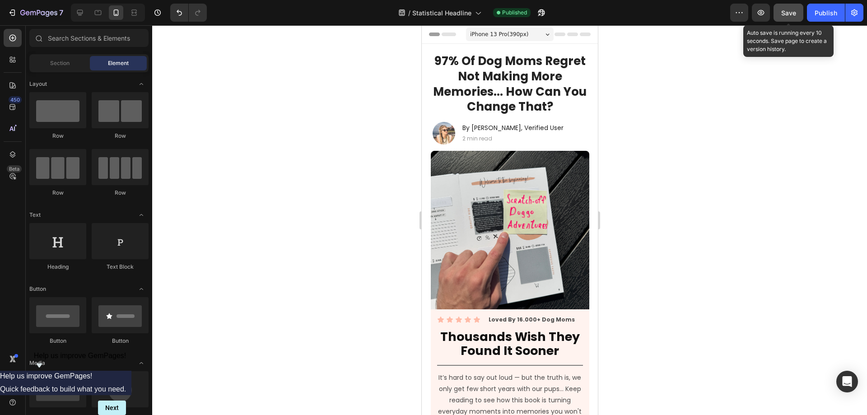
click at [789, 13] on span "Save" at bounding box center [788, 13] width 15 height 8
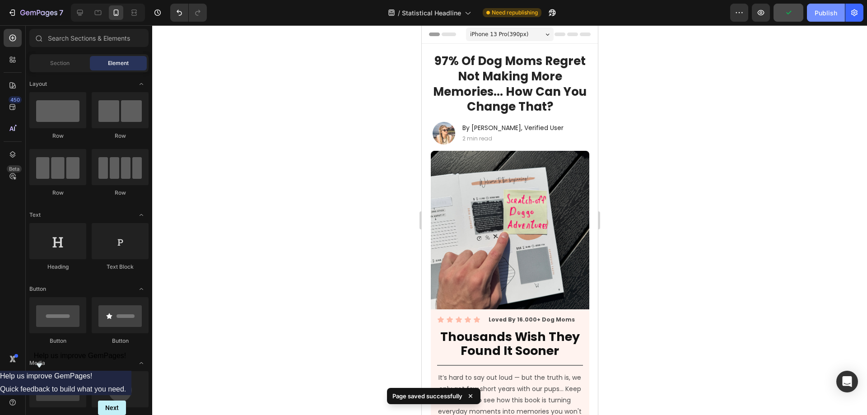
click at [824, 15] on div "Publish" at bounding box center [826, 12] width 23 height 9
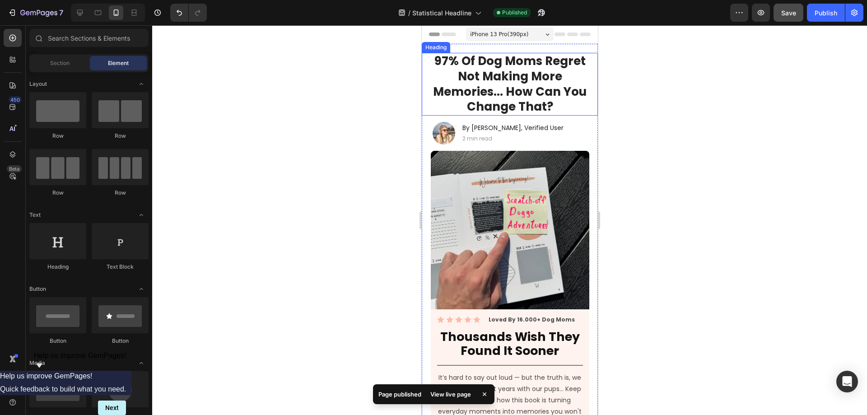
click at [283, 128] on div at bounding box center [509, 220] width 715 height 390
